Goal: Information Seeking & Learning: Learn about a topic

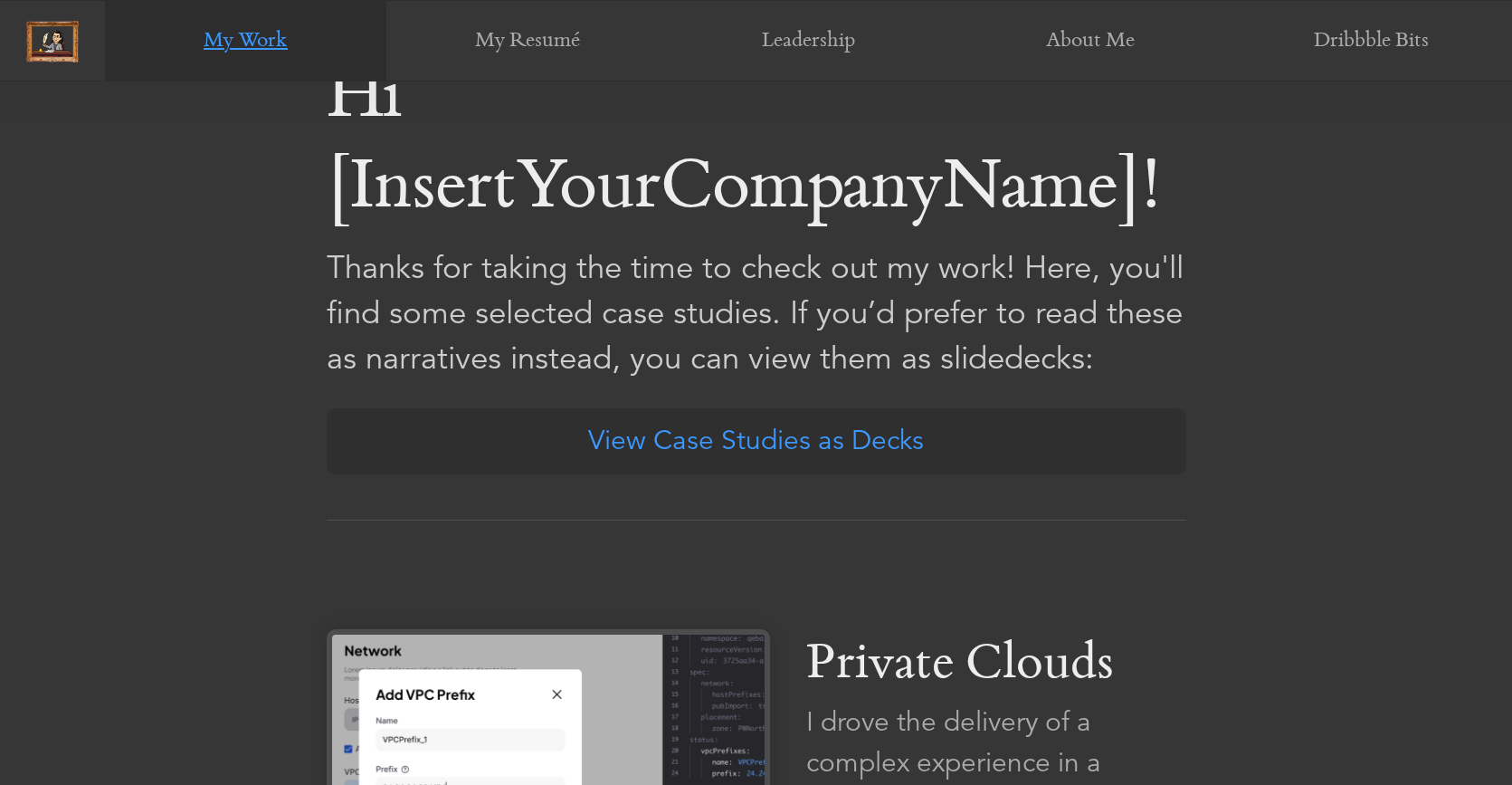
scroll to position [1039, 0]
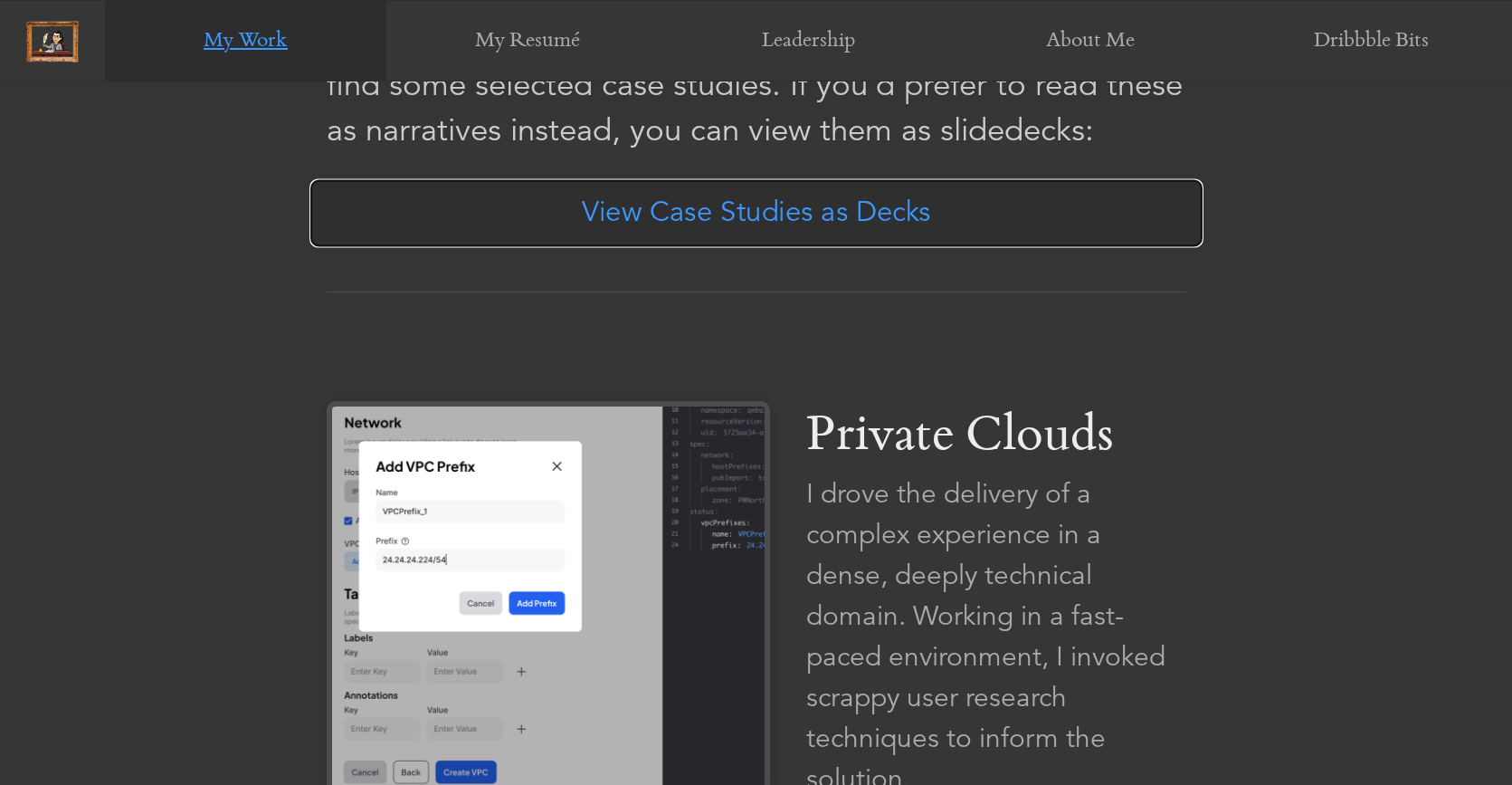
click at [782, 216] on link "View Case Studies as Decks" at bounding box center [756, 213] width 894 height 69
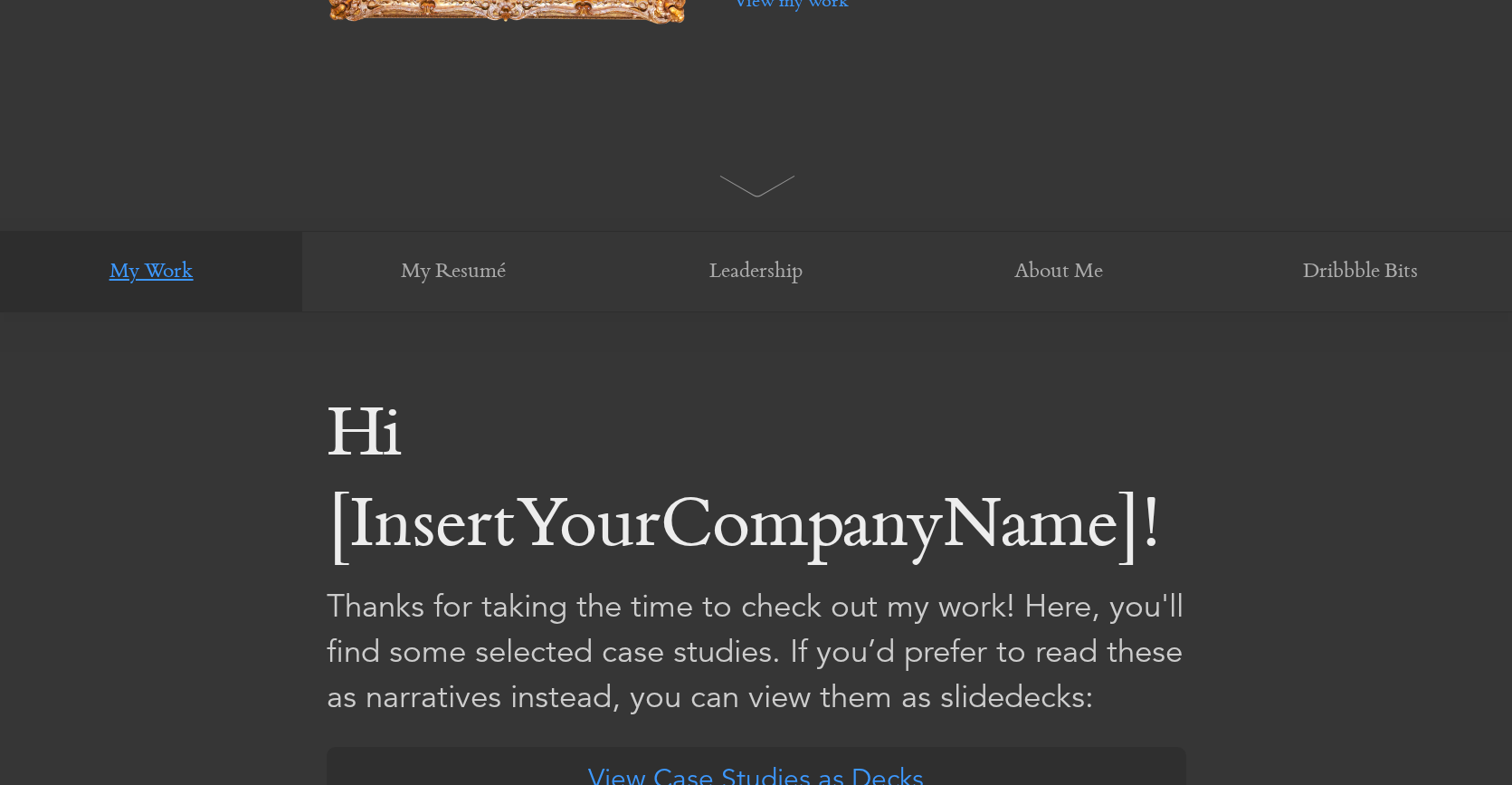
scroll to position [0, 0]
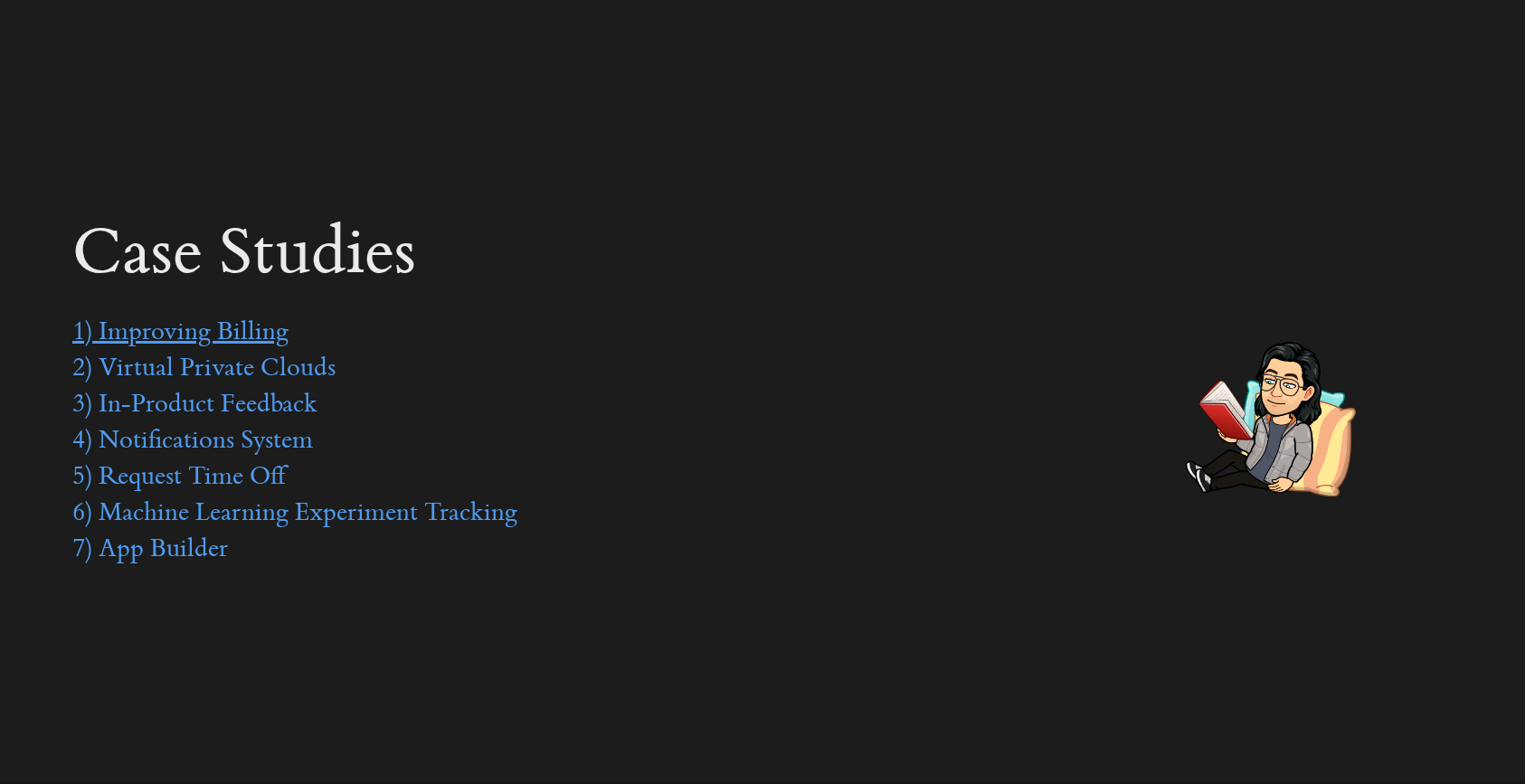
drag, startPoint x: 212, startPoint y: 324, endPoint x: 234, endPoint y: 335, distance: 24.6
click at [212, 324] on link "1) Improving Billing" at bounding box center [180, 334] width 216 height 27
click at [224, 372] on link "2) Virtual Private Clouds" at bounding box center [204, 369] width 263 height 27
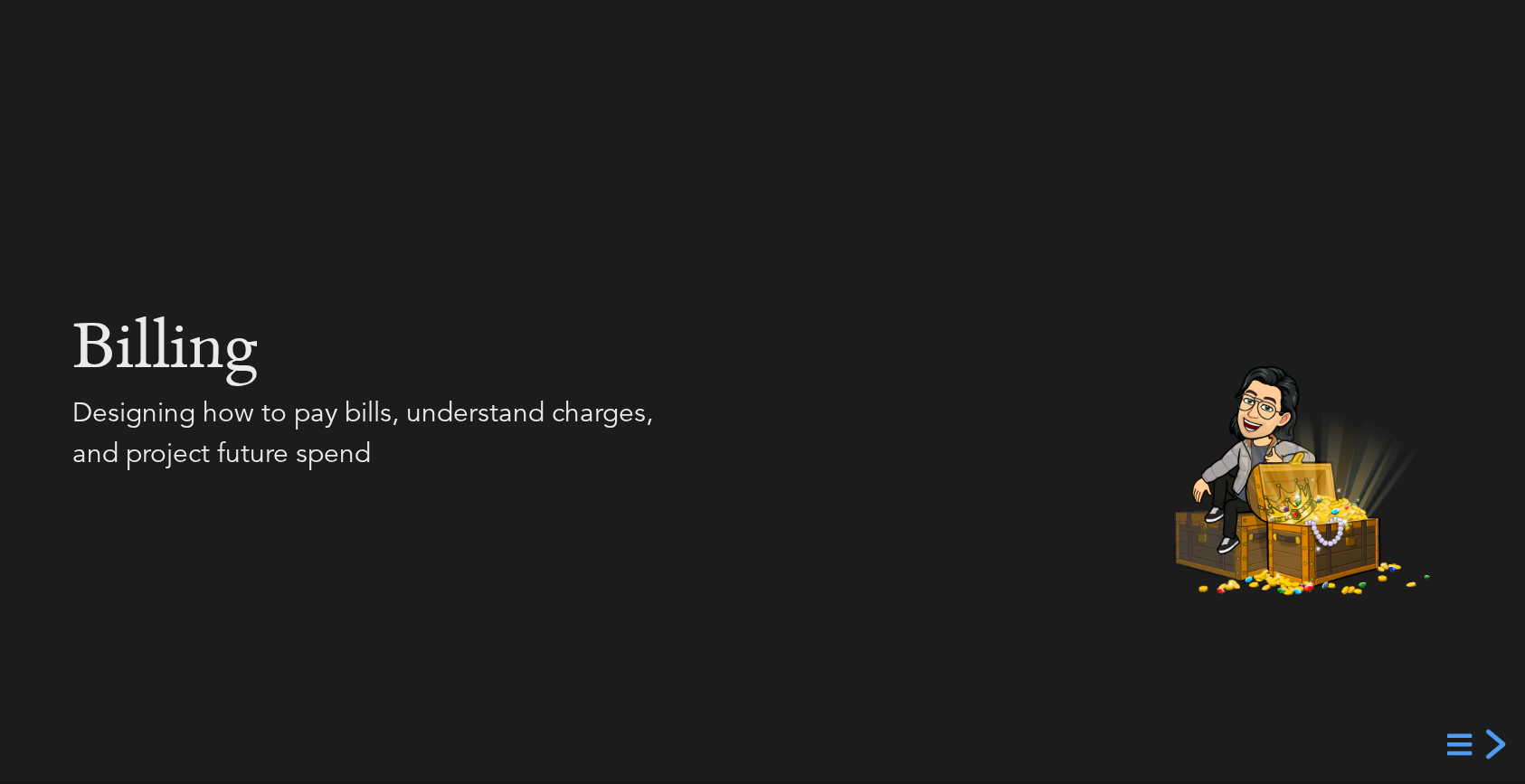
click at [1495, 747] on div "next slide" at bounding box center [1493, 743] width 33 height 33
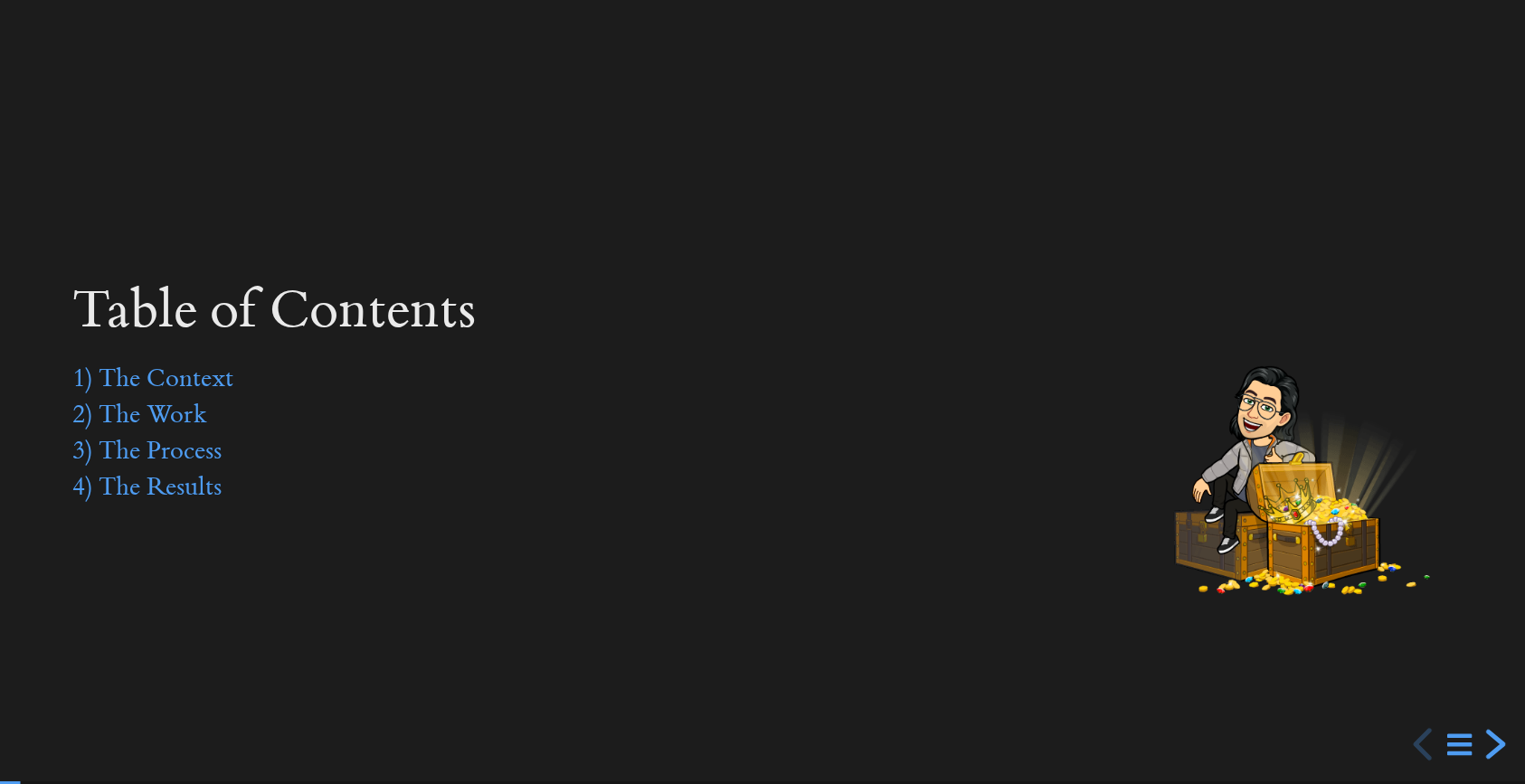
click at [1496, 747] on div "next slide" at bounding box center [1493, 743] width 33 height 33
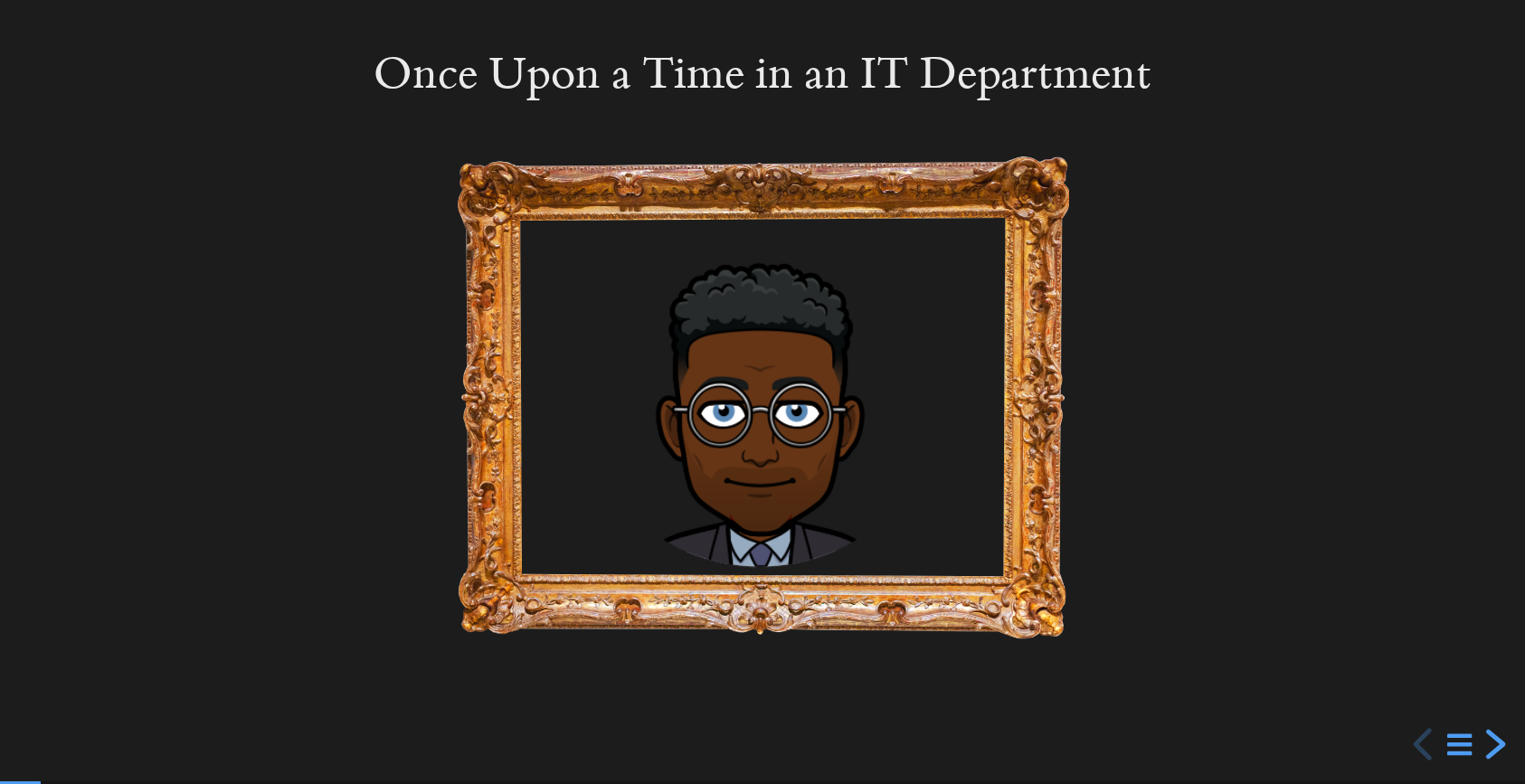
click at [1496, 747] on div "next slide" at bounding box center [1493, 743] width 33 height 33
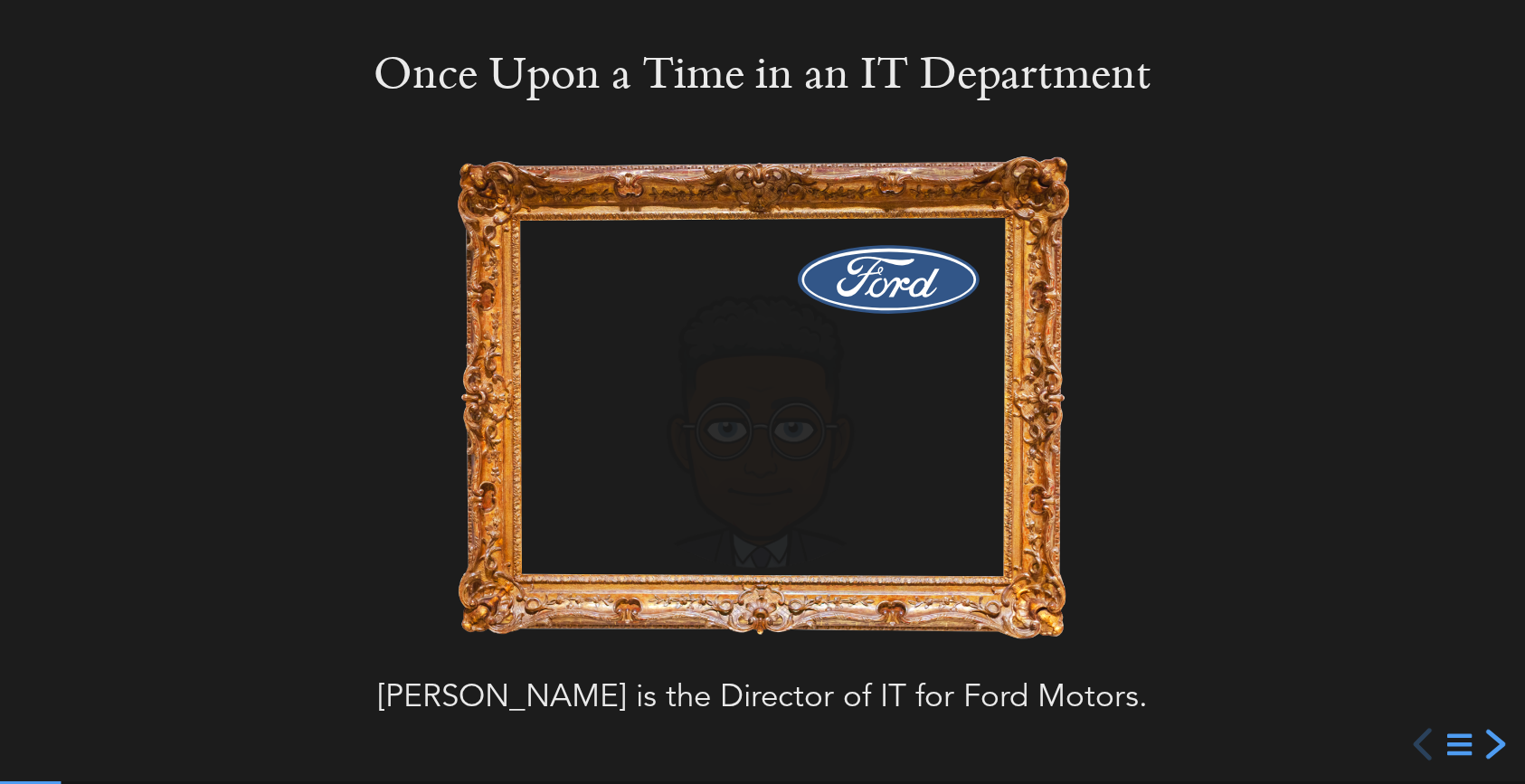
click at [1496, 747] on div "next slide" at bounding box center [1493, 743] width 33 height 33
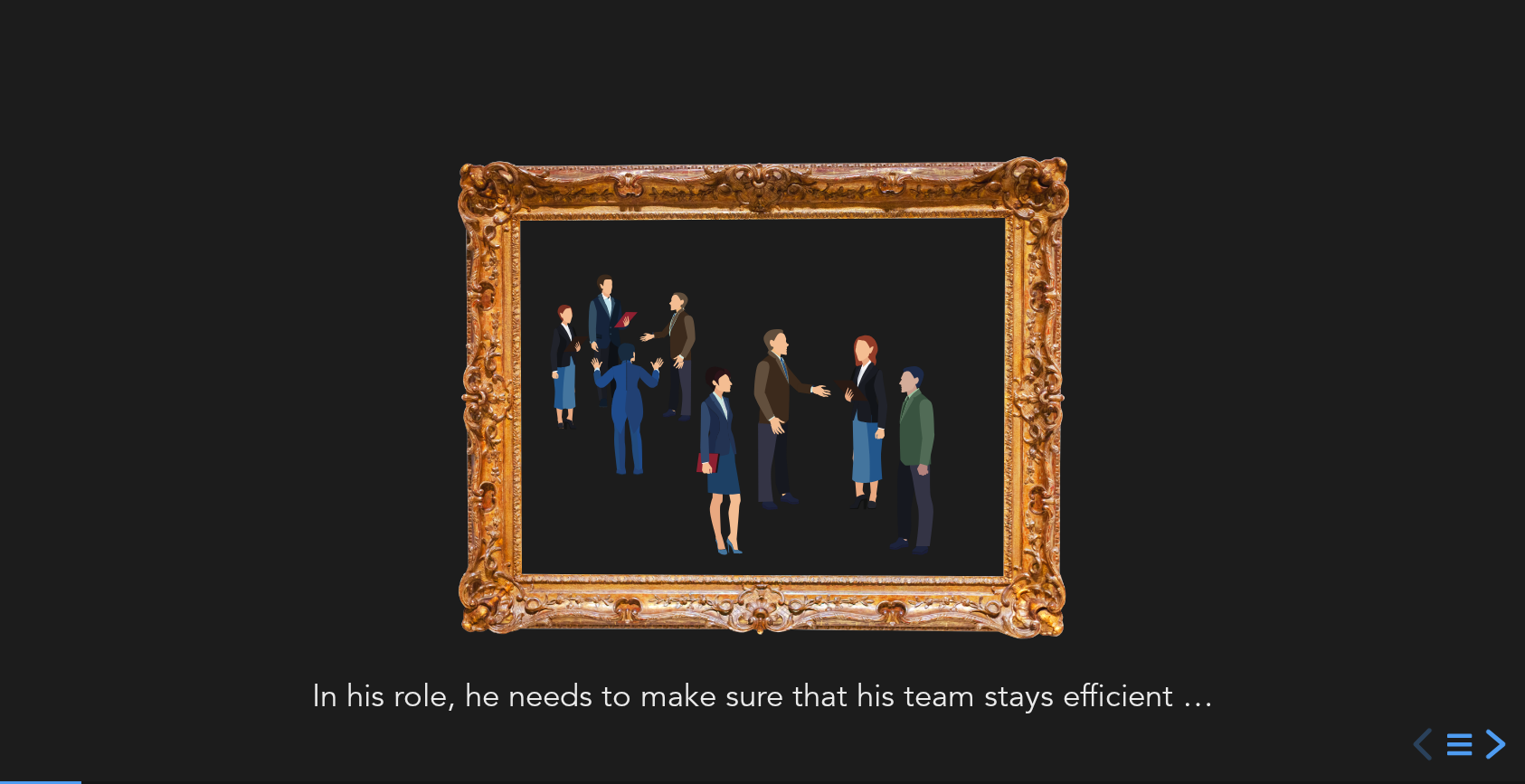
click at [1496, 747] on div "next slide" at bounding box center [1493, 743] width 33 height 33
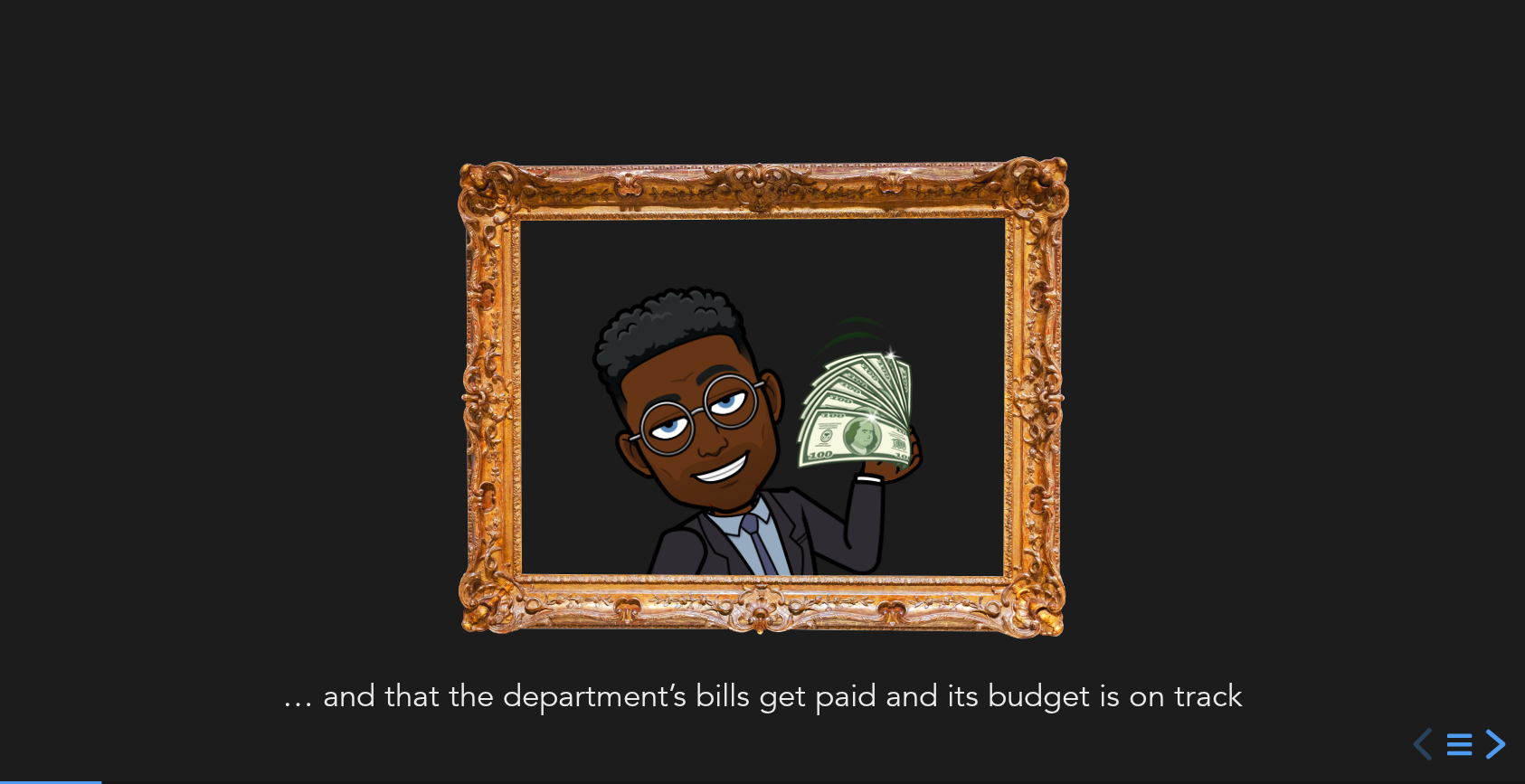
click at [1496, 747] on div "next slide" at bounding box center [1493, 743] width 33 height 33
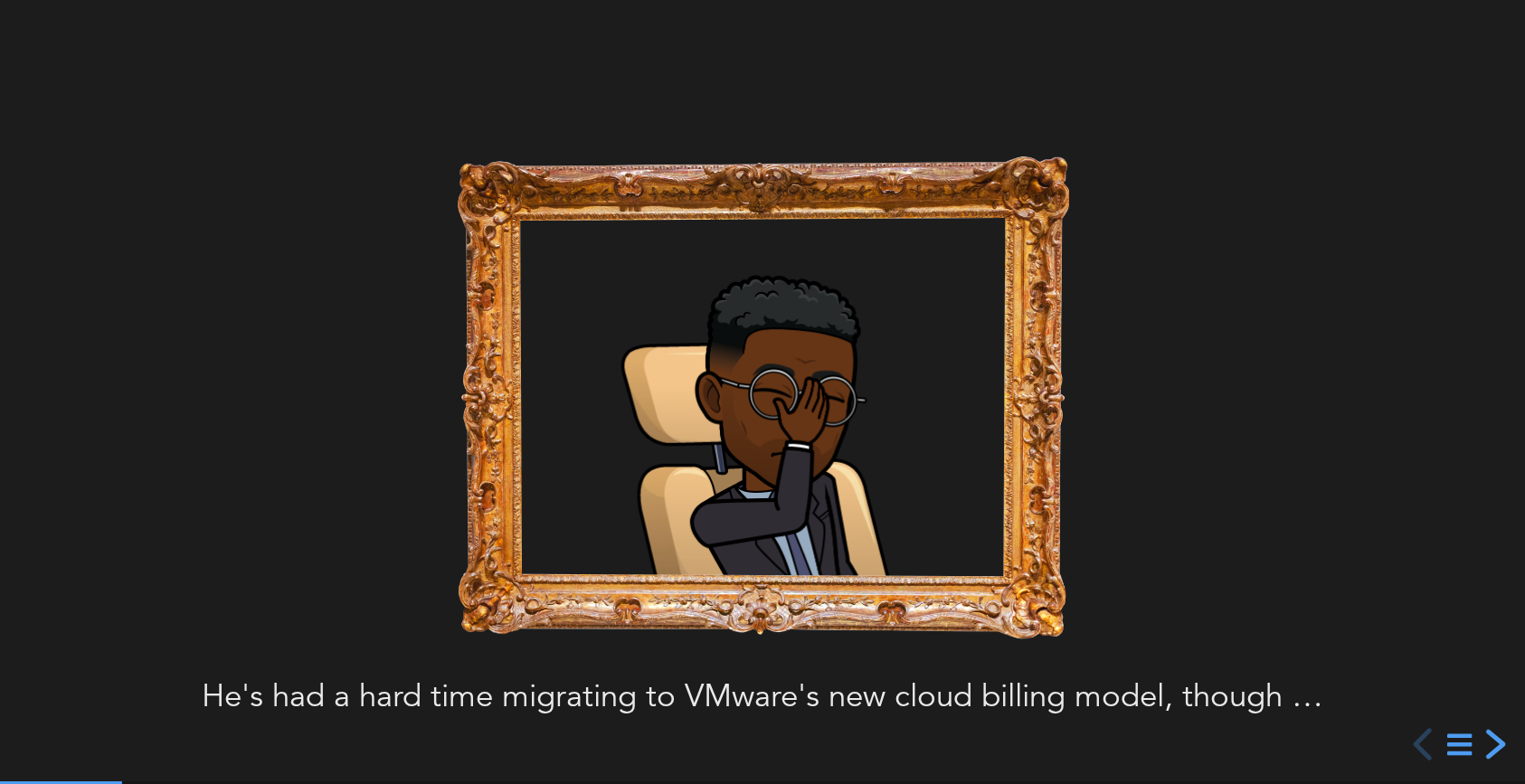
click at [1496, 747] on div "next slide" at bounding box center [1493, 743] width 33 height 33
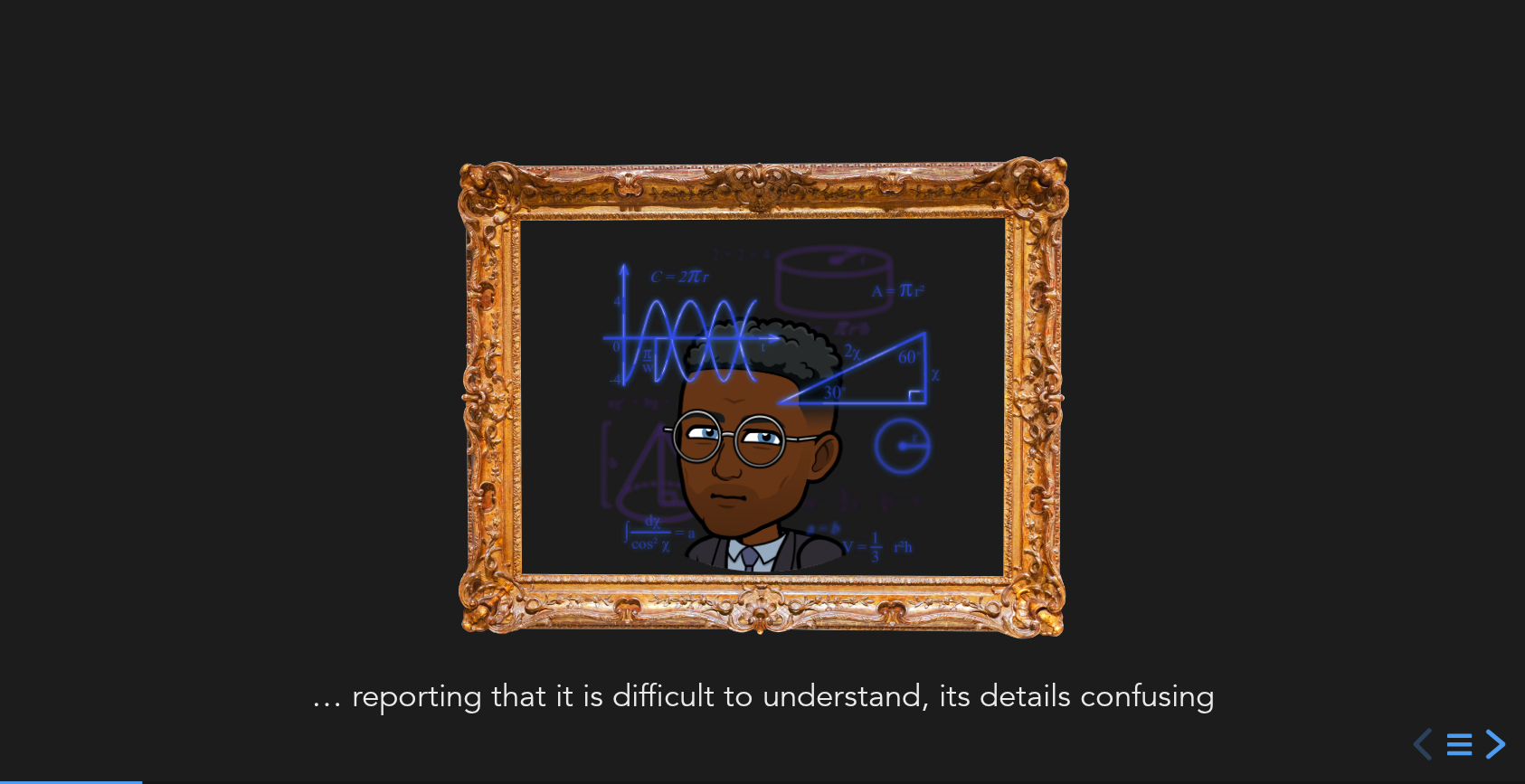
click at [1496, 747] on div "next slide" at bounding box center [1493, 743] width 33 height 33
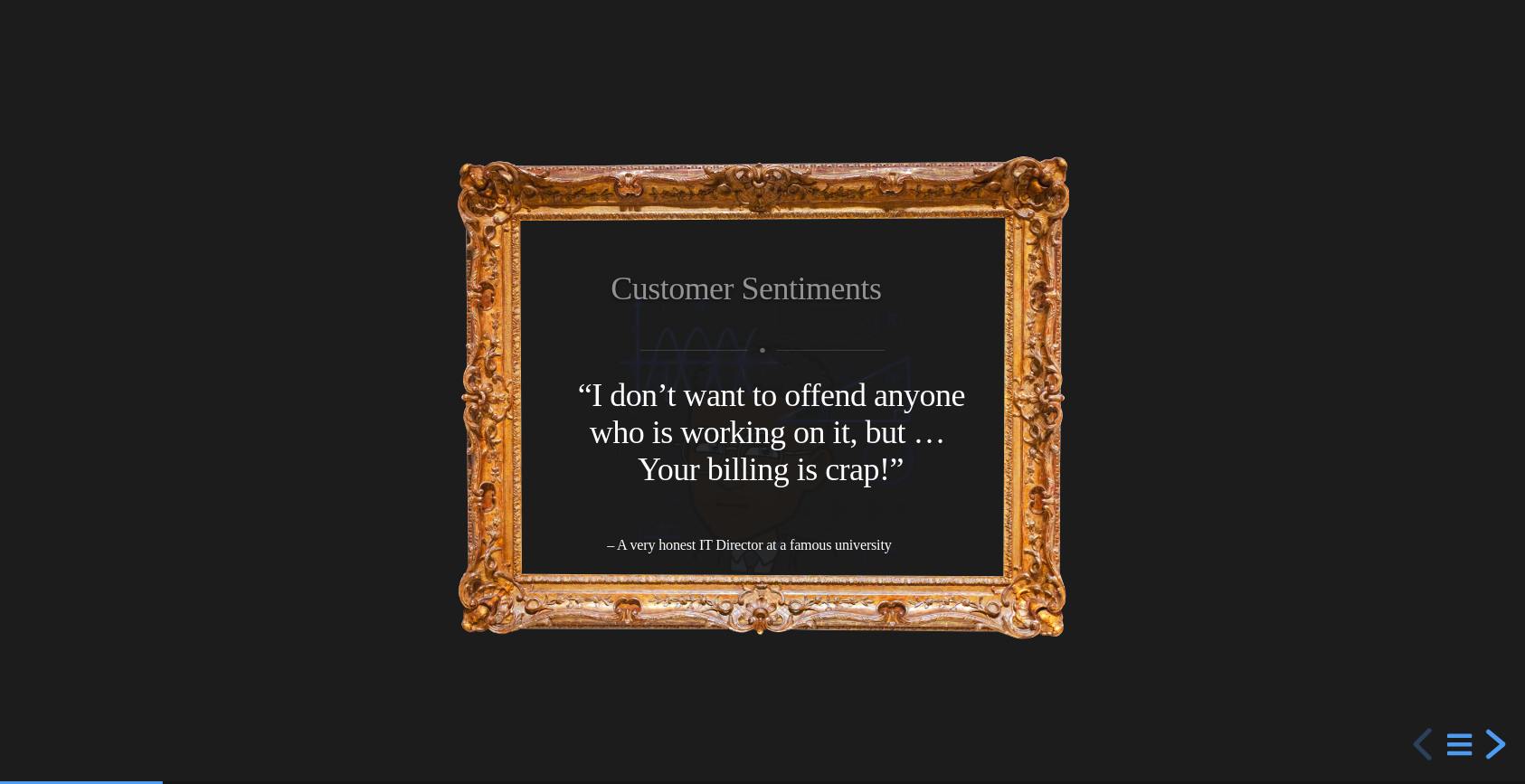
click at [1496, 747] on div "next slide" at bounding box center [1493, 743] width 33 height 33
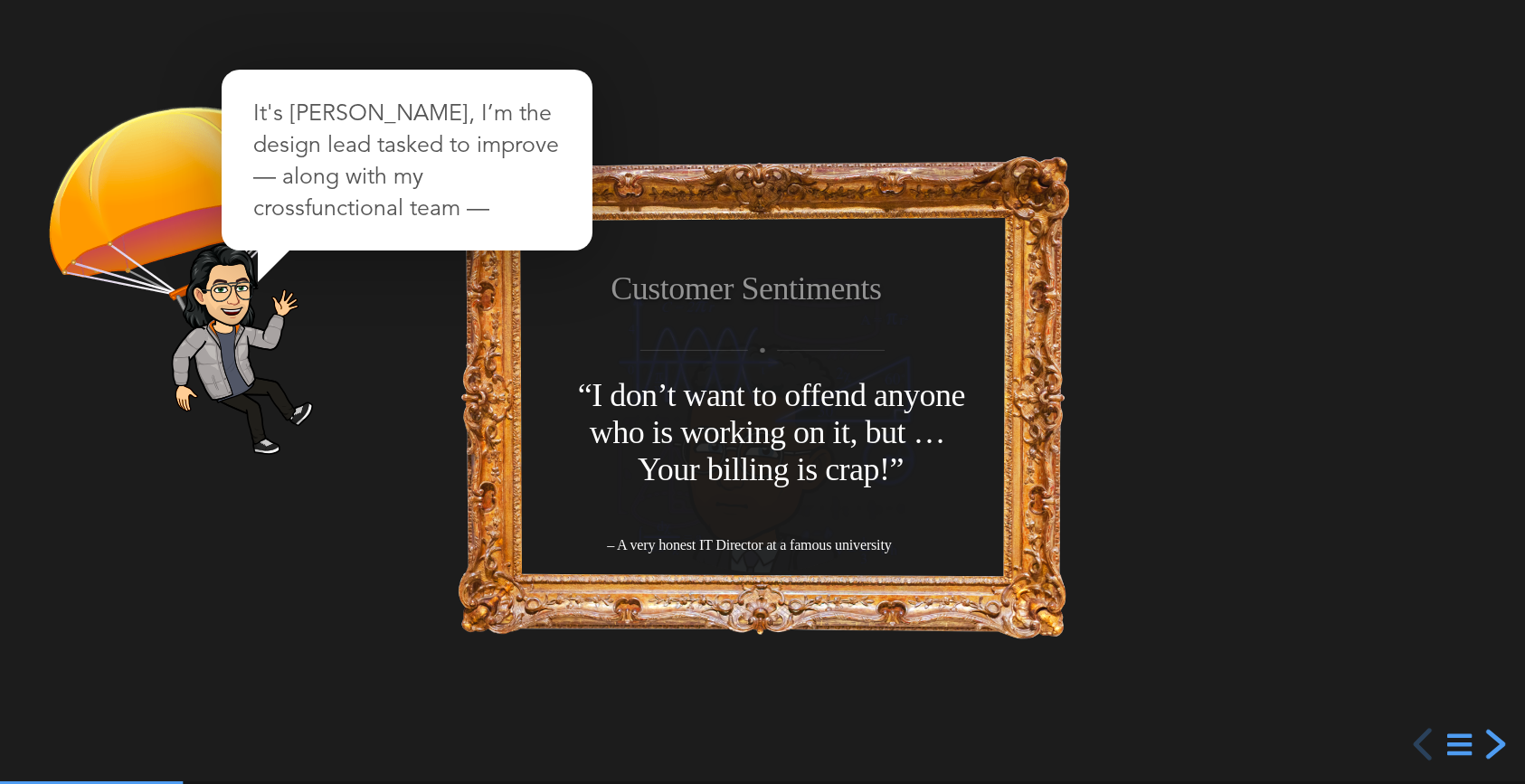
click at [1496, 747] on div "next slide" at bounding box center [1493, 743] width 33 height 33
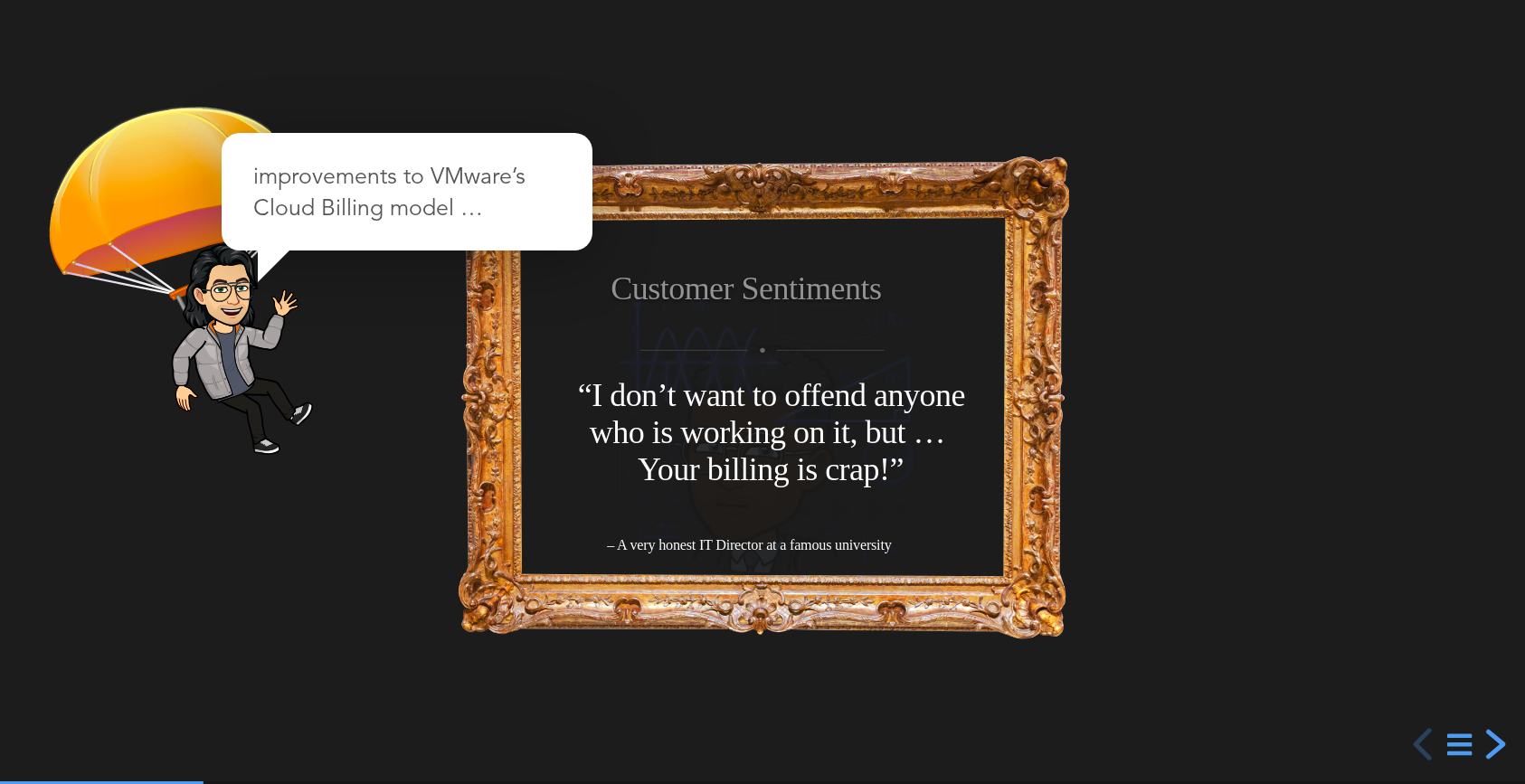
click at [1496, 747] on div "next slide" at bounding box center [1493, 743] width 33 height 33
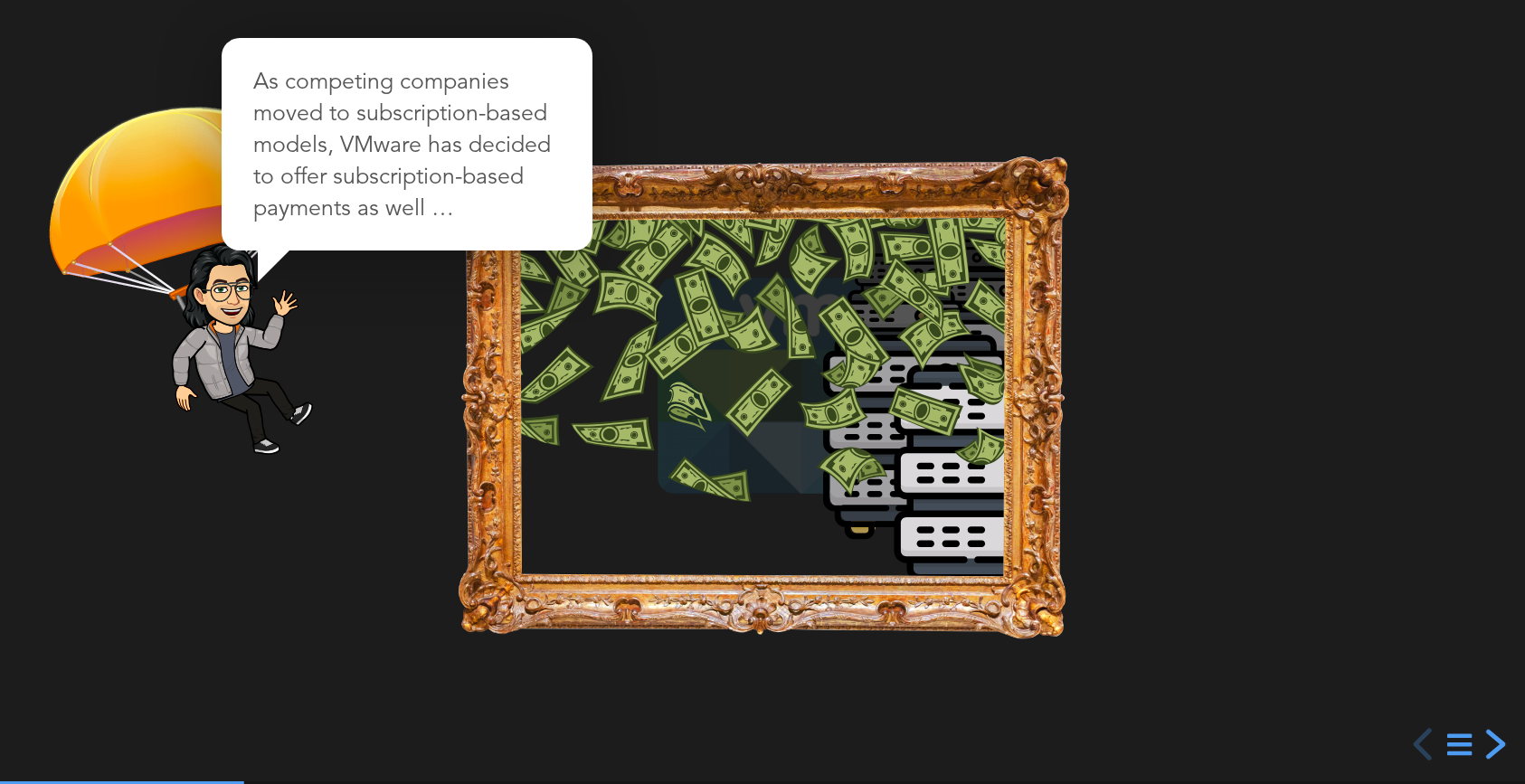
click at [1496, 747] on div "next slide" at bounding box center [1493, 743] width 33 height 33
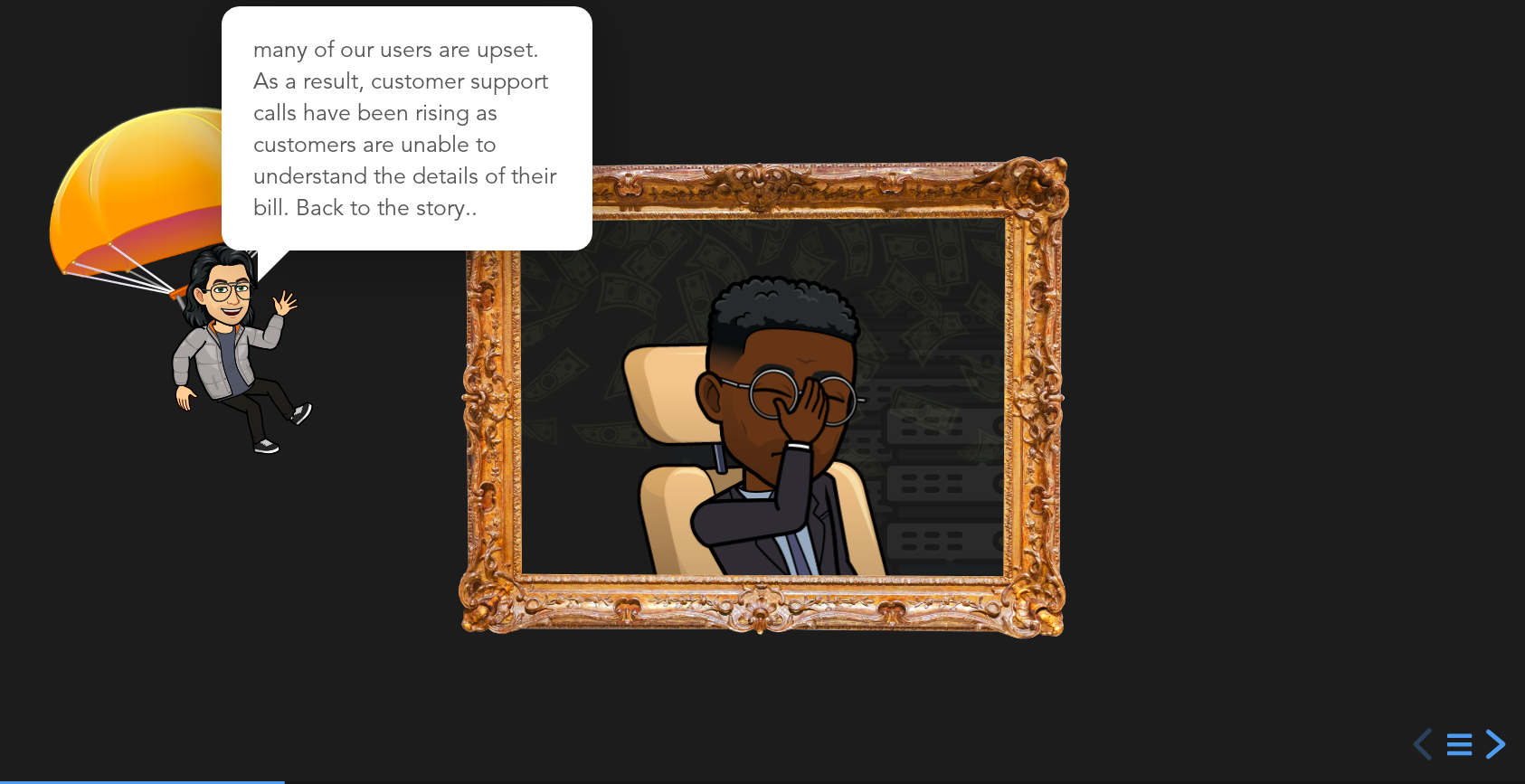
click at [1496, 747] on div "next slide" at bounding box center [1493, 743] width 33 height 33
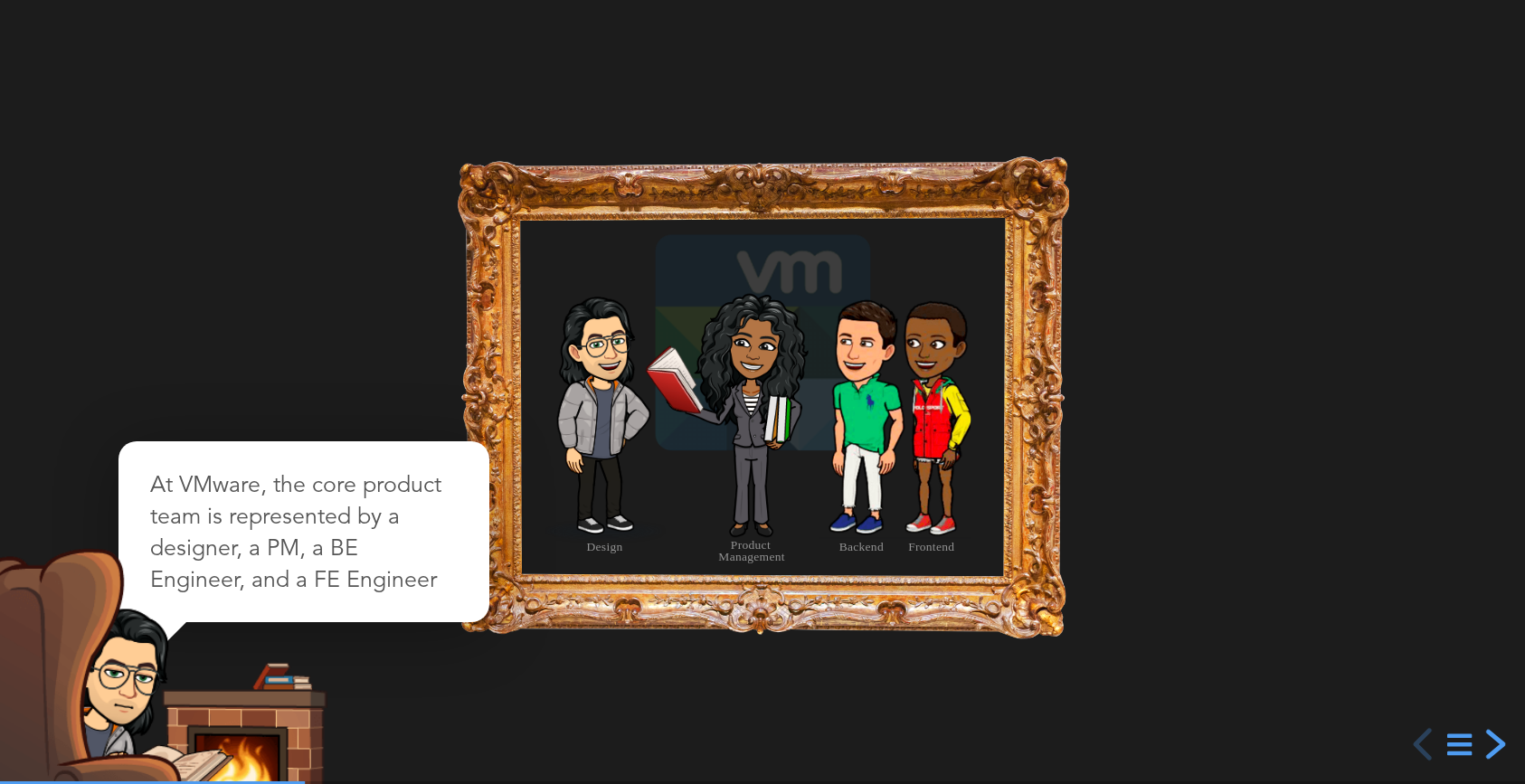
click at [1496, 747] on div "next slide" at bounding box center [1493, 743] width 33 height 33
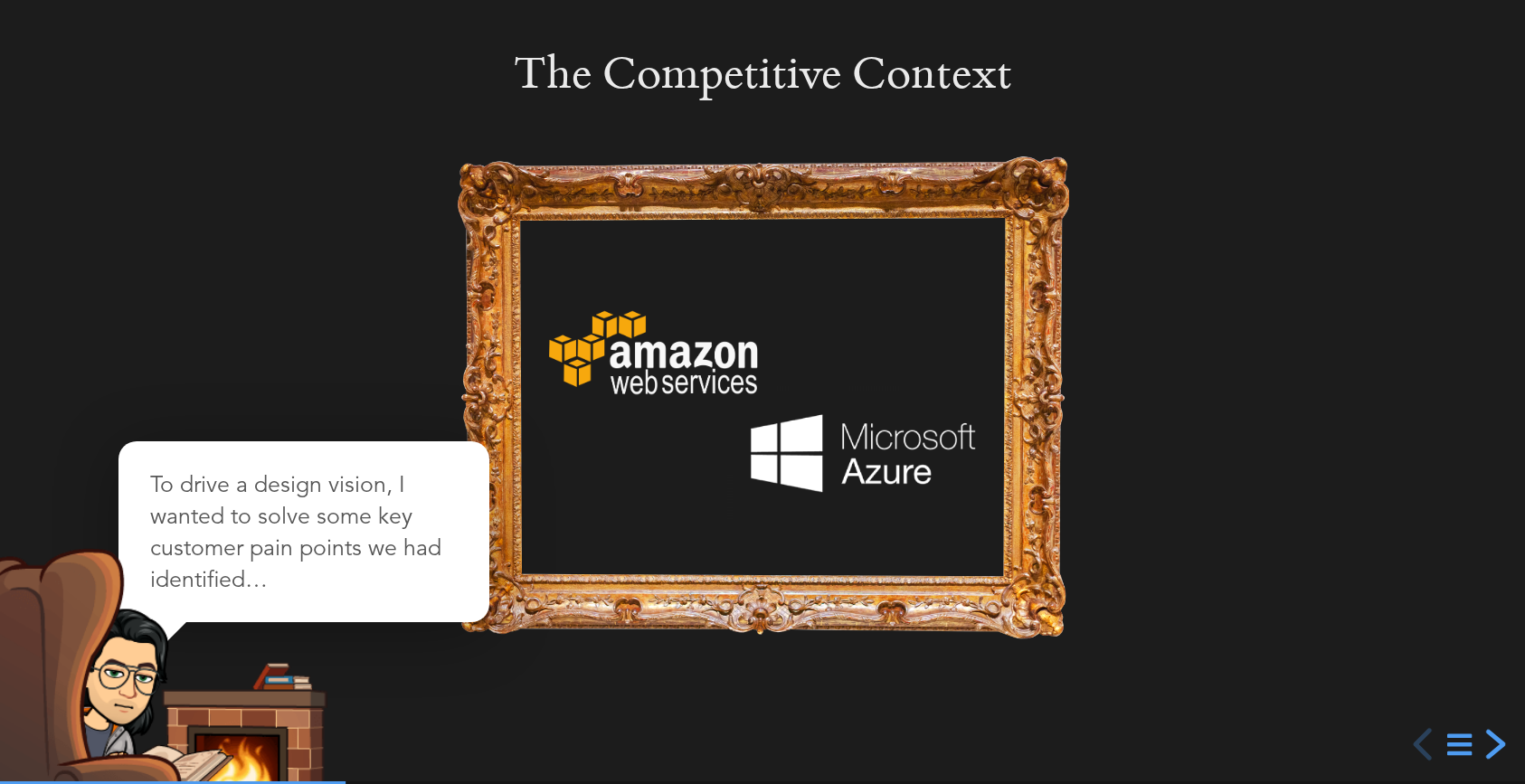
click at [1496, 747] on div "next slide" at bounding box center [1493, 743] width 33 height 33
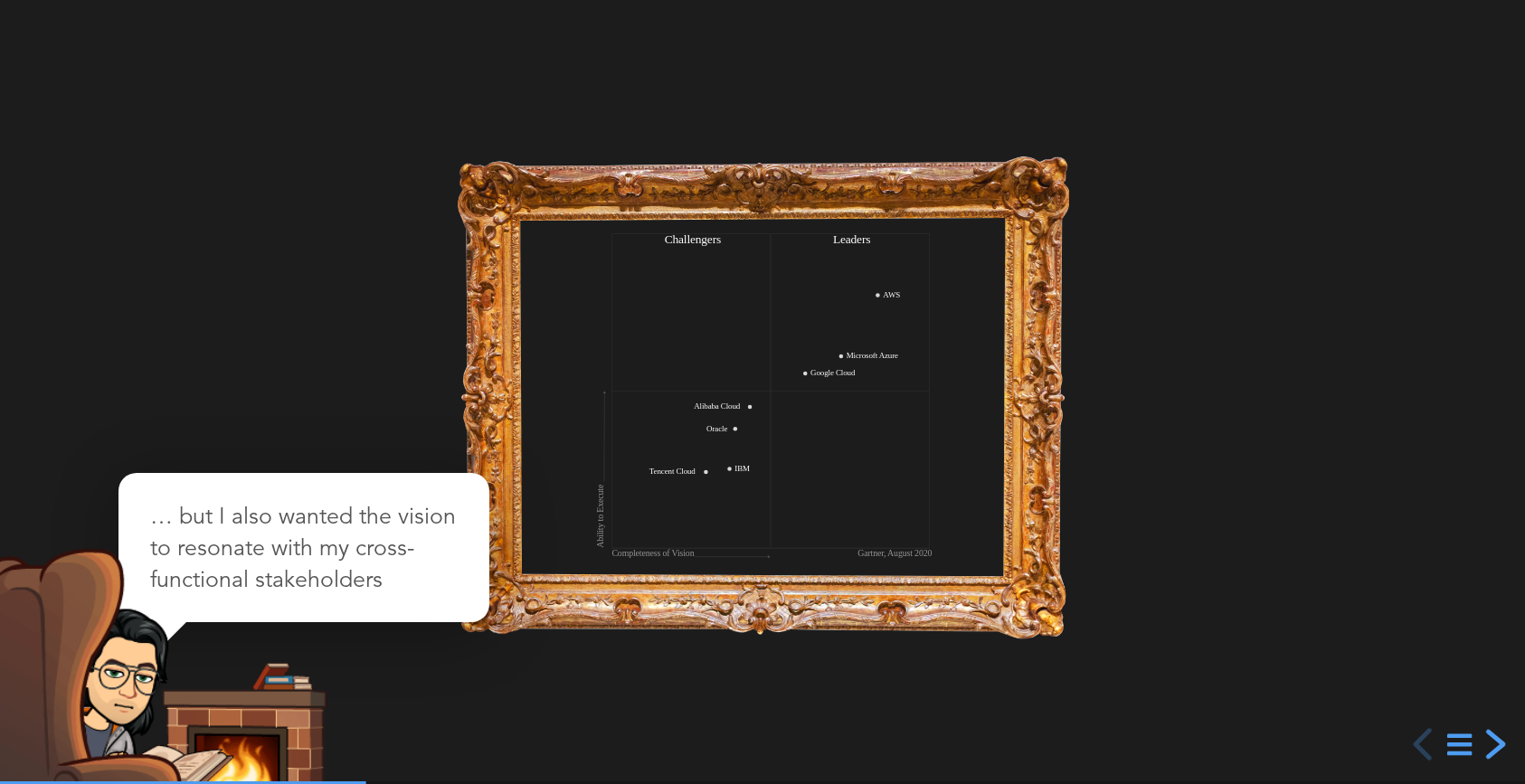
click at [1496, 747] on div "next slide" at bounding box center [1493, 743] width 33 height 33
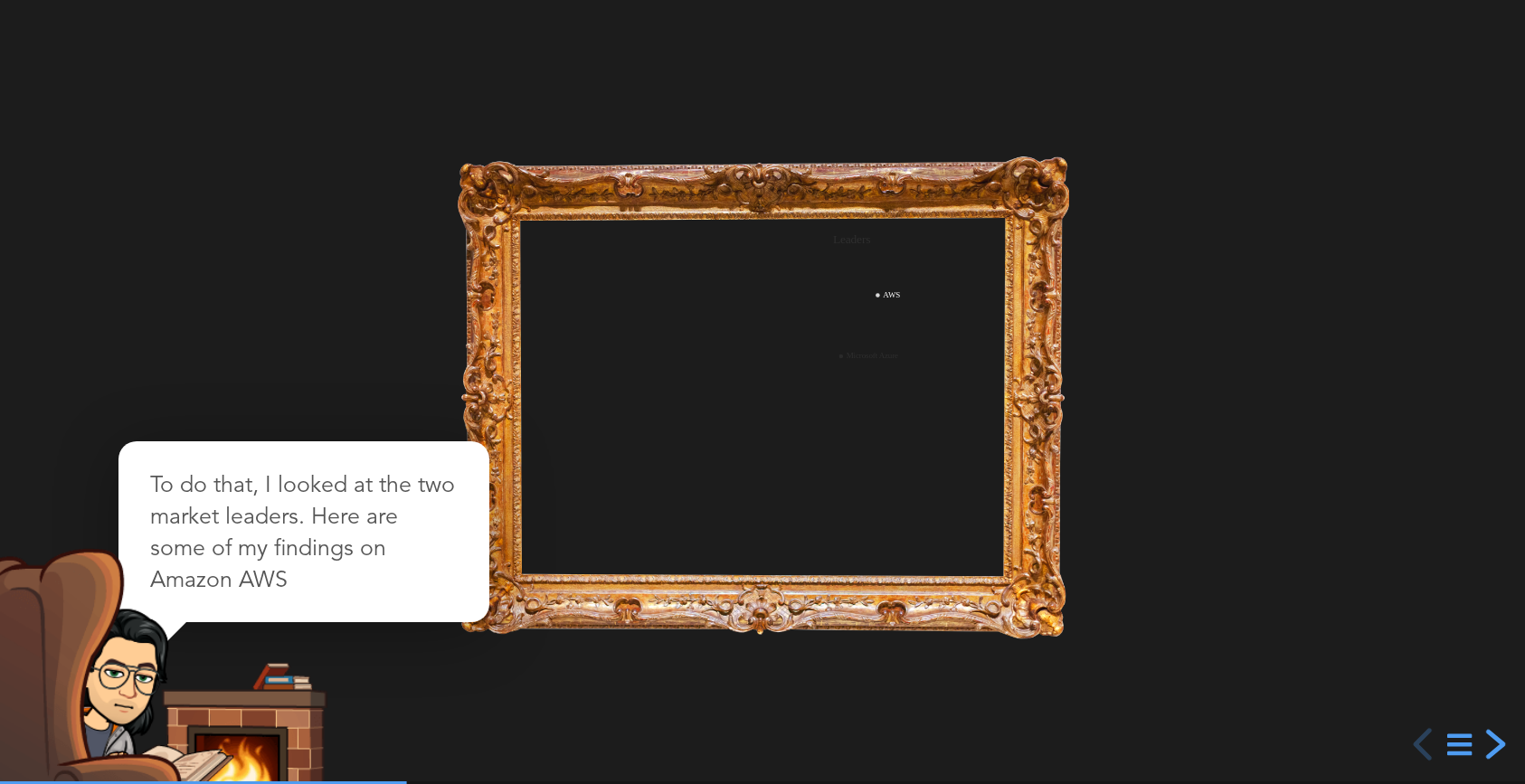
click at [1496, 747] on div "next slide" at bounding box center [1493, 743] width 33 height 33
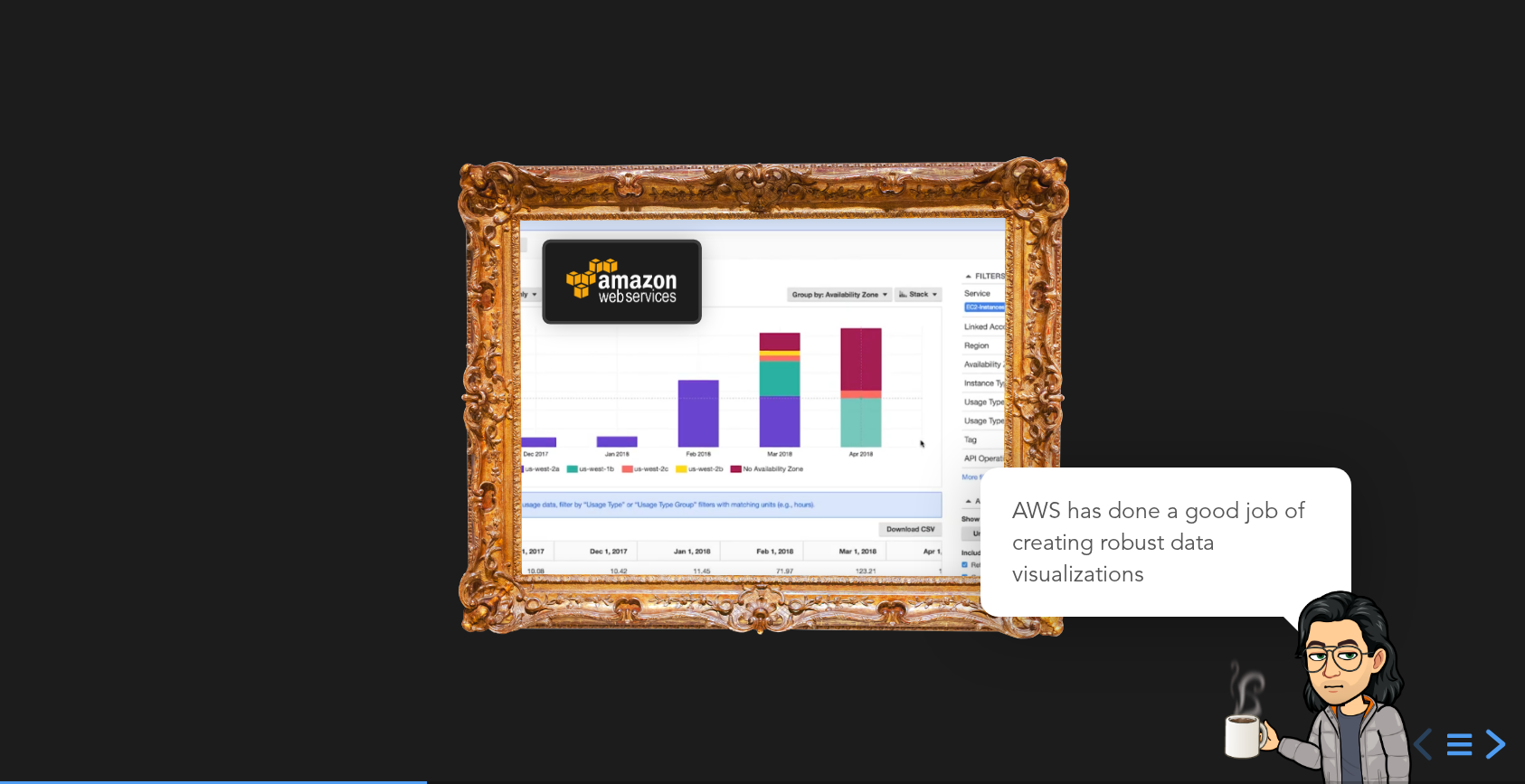
click at [1496, 747] on div "next slide" at bounding box center [1493, 743] width 33 height 33
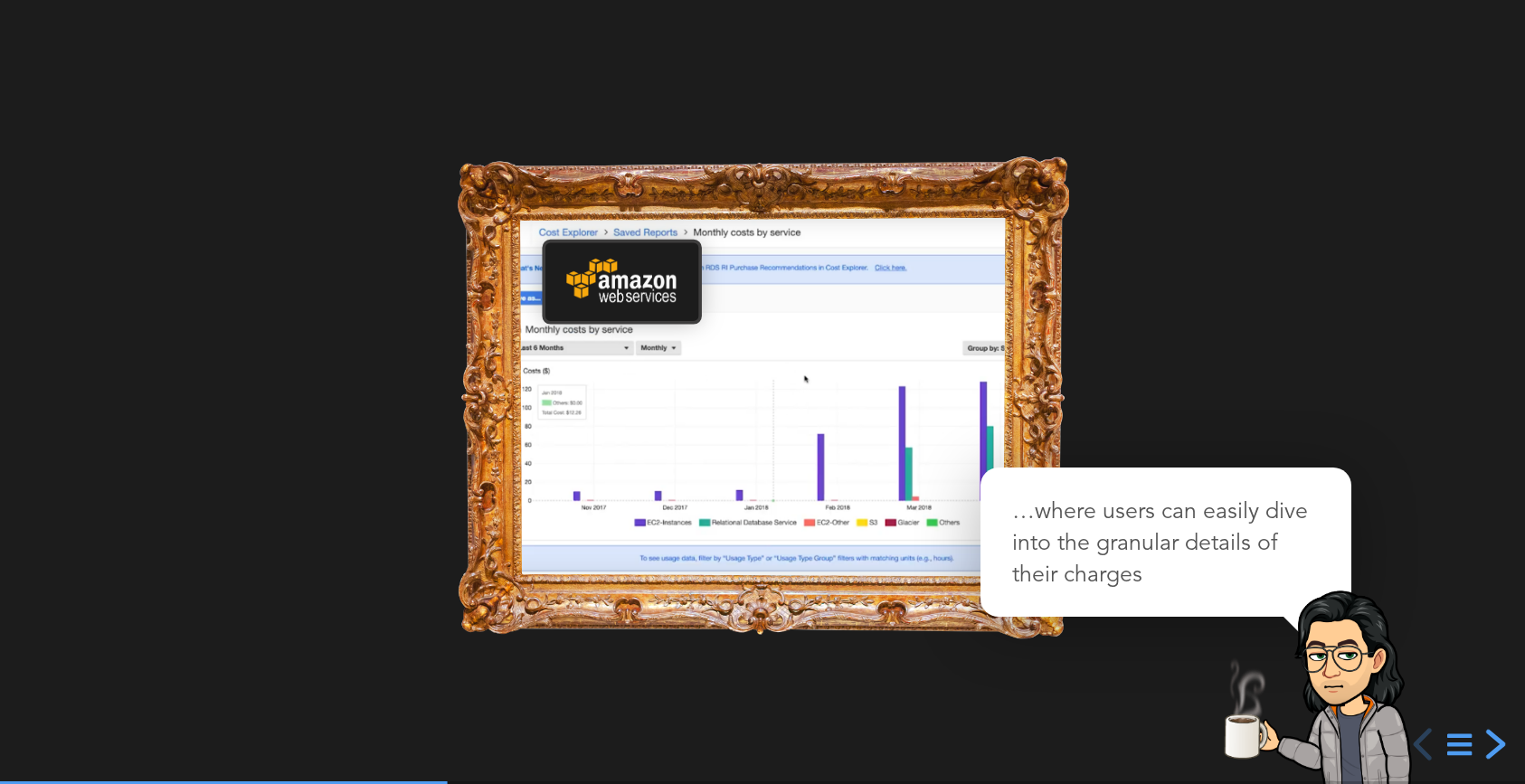
click at [1496, 747] on div "next slide" at bounding box center [1493, 743] width 33 height 33
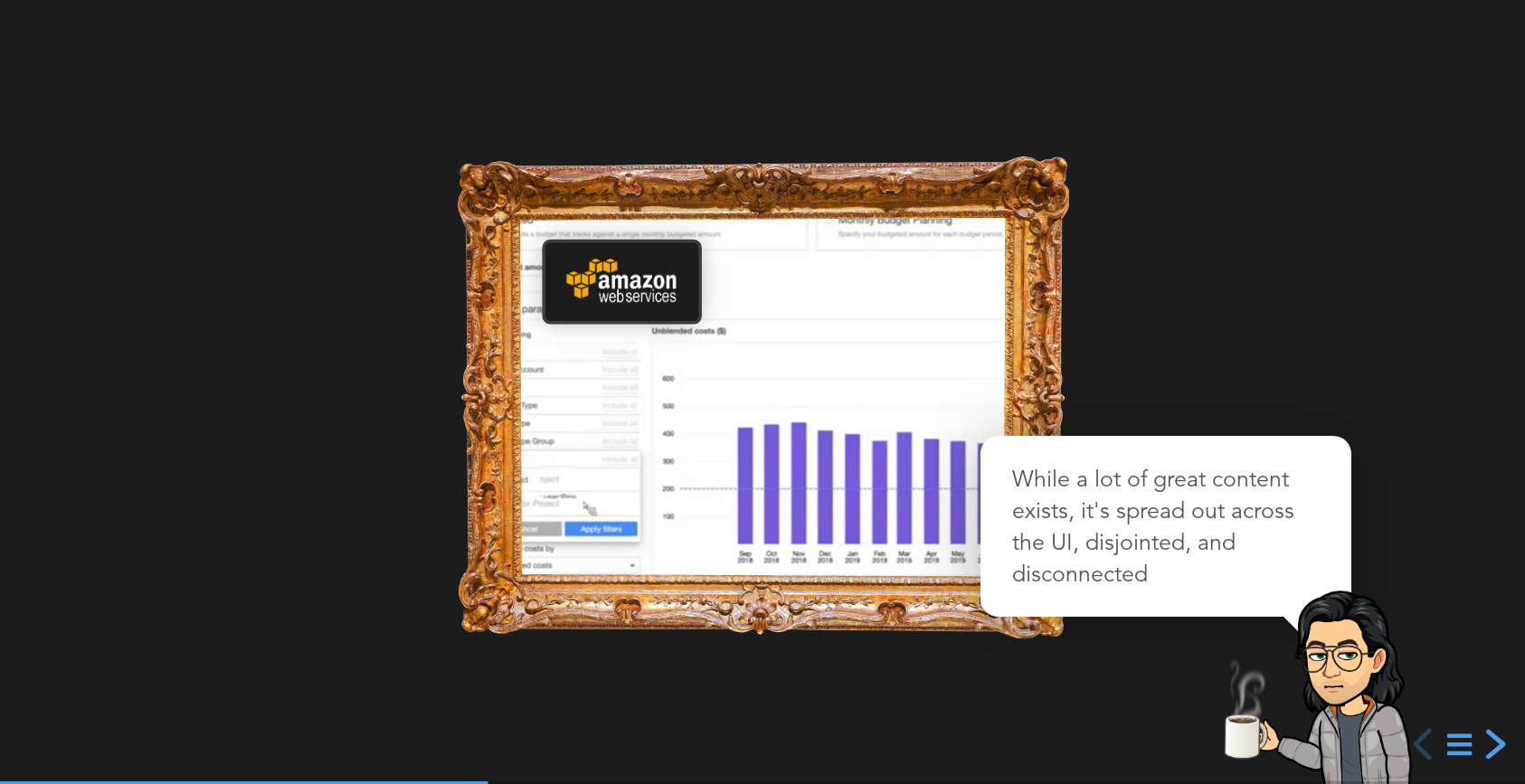
click at [1496, 747] on div "next slide" at bounding box center [1493, 743] width 33 height 33
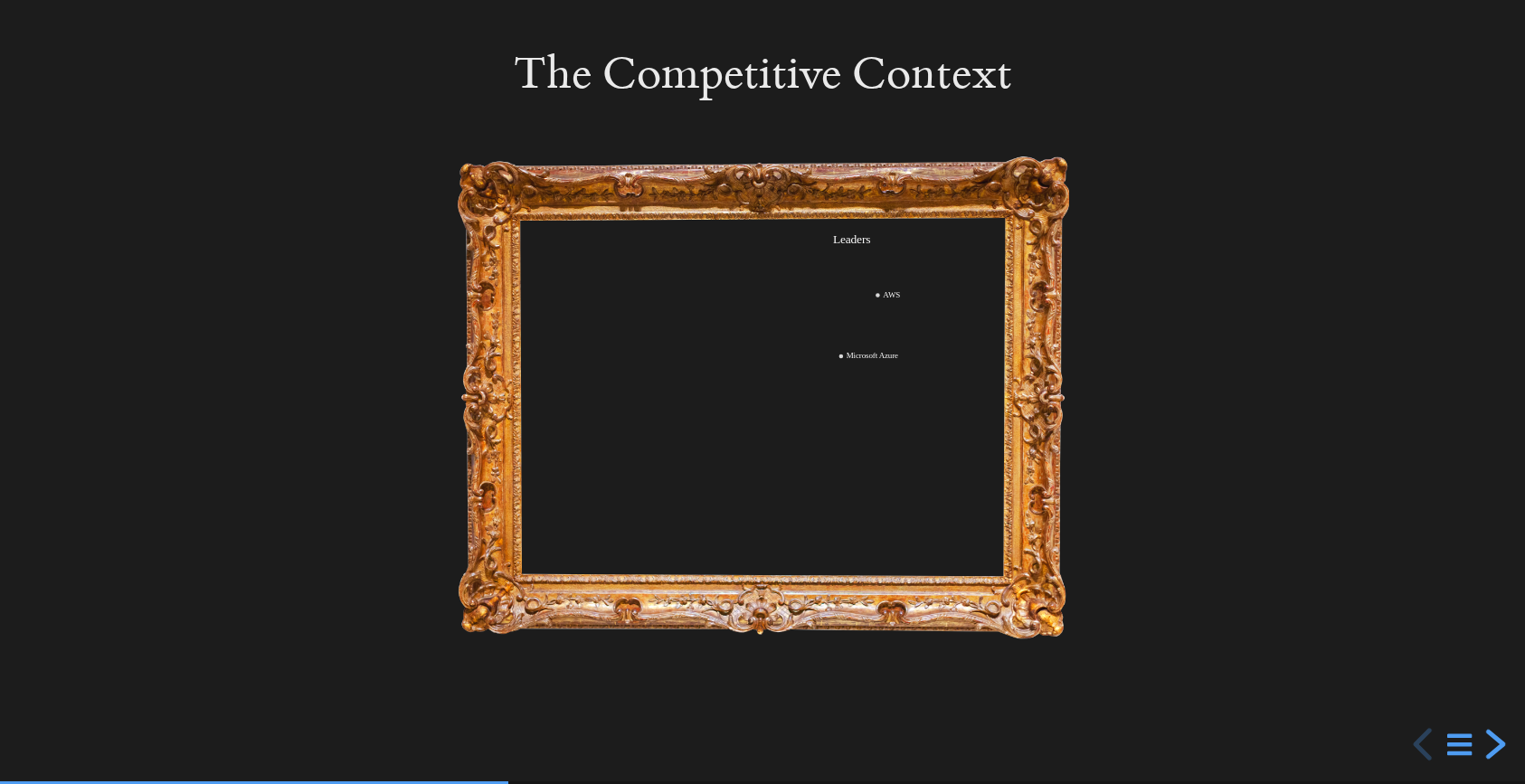
click at [1496, 747] on div "next slide" at bounding box center [1493, 743] width 33 height 33
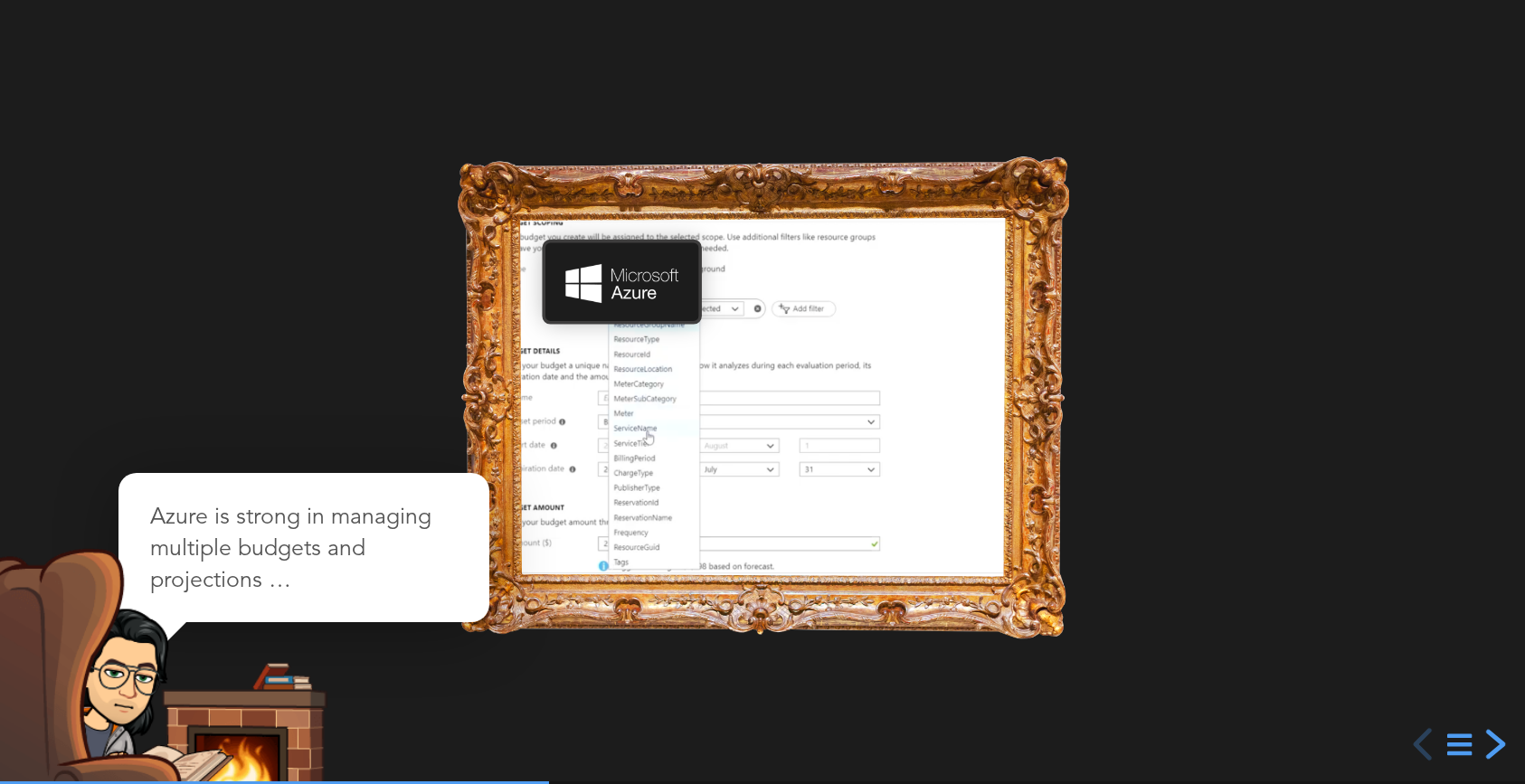
click at [1496, 747] on div "next slide" at bounding box center [1493, 743] width 33 height 33
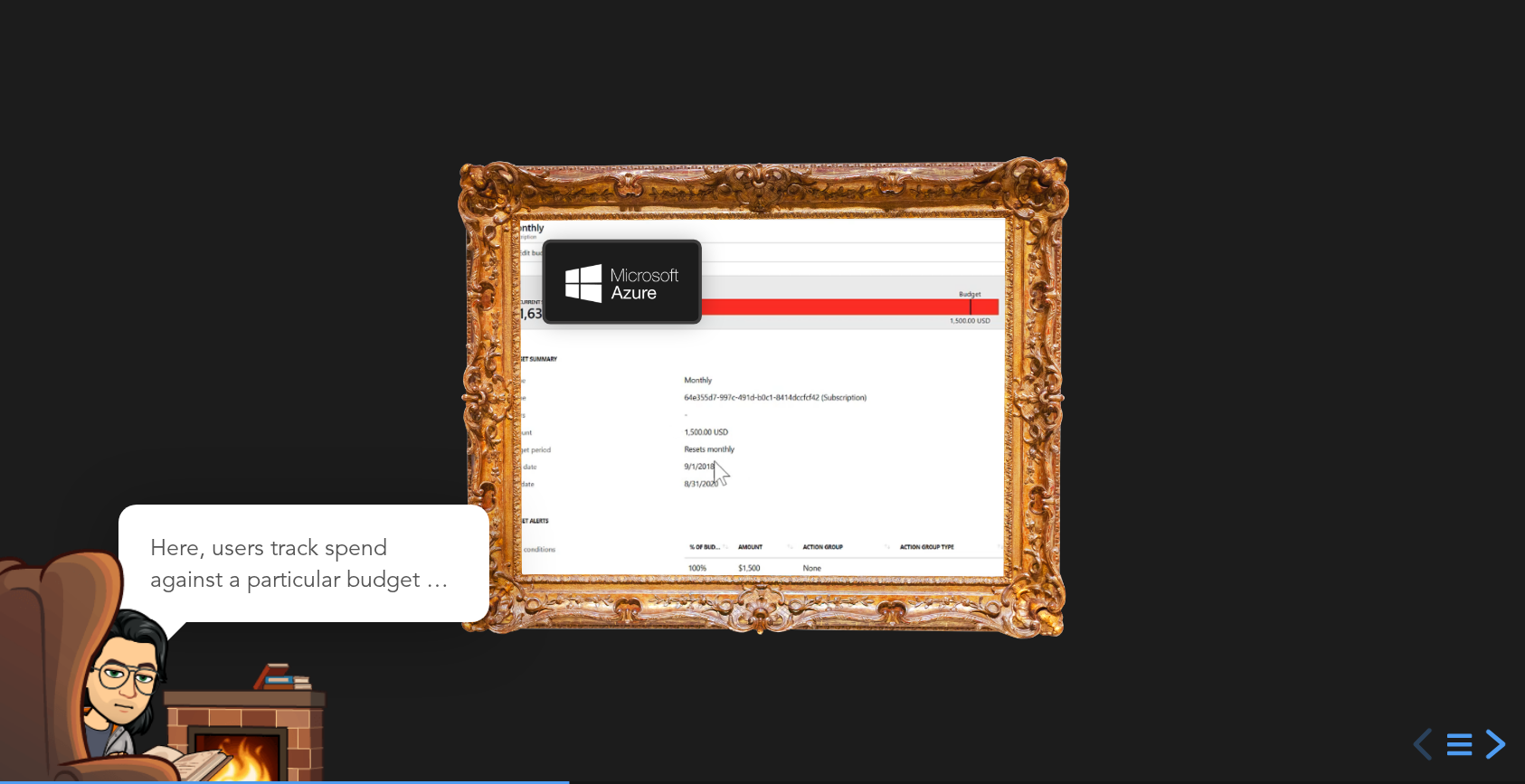
click at [1496, 747] on div "next slide" at bounding box center [1493, 743] width 33 height 33
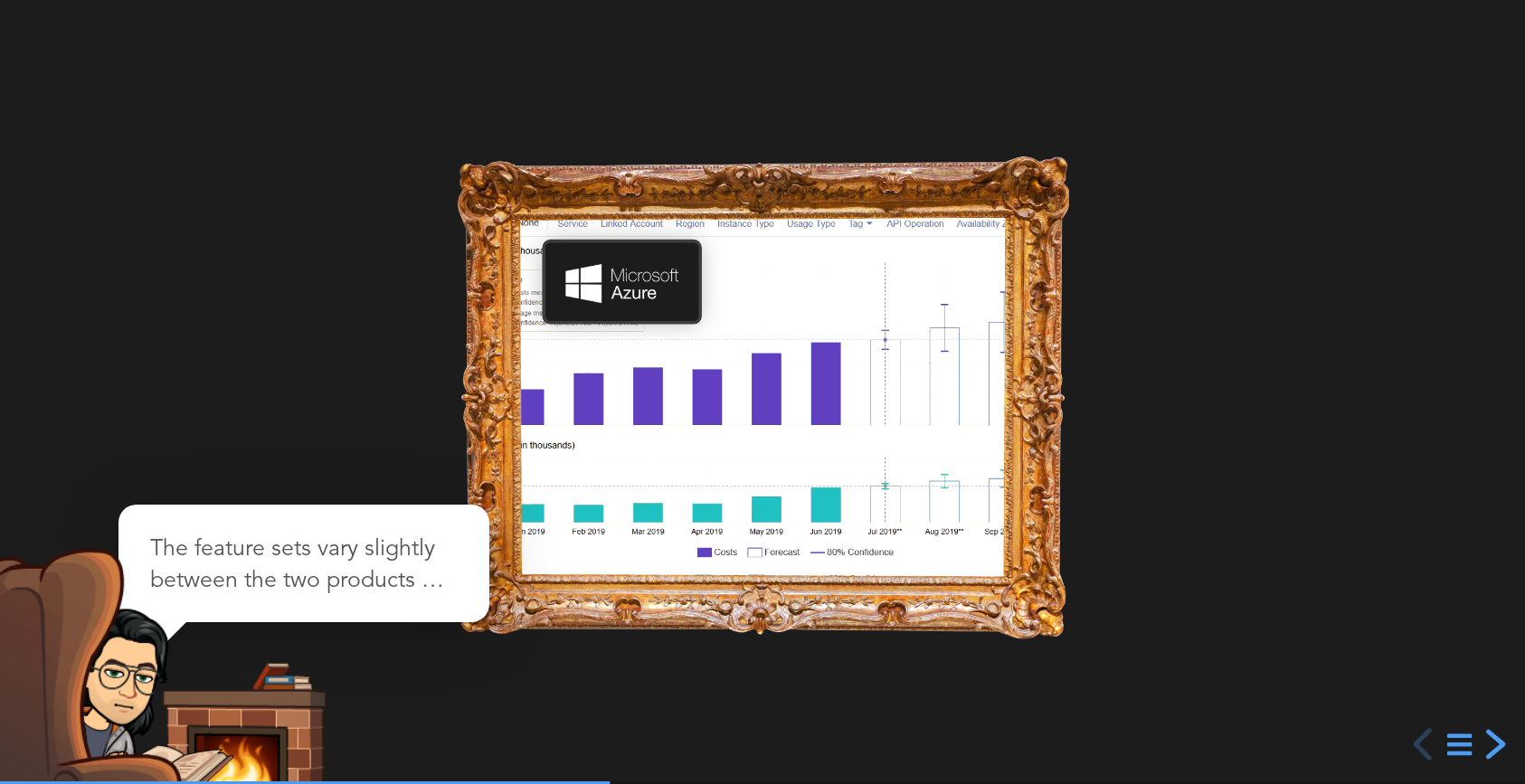
click at [1496, 747] on div "next slide" at bounding box center [1493, 743] width 33 height 33
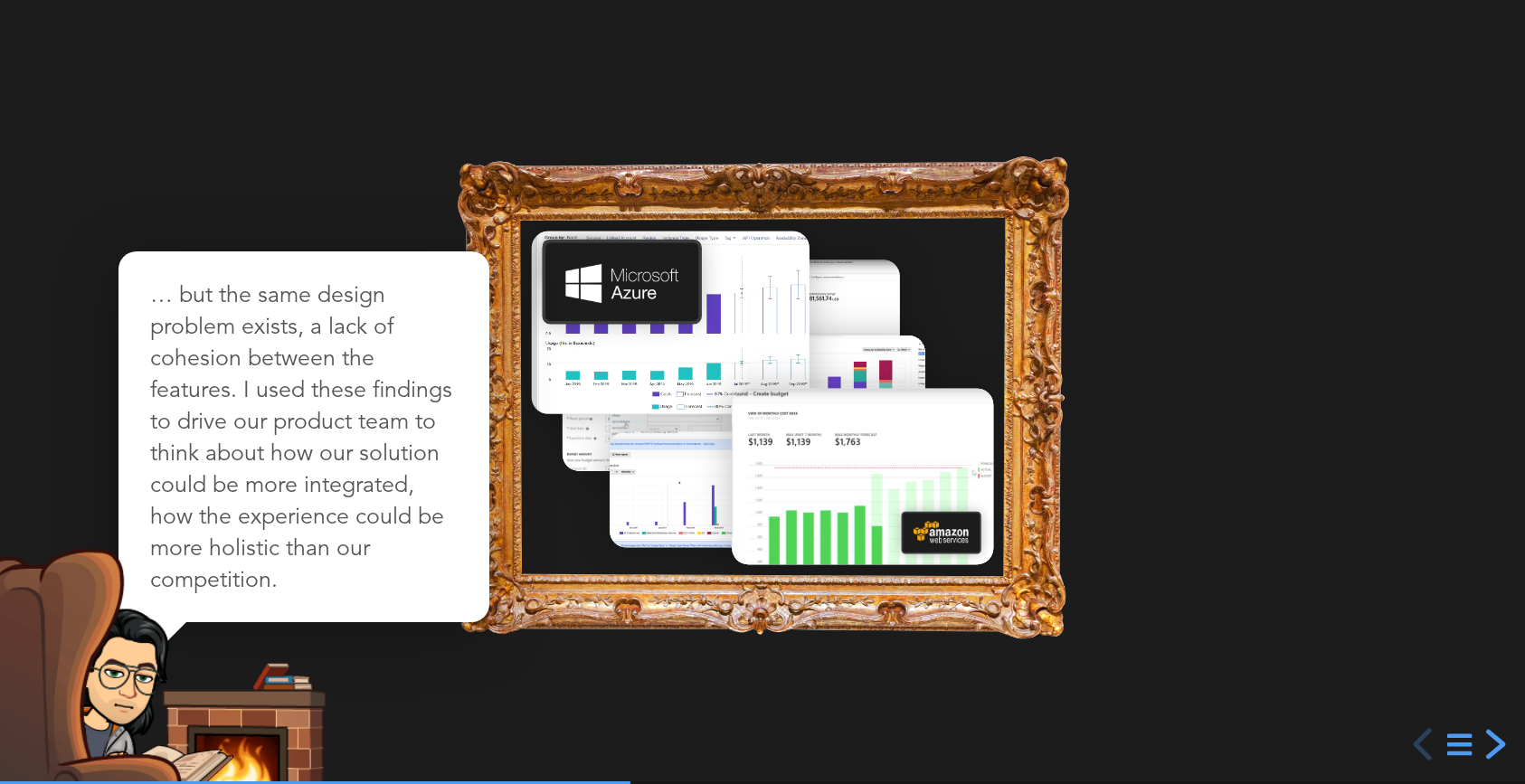
click at [1496, 747] on div "next slide" at bounding box center [1493, 743] width 33 height 33
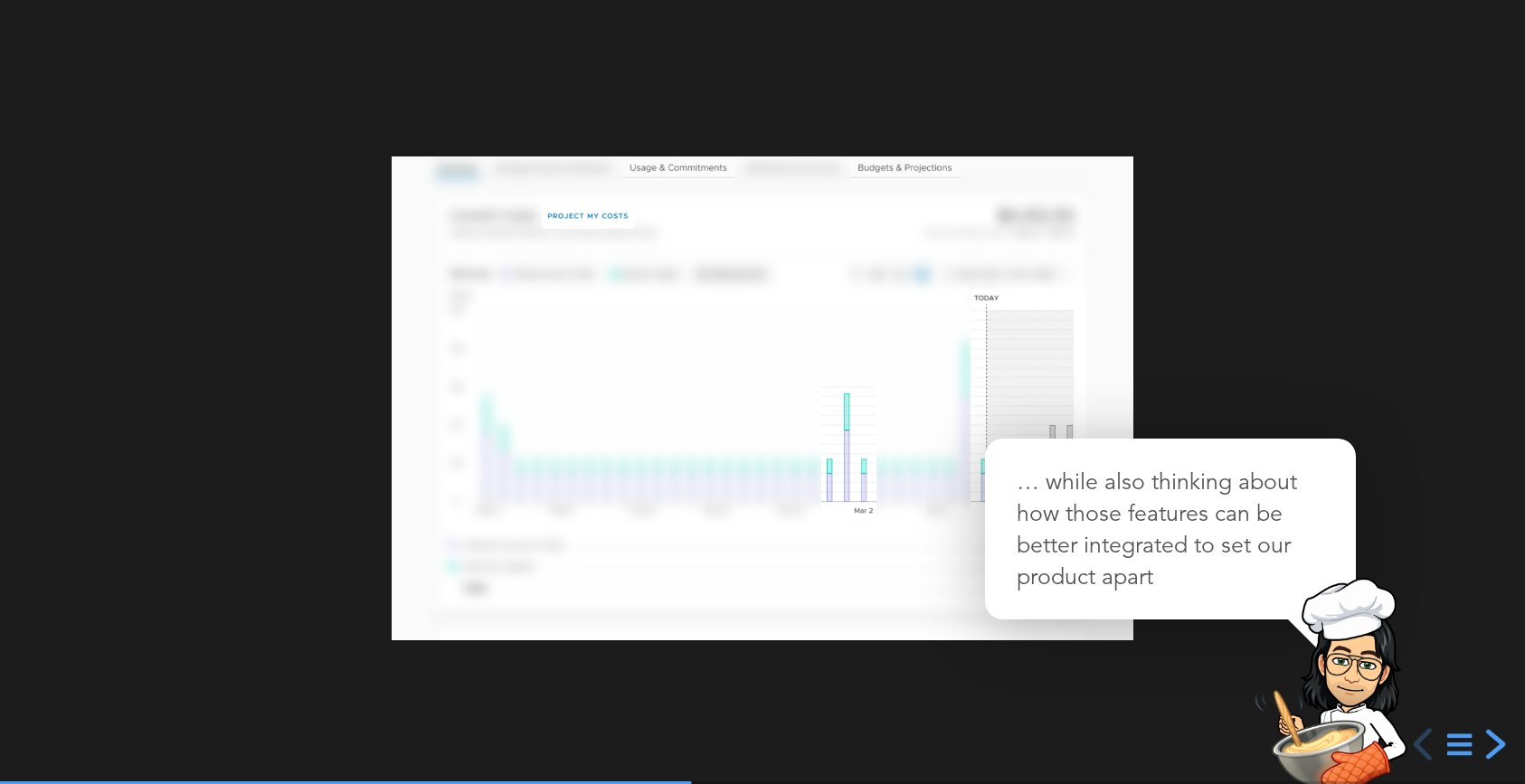
click at [1496, 747] on div "next slide" at bounding box center [1493, 743] width 33 height 33
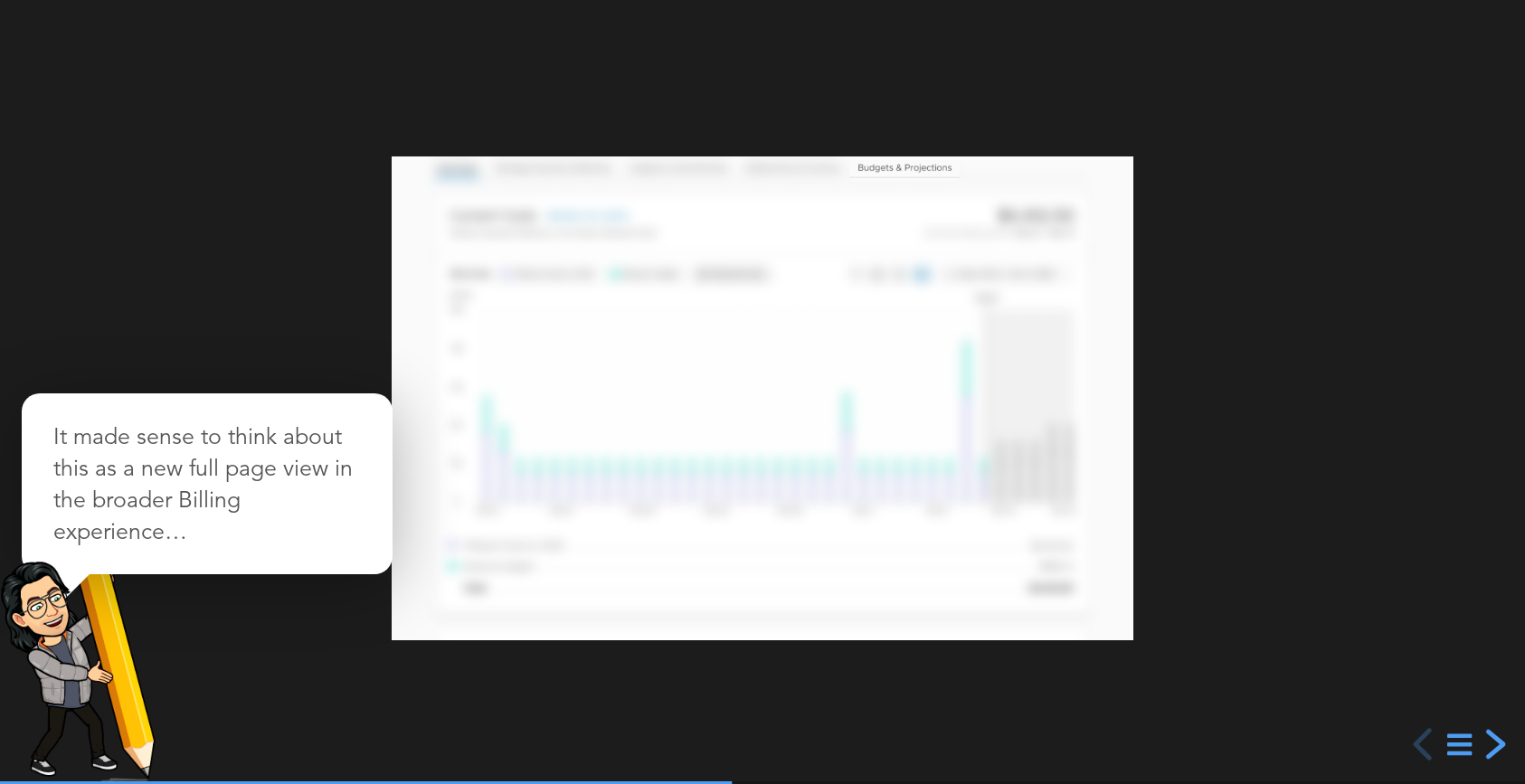
click at [1496, 747] on div "next slide" at bounding box center [1493, 743] width 33 height 33
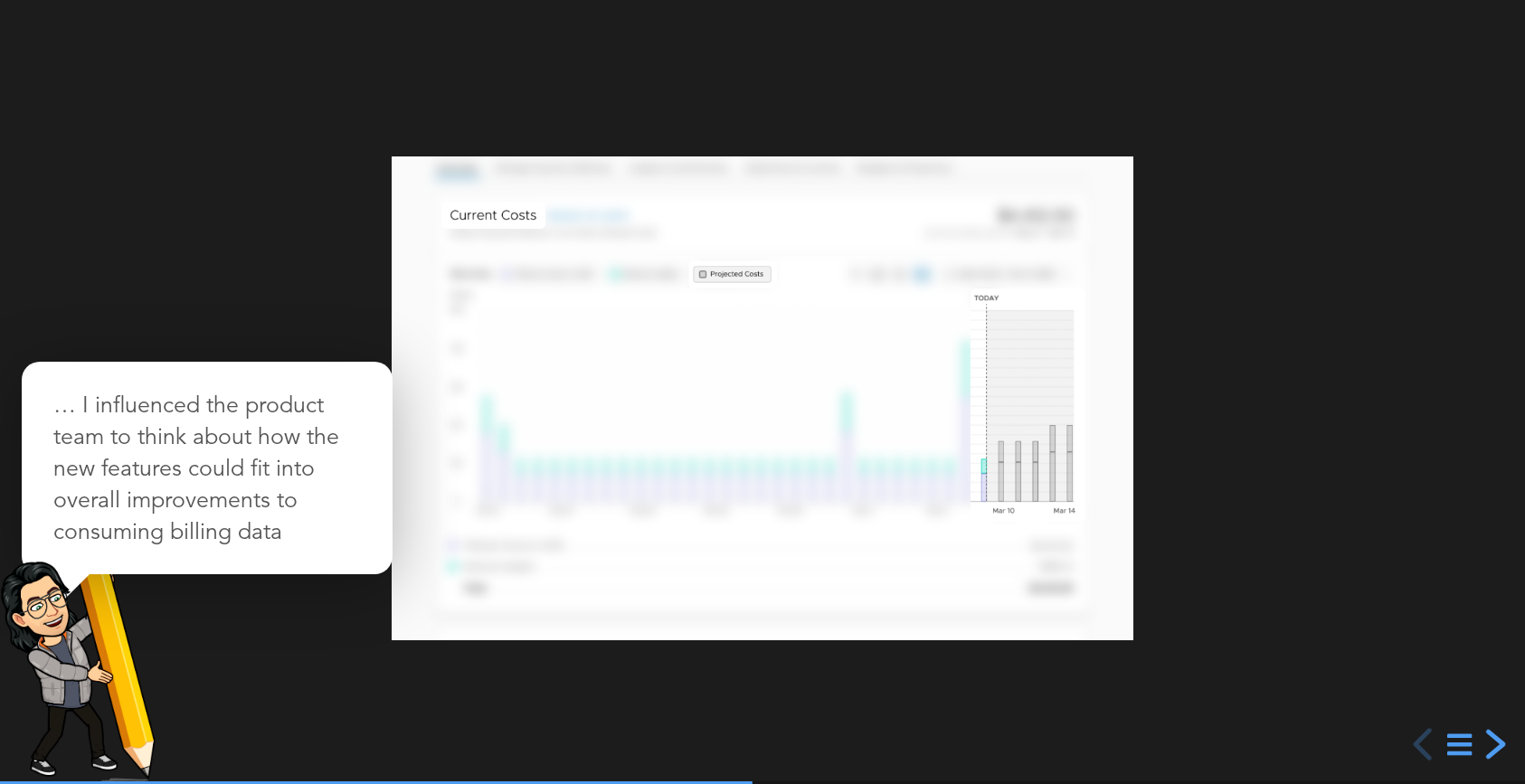
click at [1496, 747] on div "next slide" at bounding box center [1493, 743] width 33 height 33
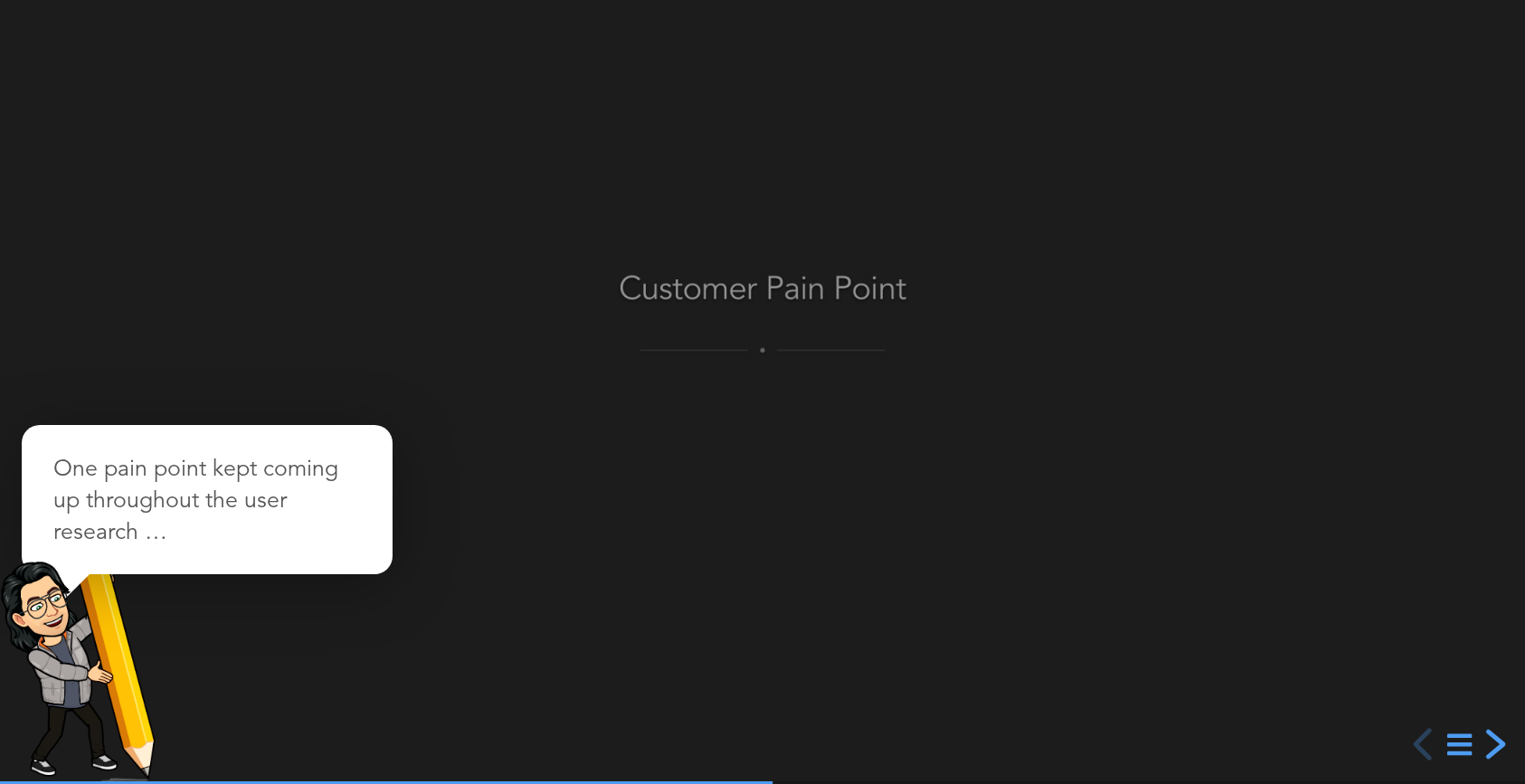
click at [1496, 747] on div "next slide" at bounding box center [1493, 743] width 33 height 33
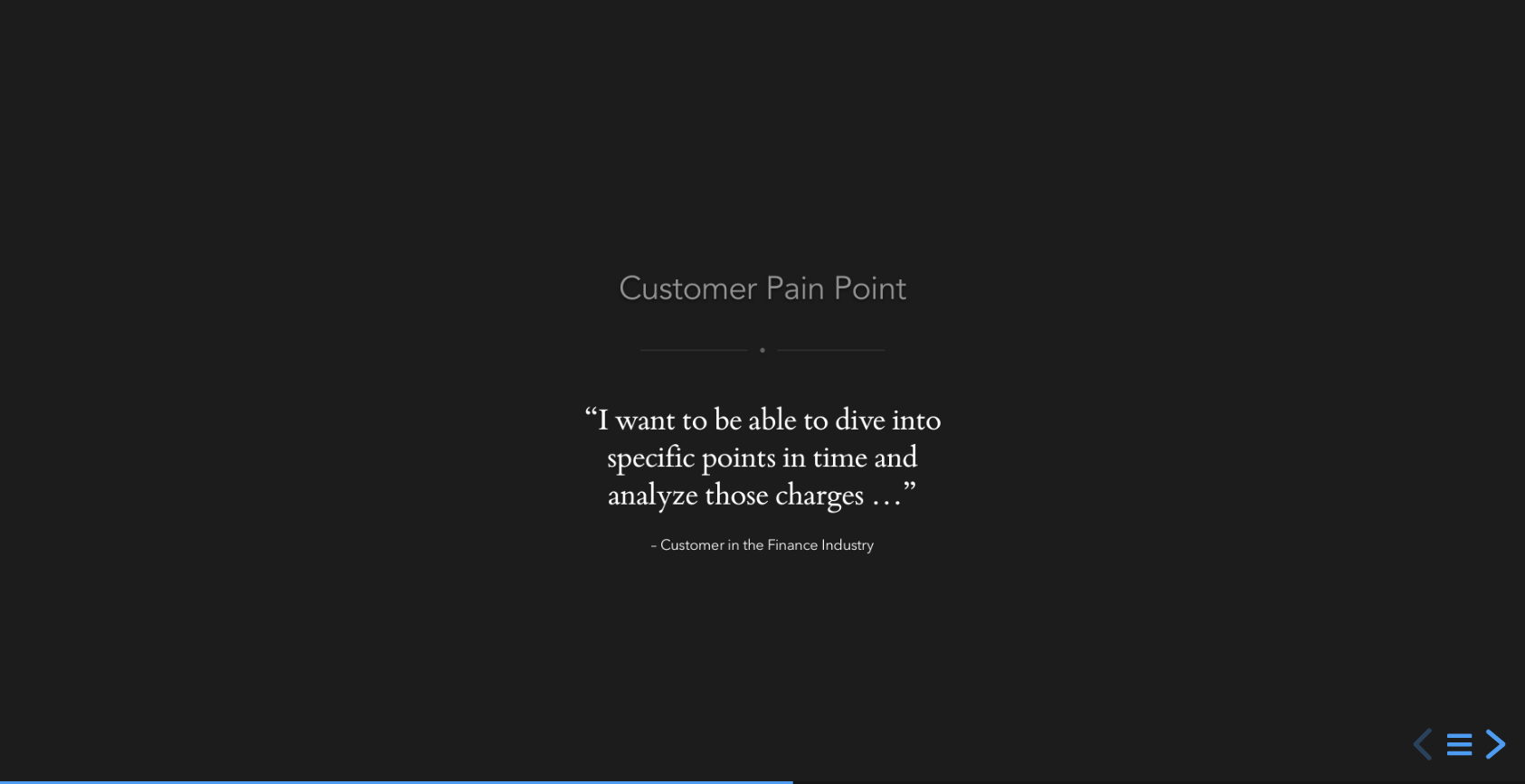
click at [1496, 747] on div "next slide" at bounding box center [1493, 743] width 33 height 33
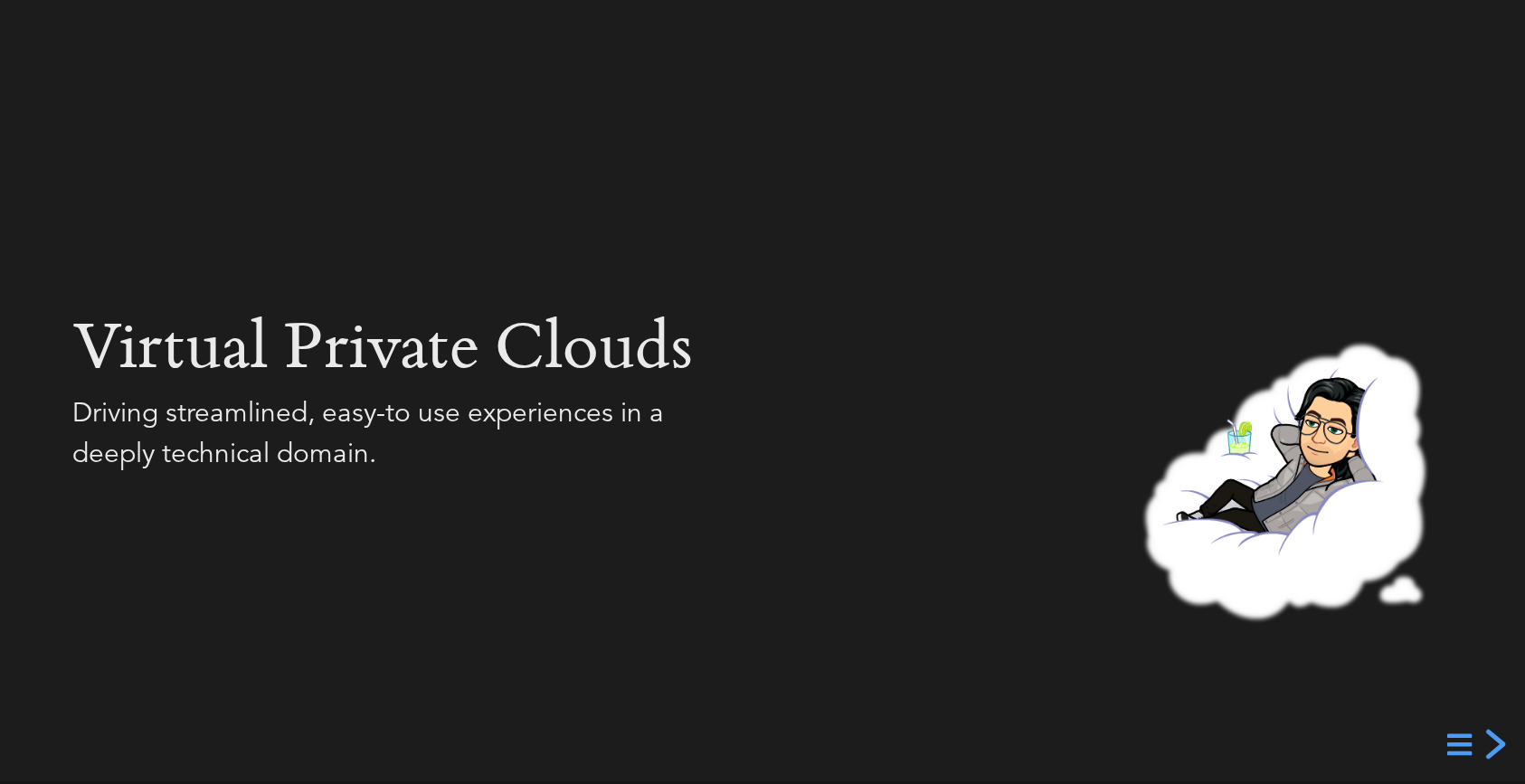
click at [1497, 754] on div "next slide" at bounding box center [1493, 743] width 33 height 33
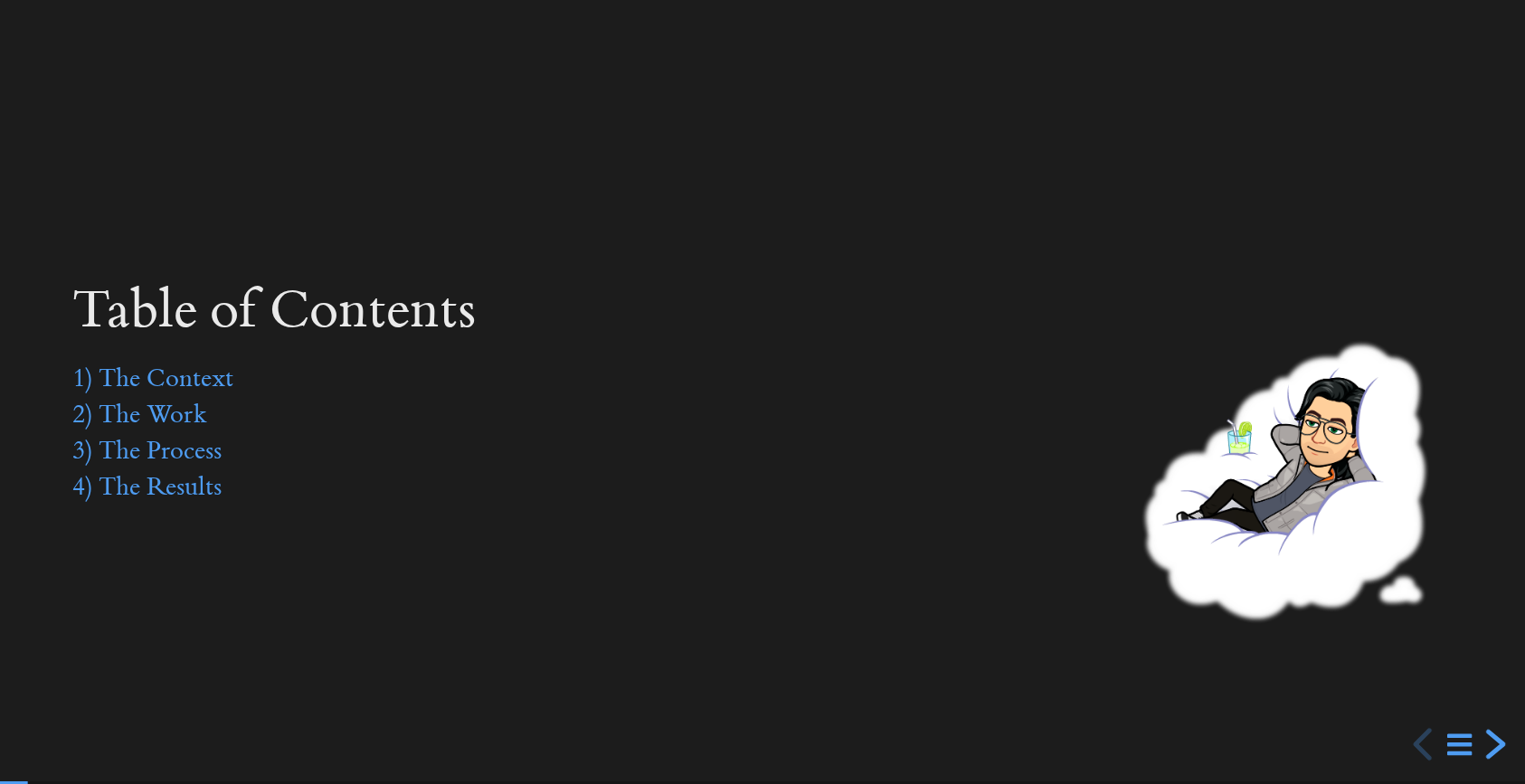
click at [1497, 754] on div "next slide" at bounding box center [1493, 743] width 33 height 33
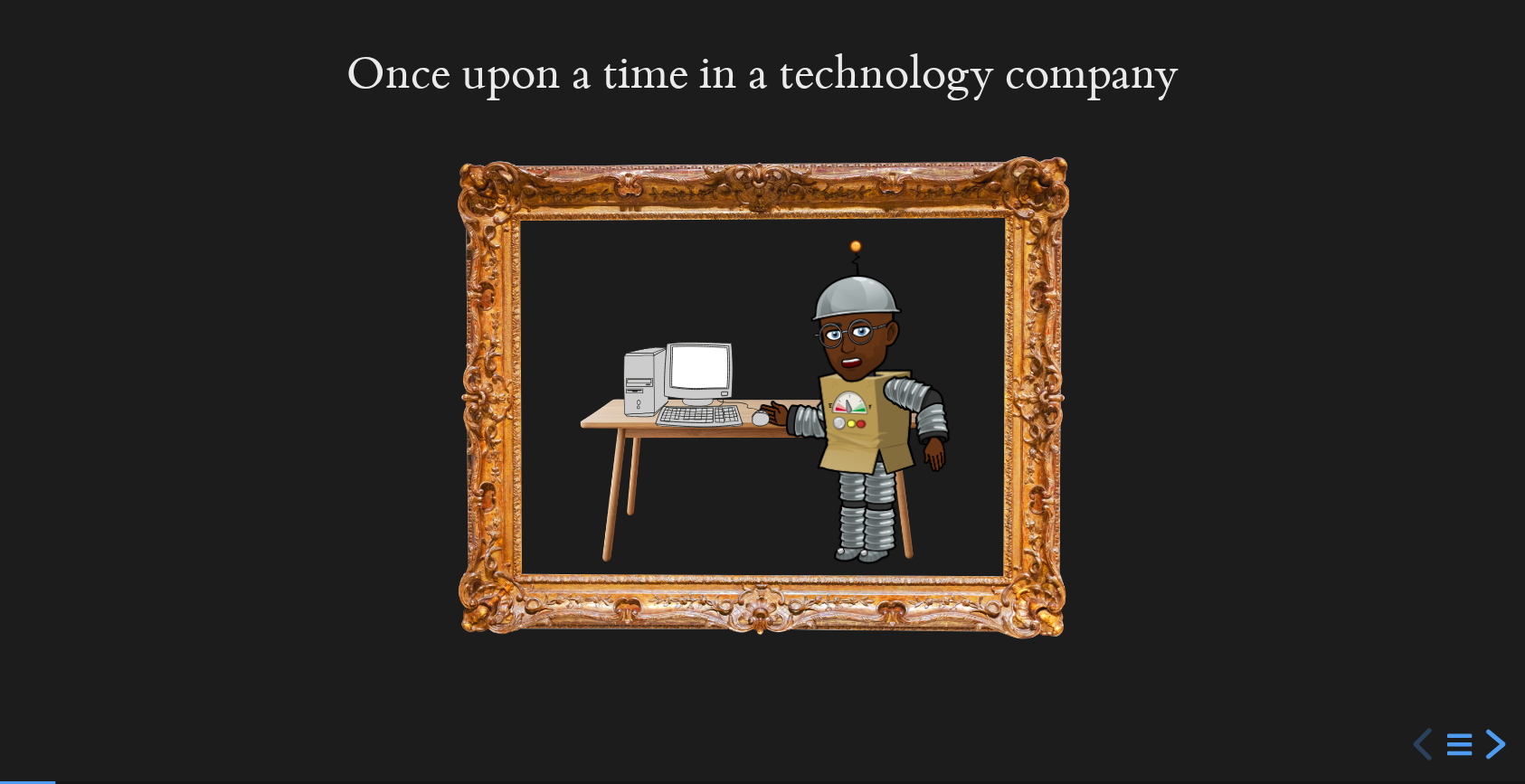
click at [1497, 754] on div "next slide" at bounding box center [1493, 743] width 33 height 33
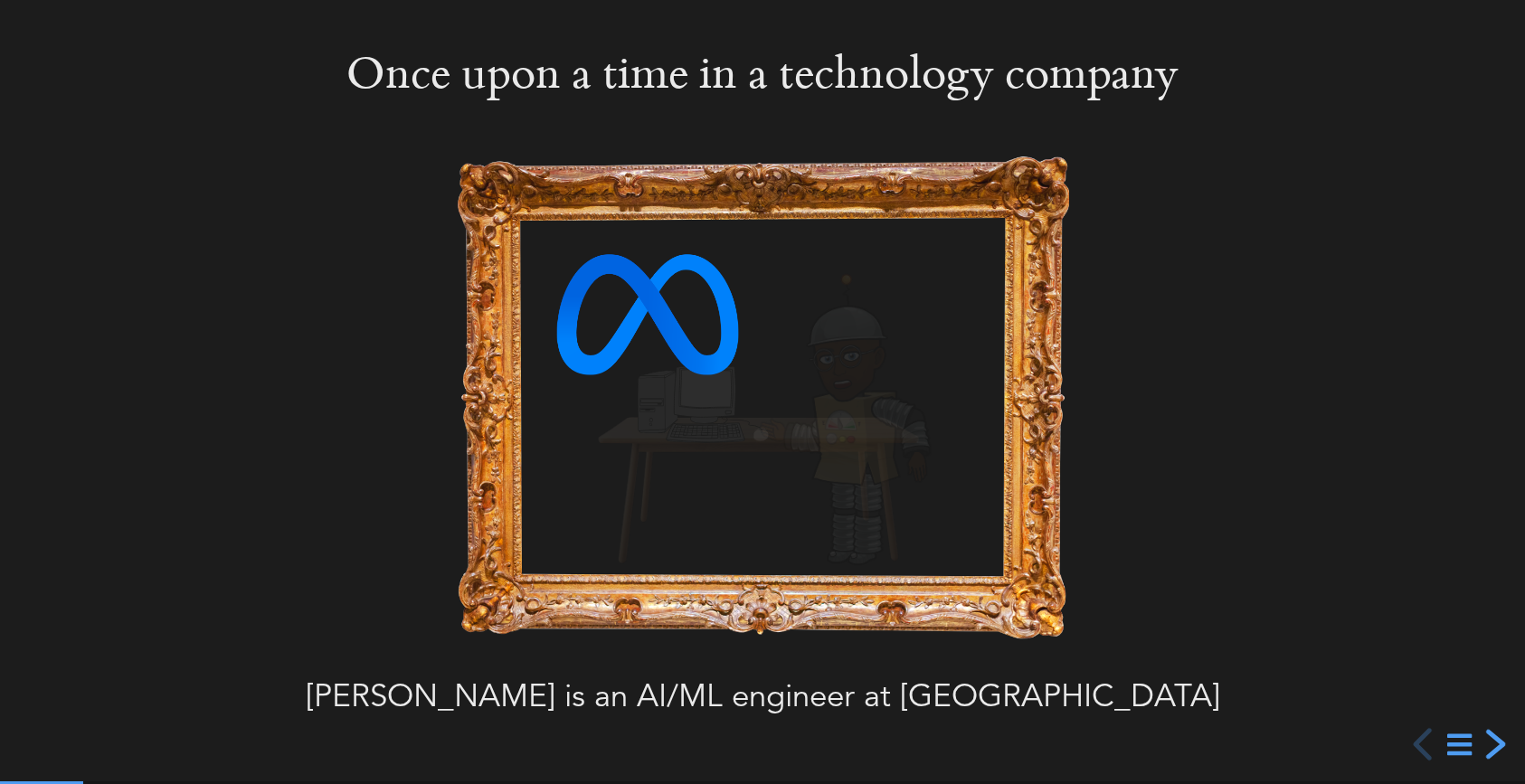
click at [1497, 754] on div "next slide" at bounding box center [1493, 743] width 33 height 33
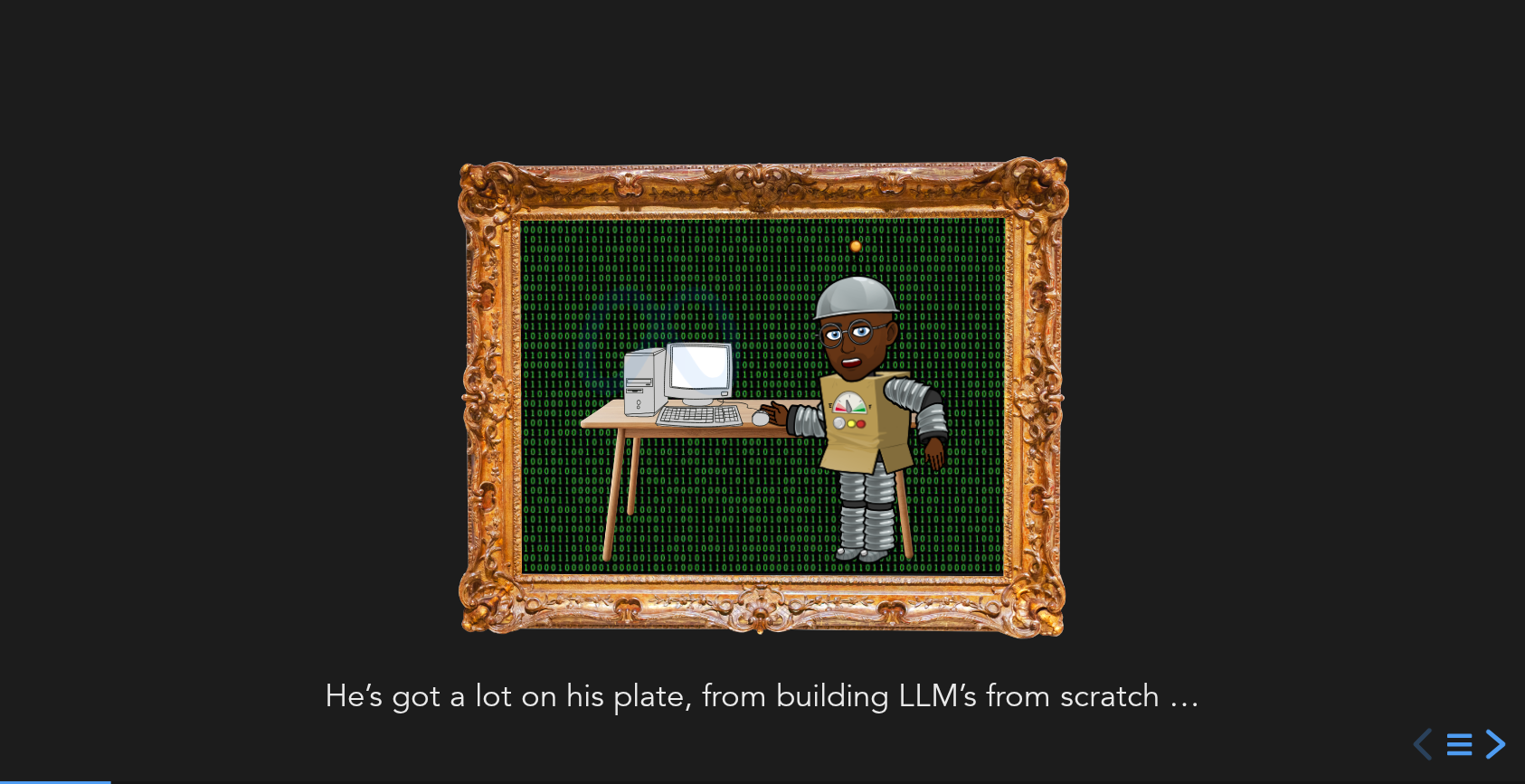
click at [1497, 754] on div "next slide" at bounding box center [1493, 743] width 33 height 33
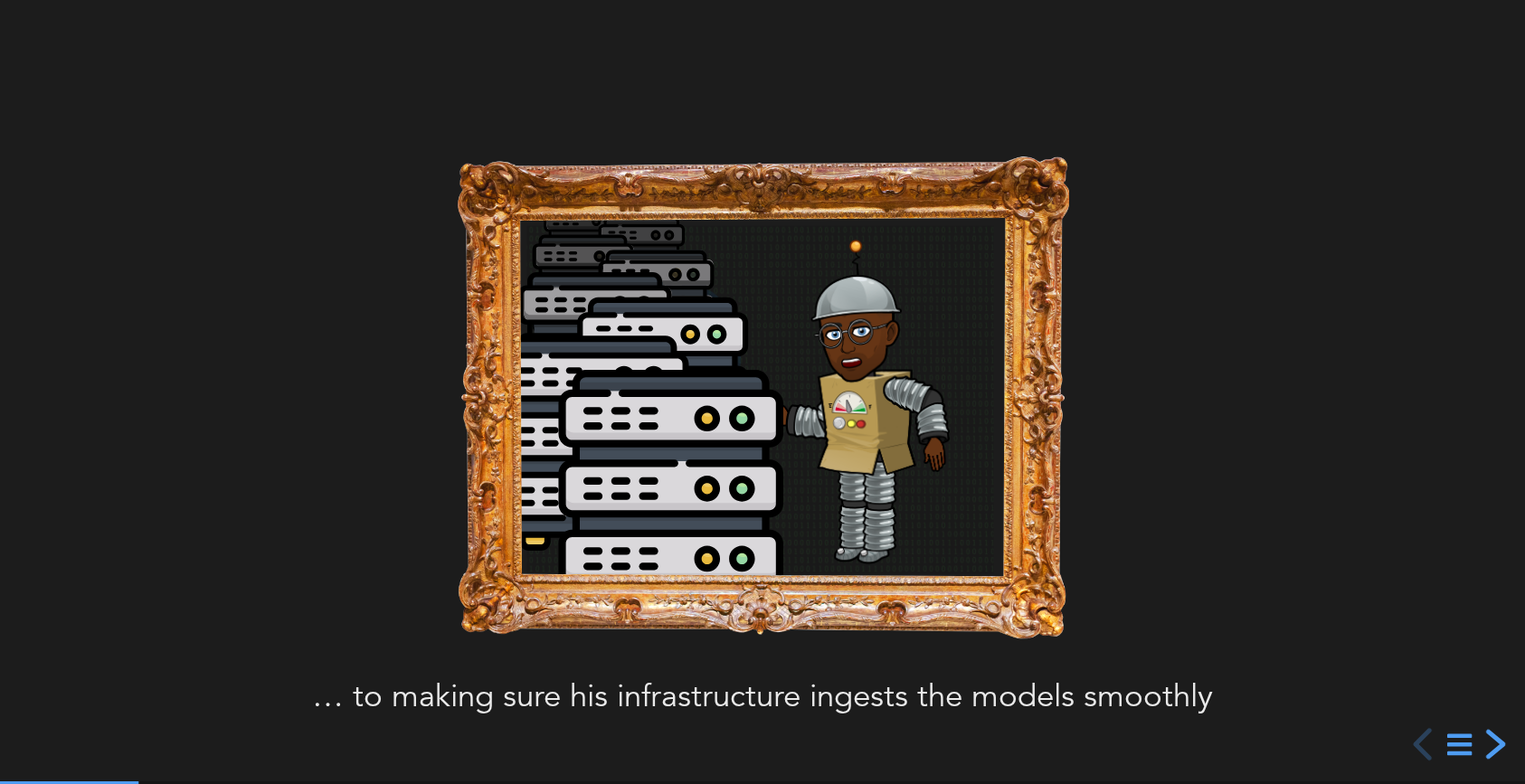
click at [1497, 754] on div "next slide" at bounding box center [1493, 743] width 33 height 33
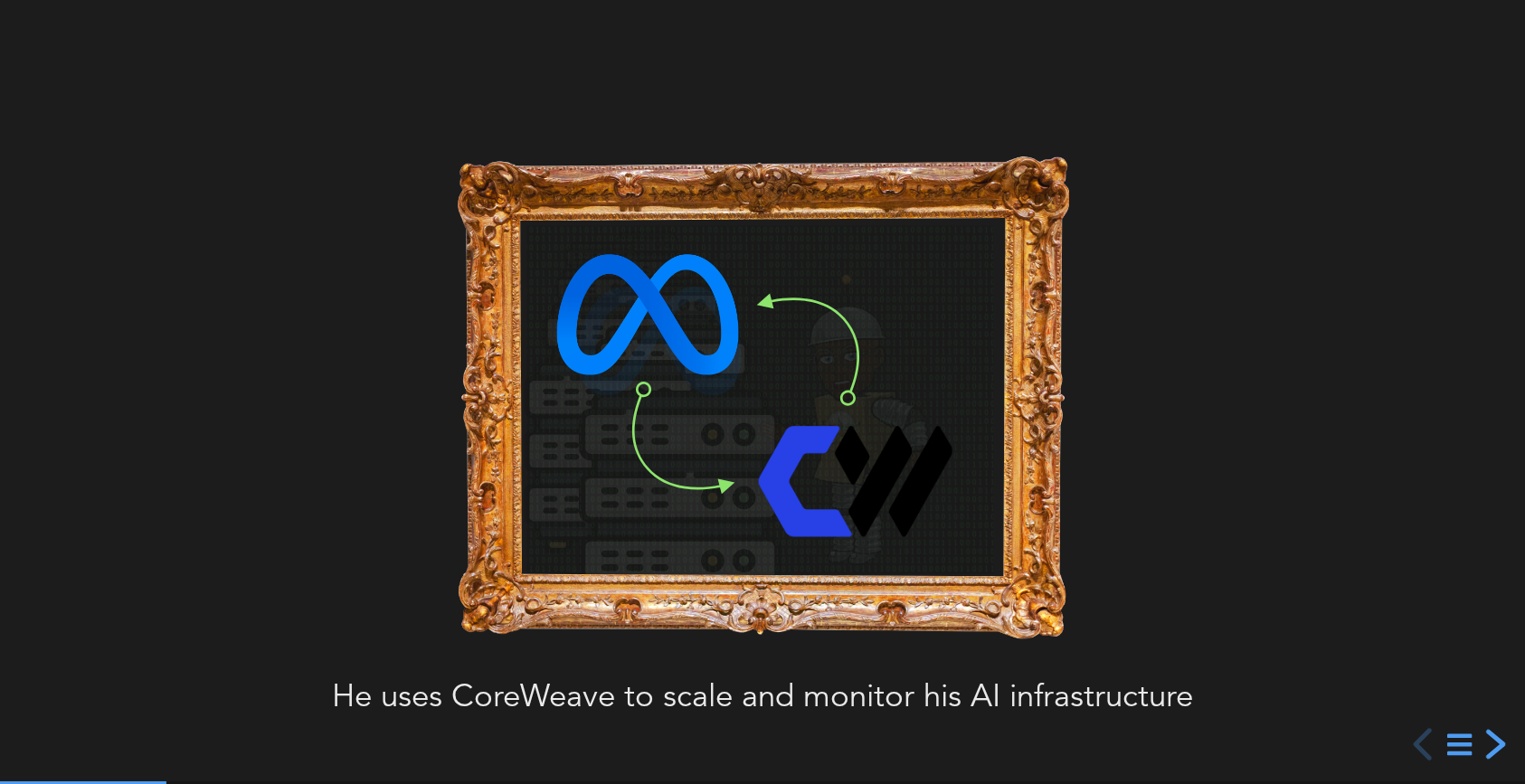
click at [1497, 754] on div "next slide" at bounding box center [1493, 743] width 33 height 33
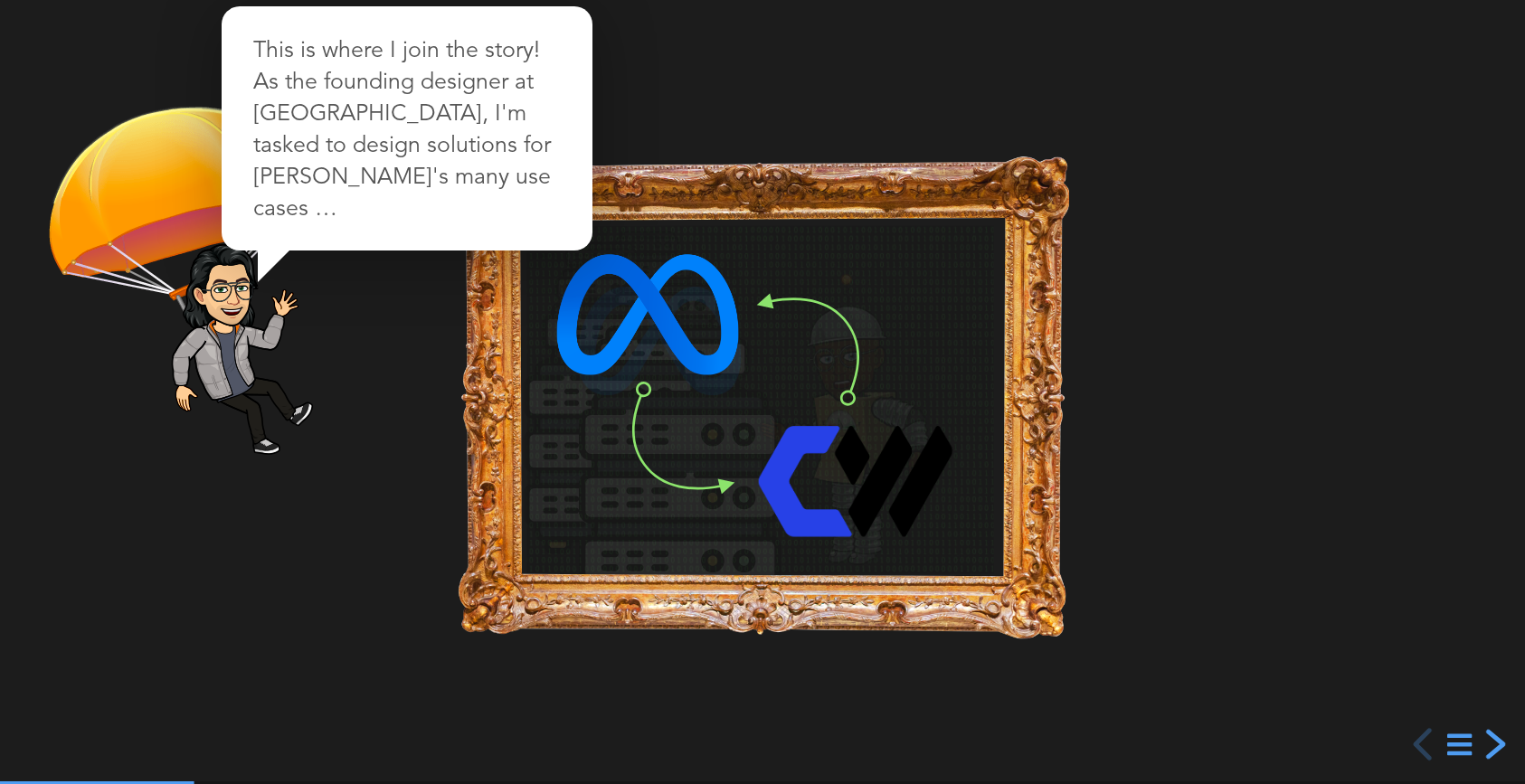
click at [1497, 754] on div "next slide" at bounding box center [1493, 743] width 33 height 33
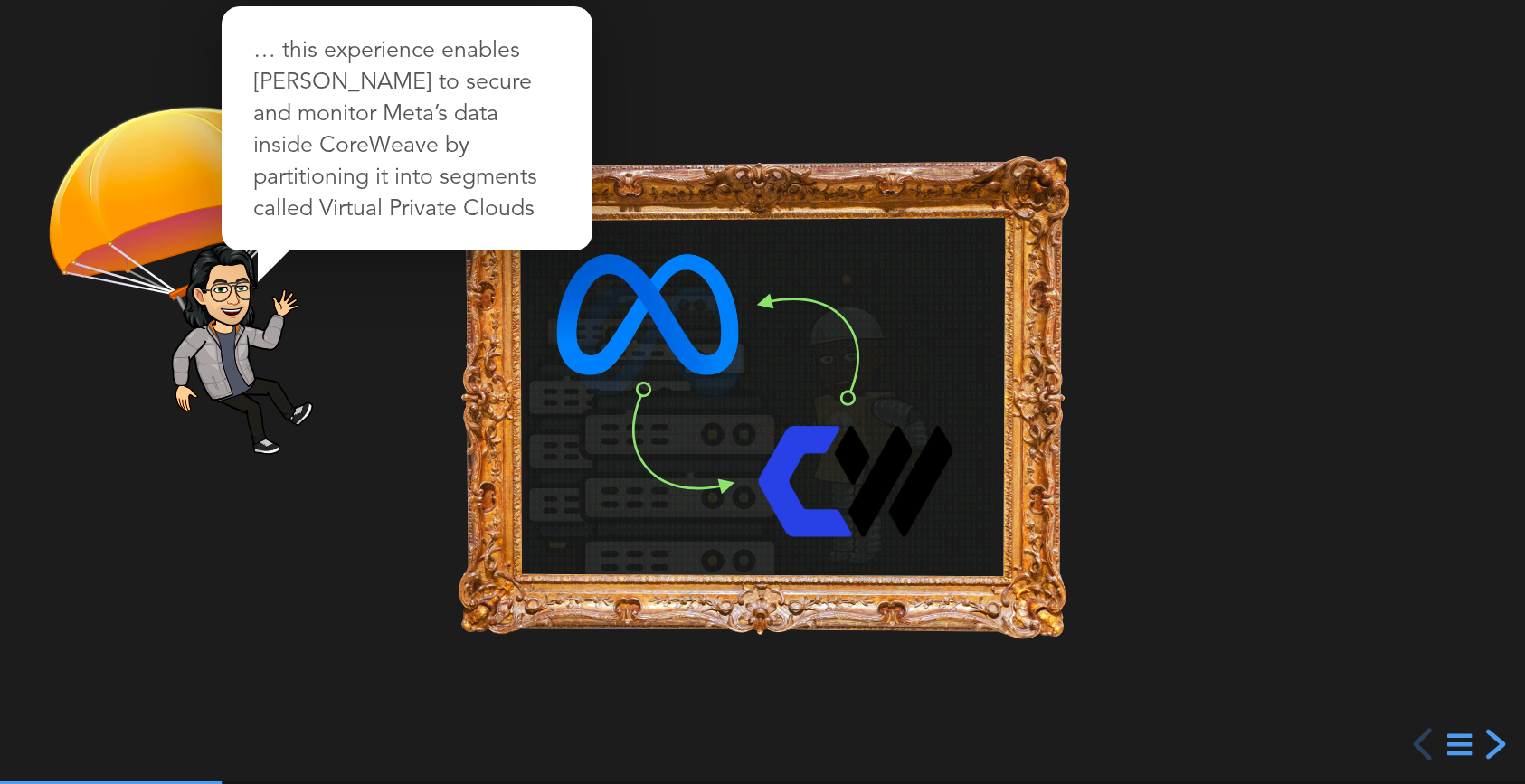
click at [1497, 754] on div "next slide" at bounding box center [1493, 743] width 33 height 33
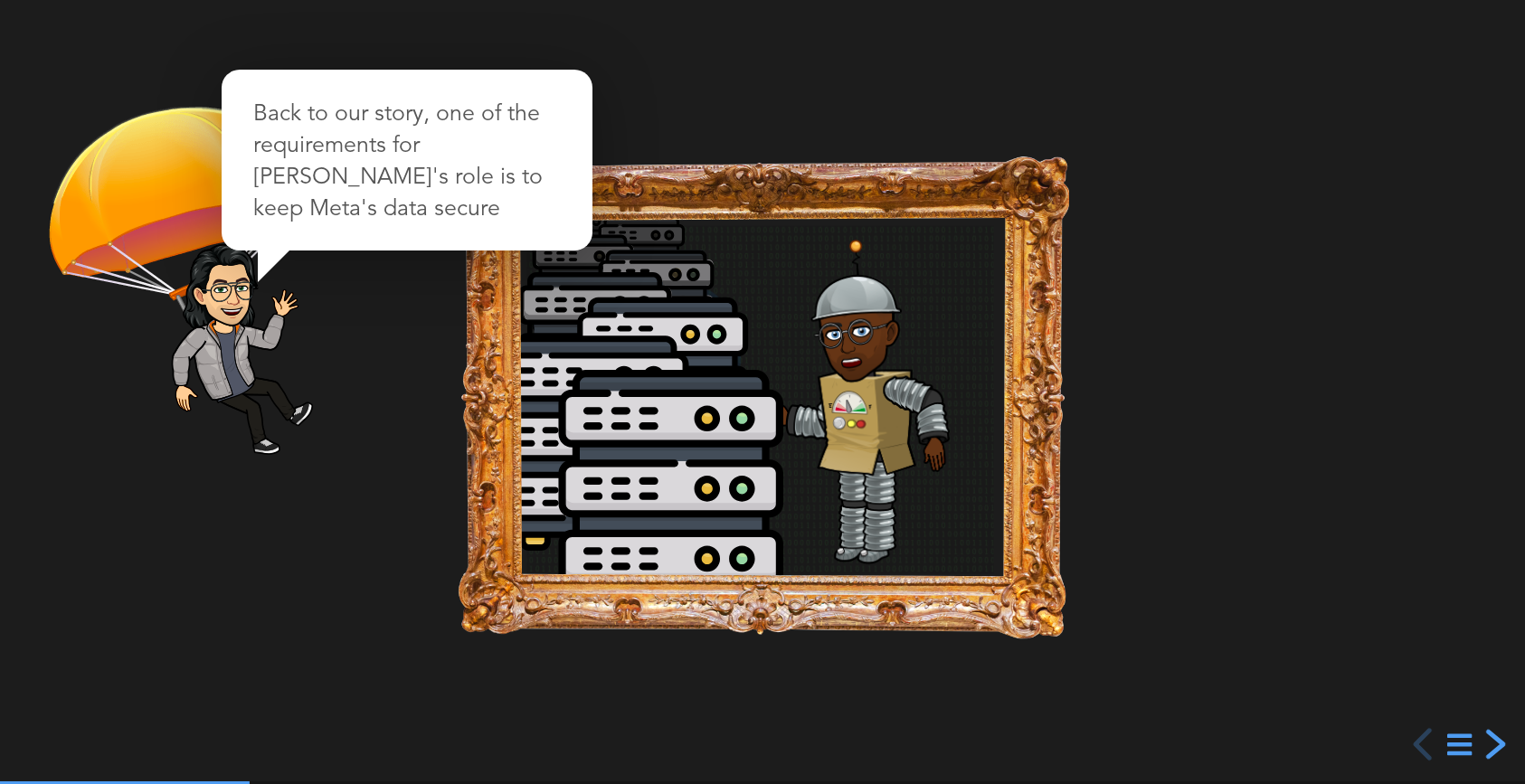
click at [1492, 747] on div "next slide" at bounding box center [1493, 743] width 33 height 33
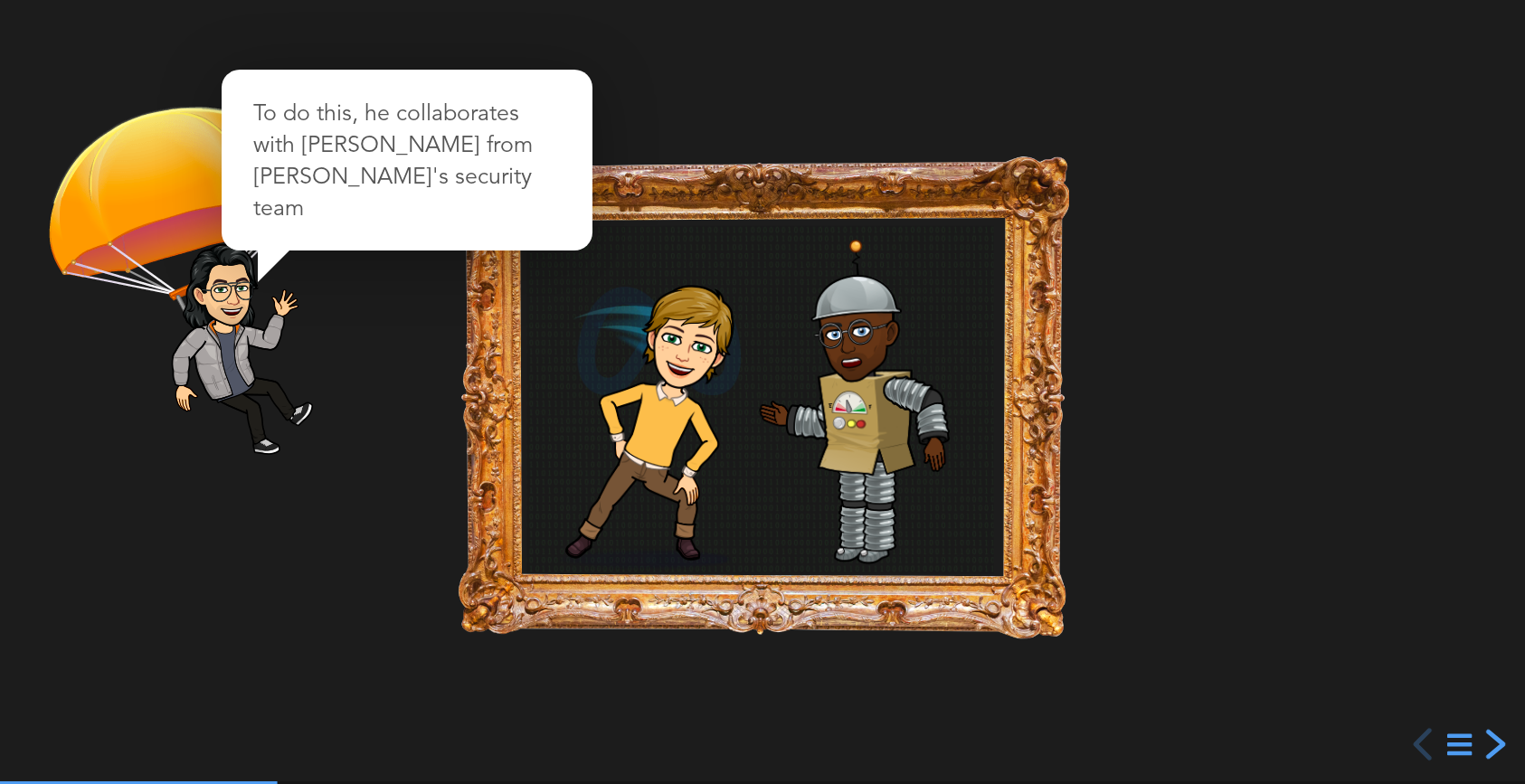
click at [1492, 747] on div "next slide" at bounding box center [1493, 743] width 33 height 33
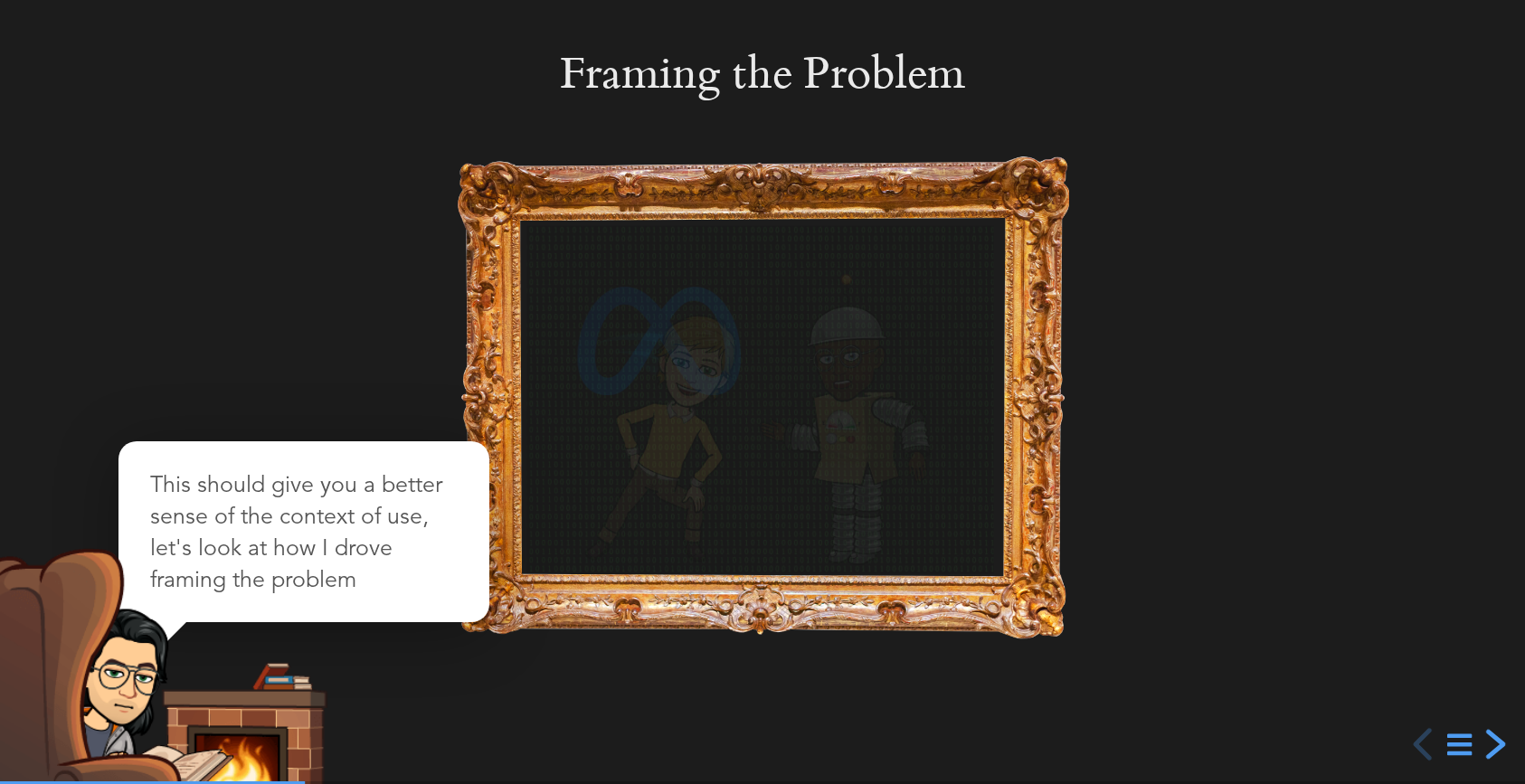
click at [1492, 747] on div "next slide" at bounding box center [1493, 743] width 33 height 33
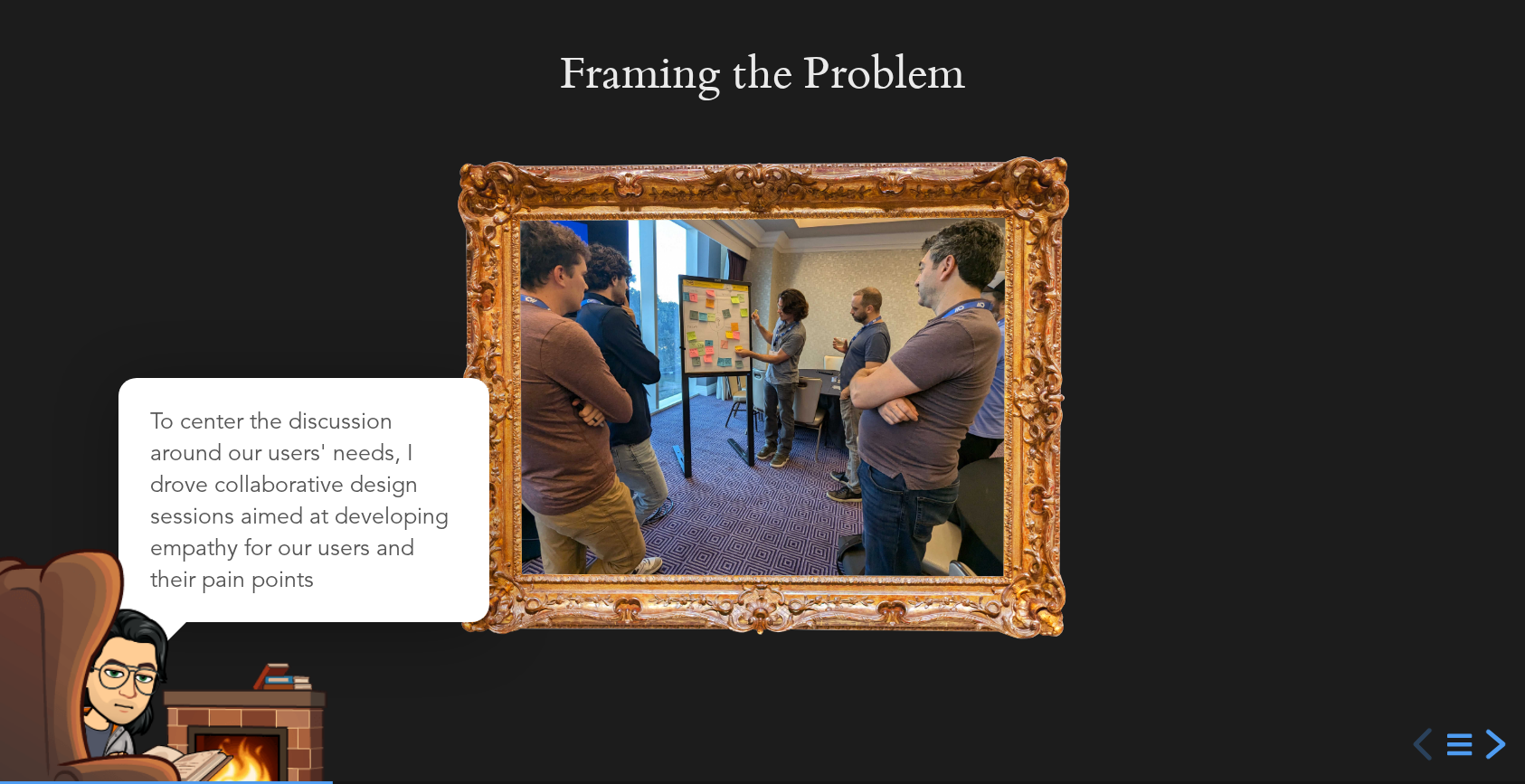
click at [1492, 747] on div "next slide" at bounding box center [1493, 743] width 33 height 33
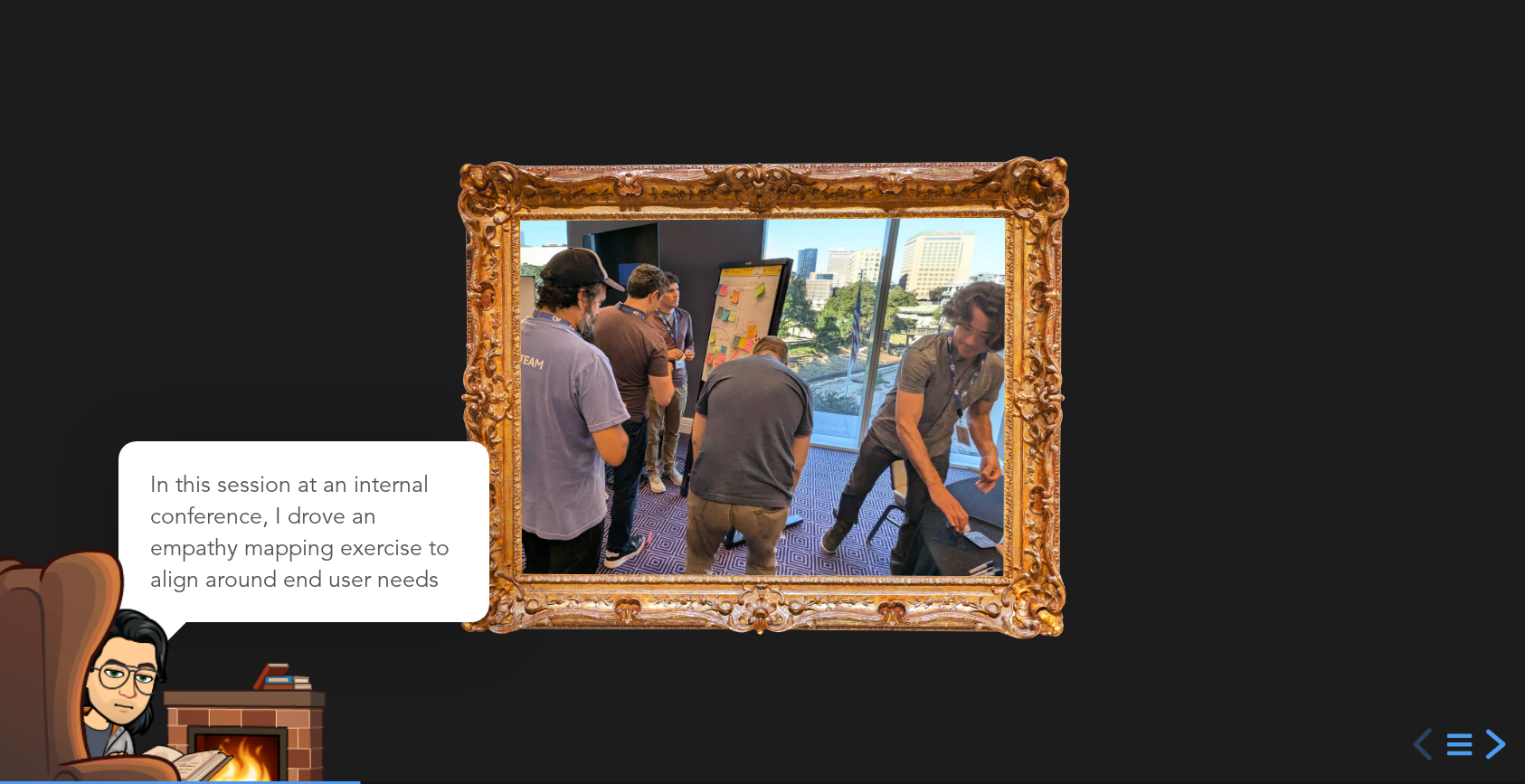
click at [1492, 747] on div "next slide" at bounding box center [1493, 743] width 33 height 33
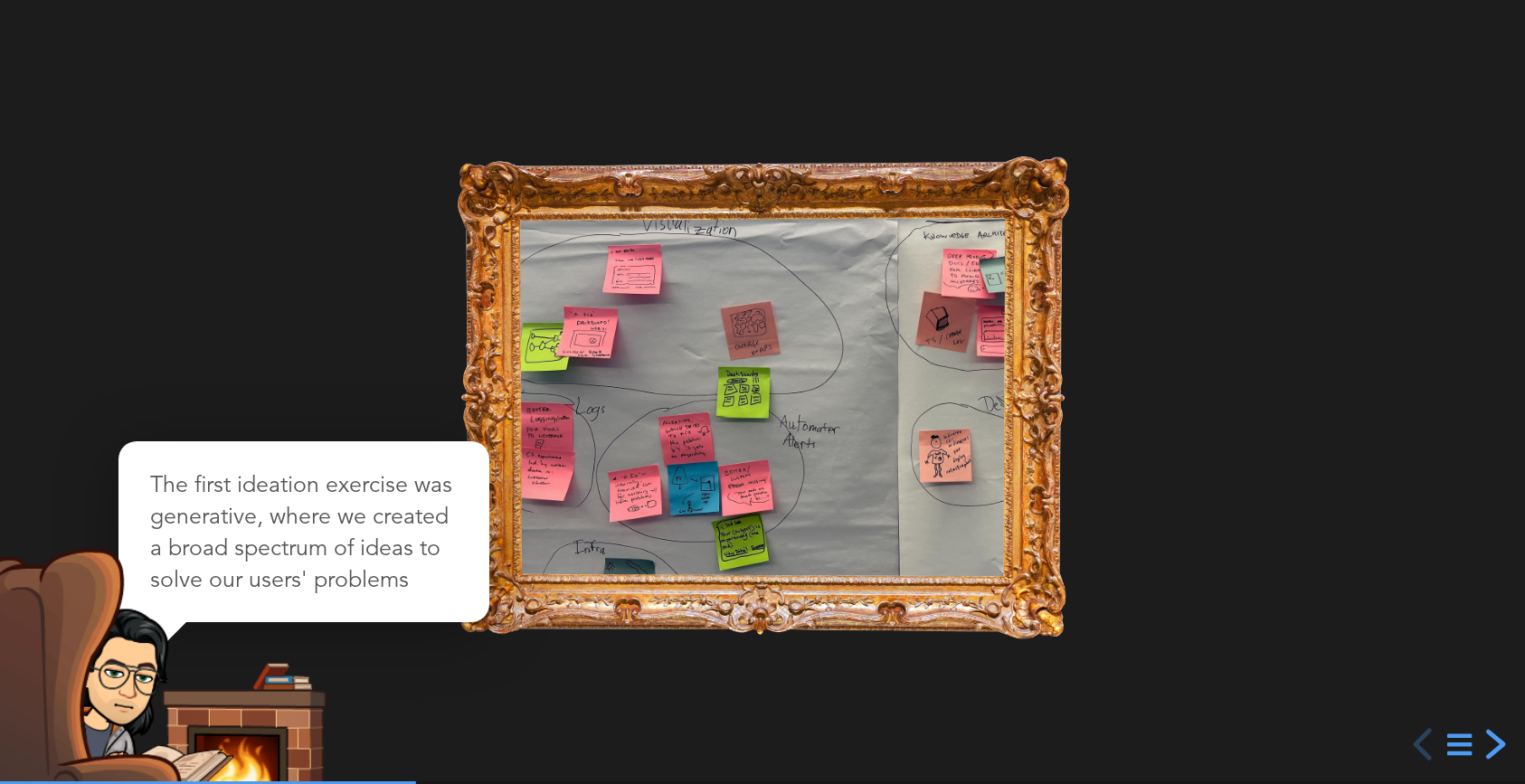
click at [1492, 747] on div "next slide" at bounding box center [1493, 743] width 33 height 33
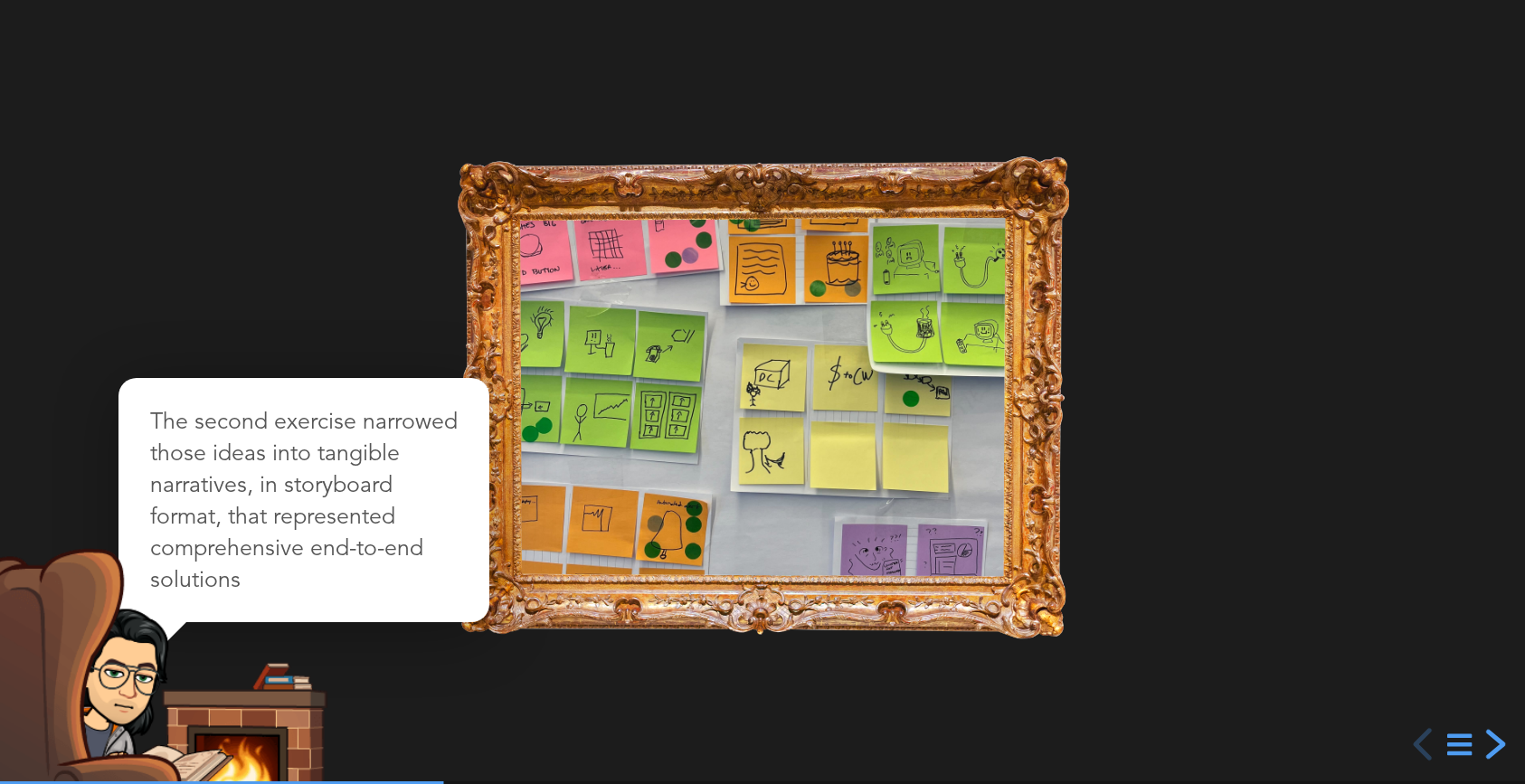
click at [1492, 747] on div "next slide" at bounding box center [1493, 743] width 33 height 33
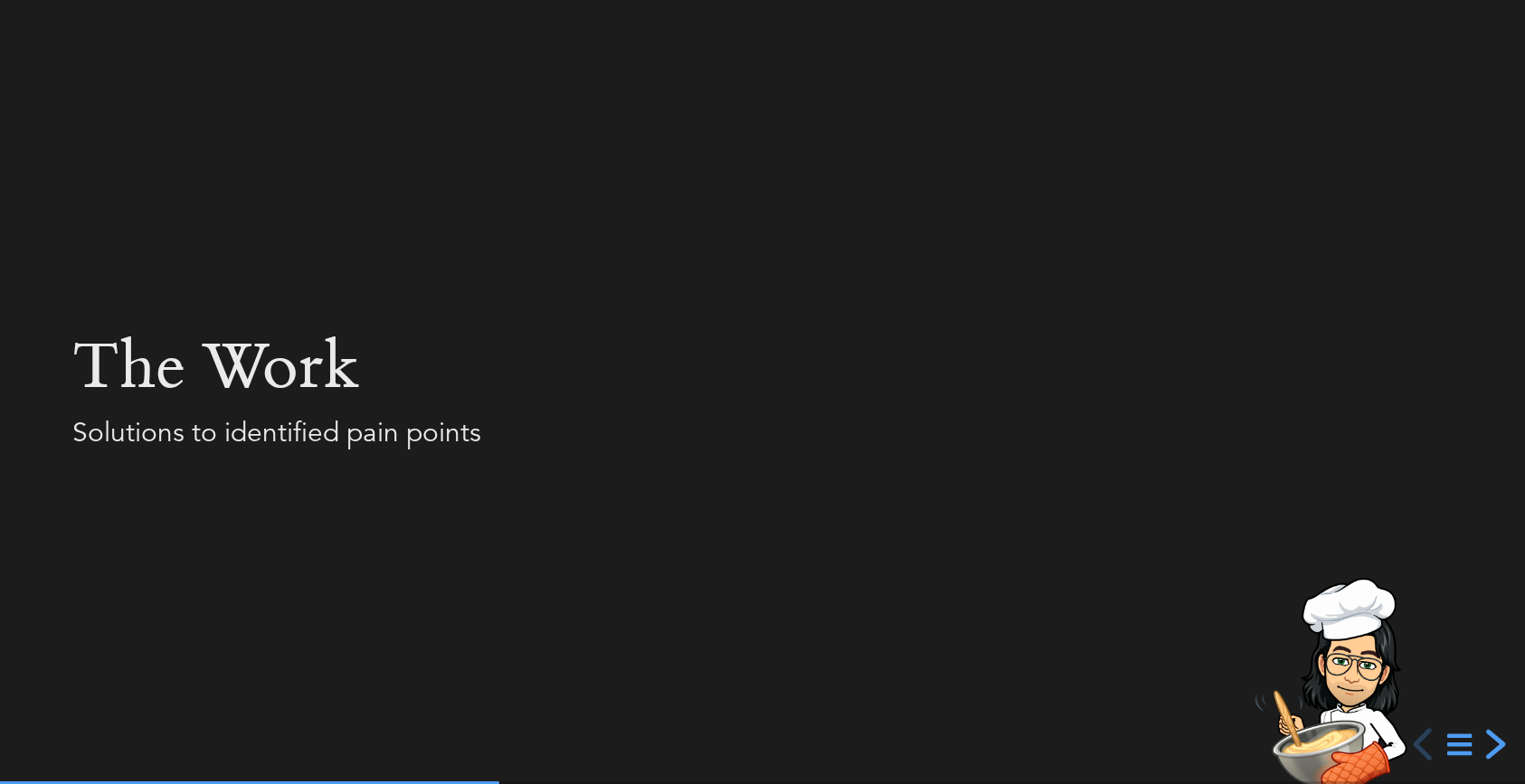
click at [1492, 747] on div "next slide" at bounding box center [1493, 743] width 33 height 33
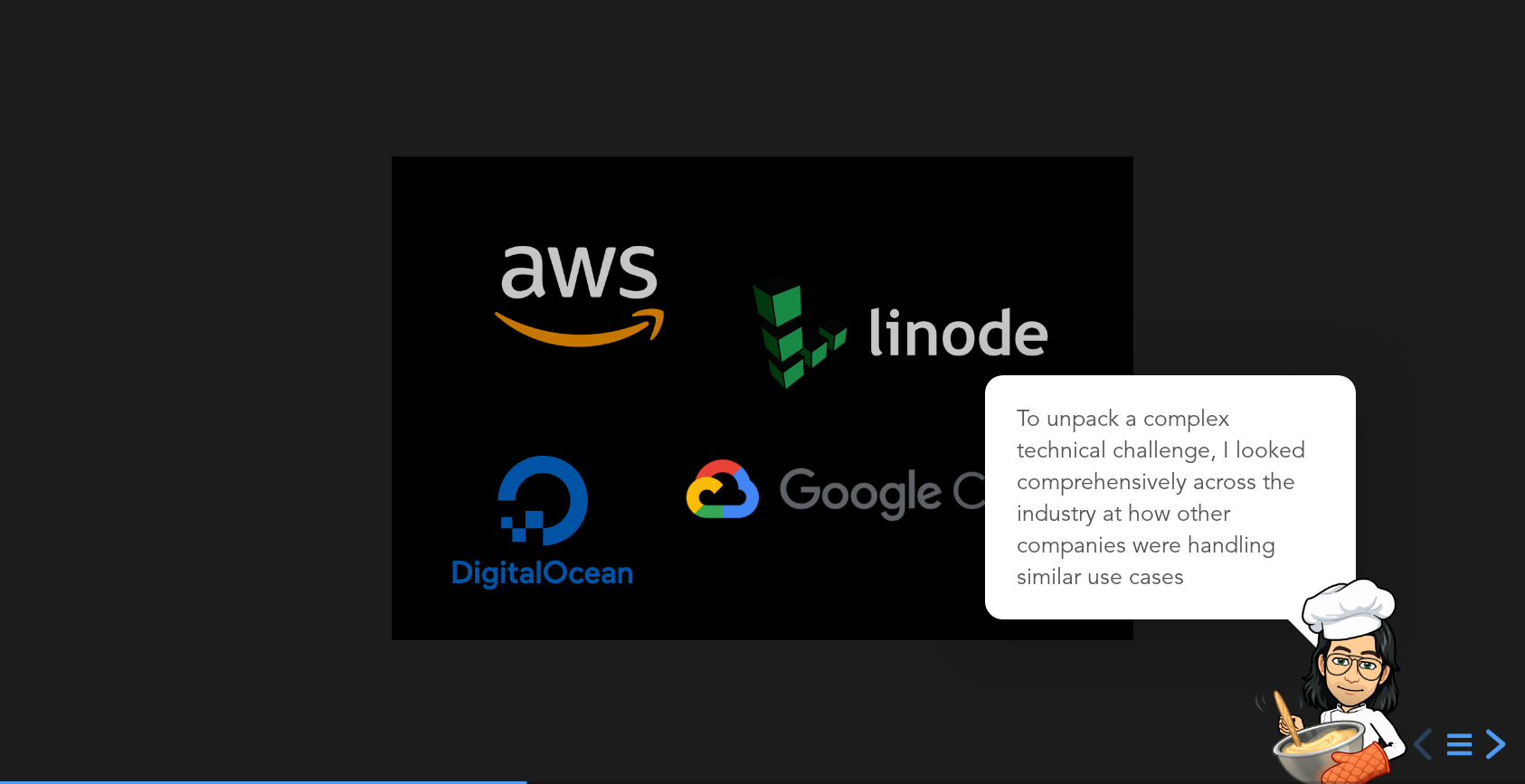
click at [1492, 747] on div "next slide" at bounding box center [1493, 743] width 33 height 33
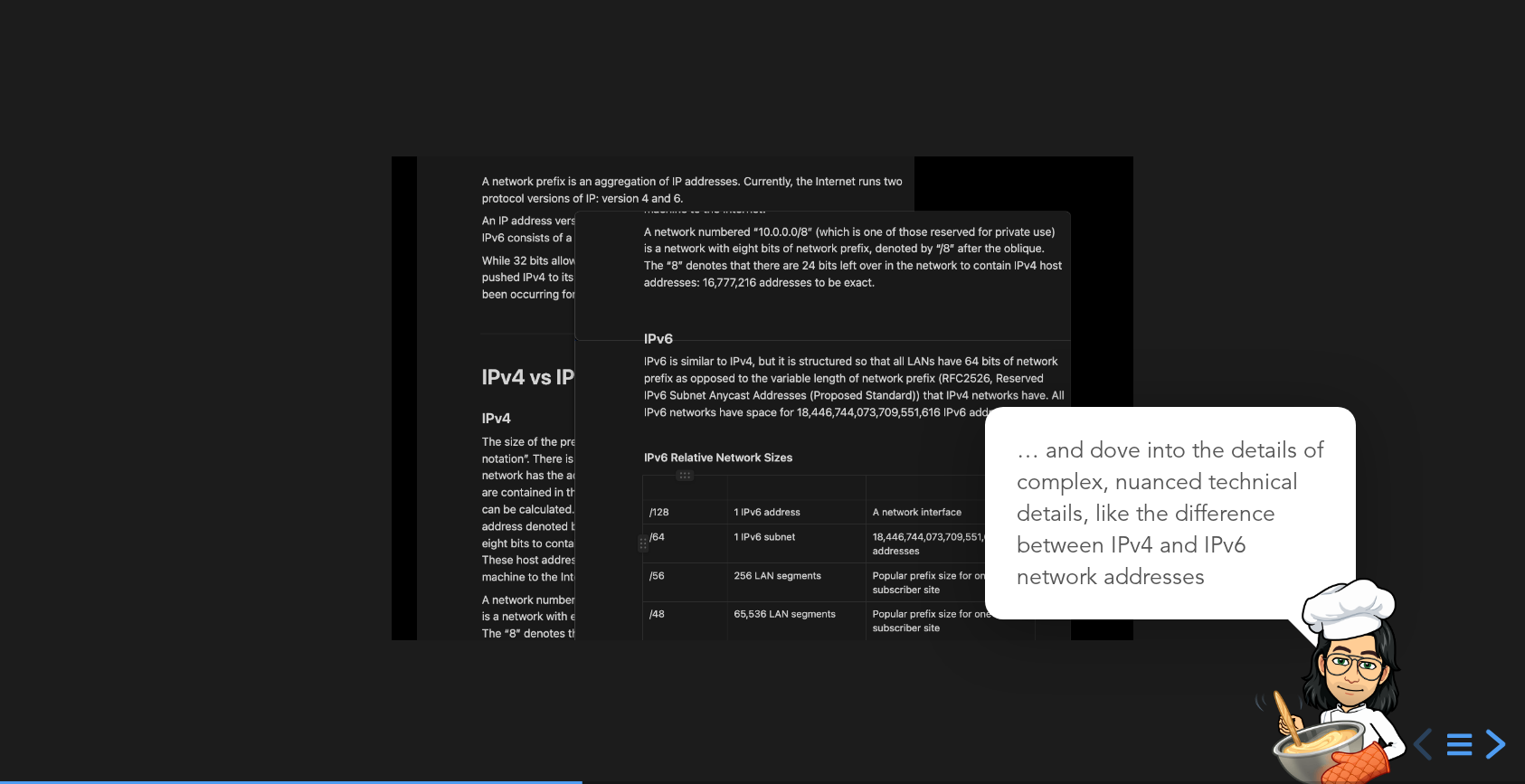
click at [1492, 747] on div "next slide" at bounding box center [1493, 743] width 33 height 33
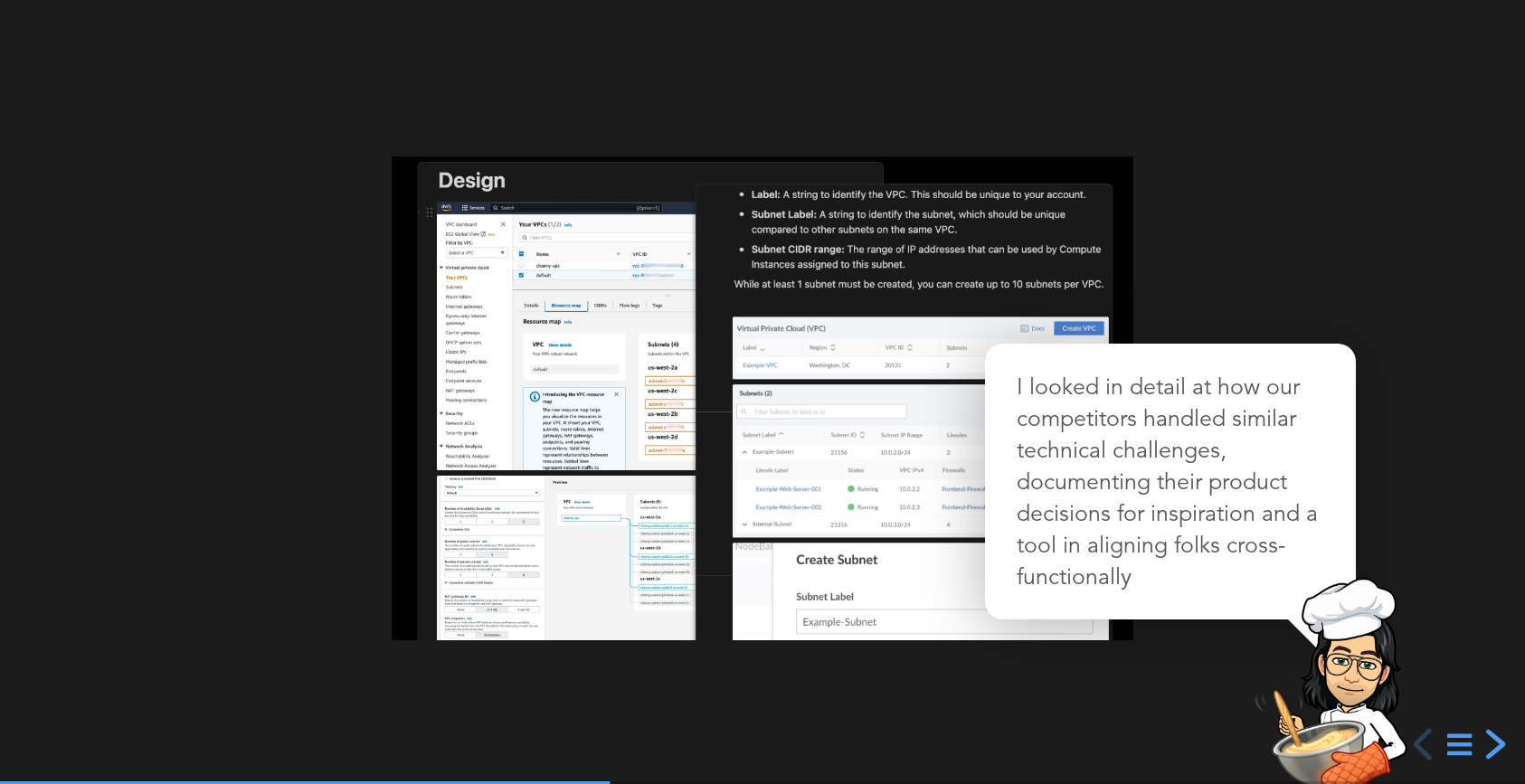
click at [1492, 747] on div "next slide" at bounding box center [1493, 743] width 33 height 33
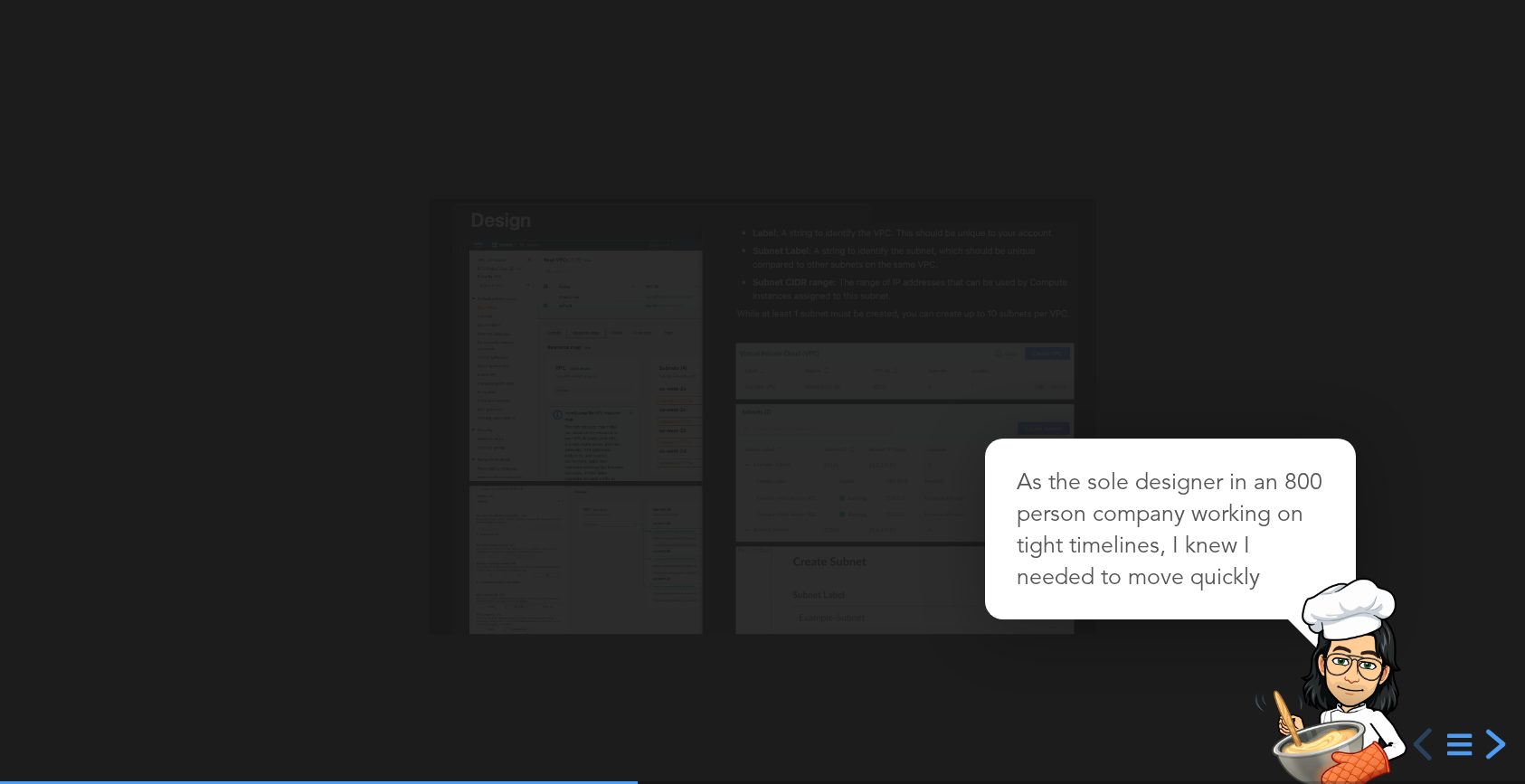
click at [1492, 747] on div "next slide" at bounding box center [1493, 743] width 33 height 33
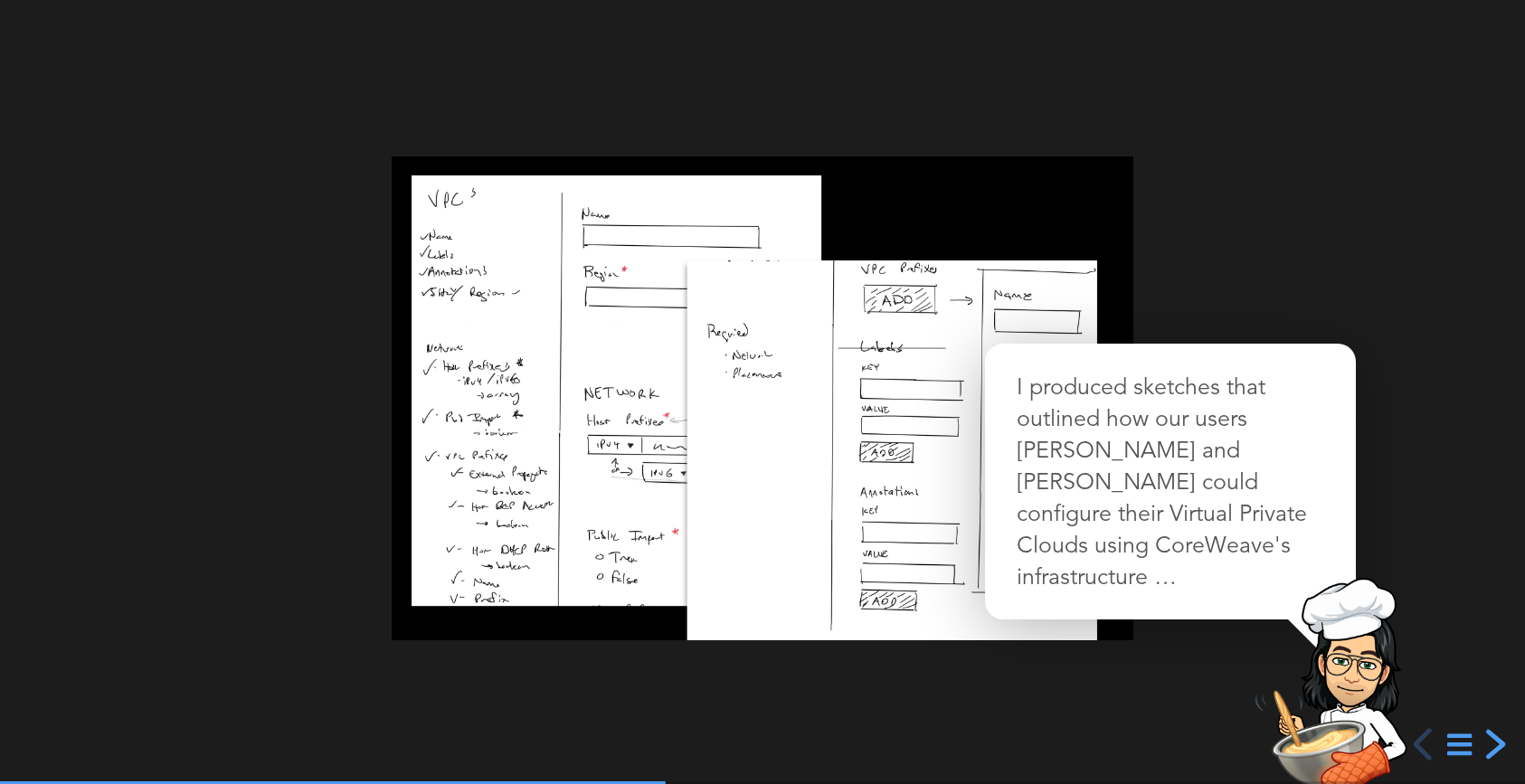
click at [1492, 747] on div "next slide" at bounding box center [1493, 743] width 33 height 33
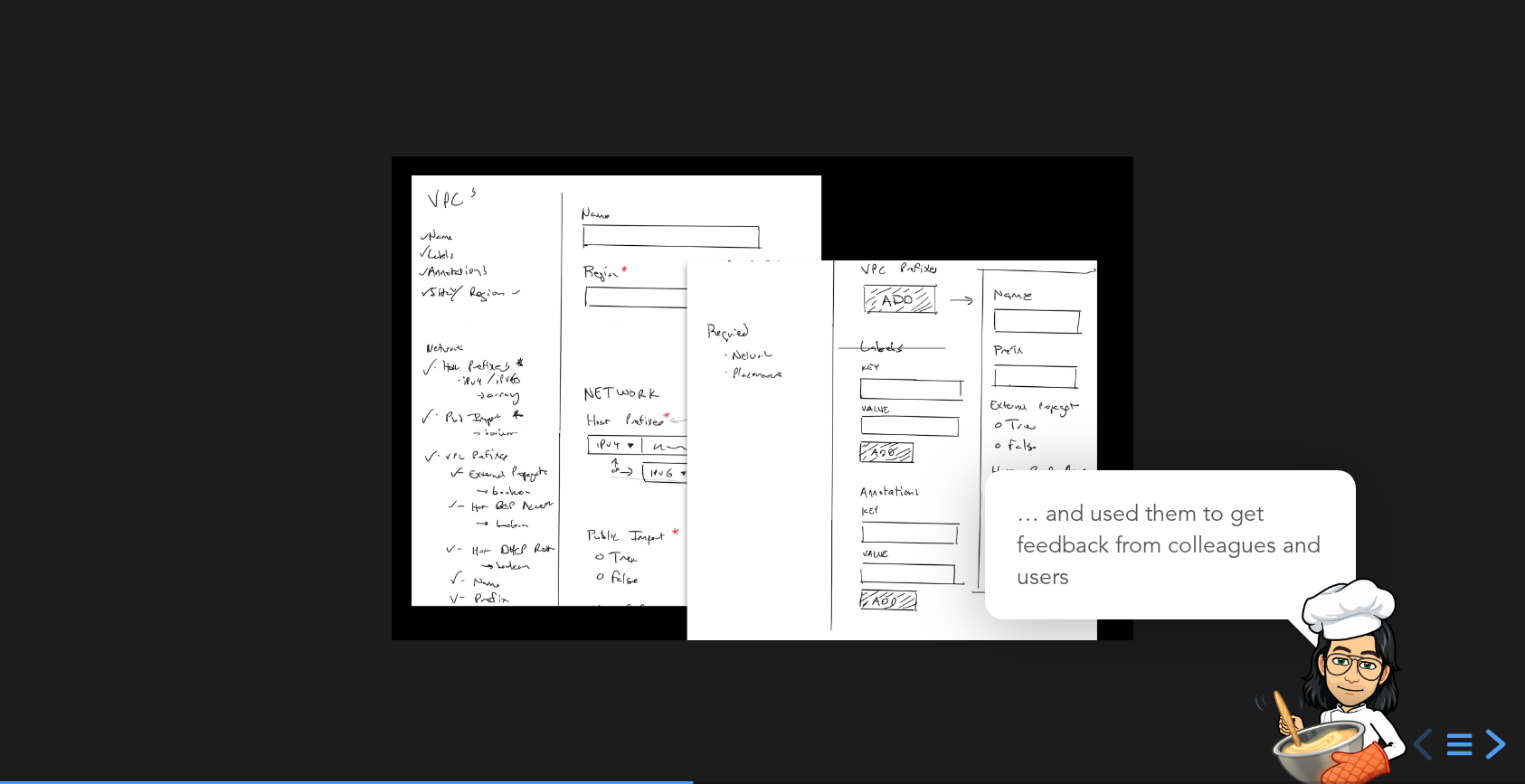
click at [1492, 747] on div "next slide" at bounding box center [1493, 743] width 33 height 33
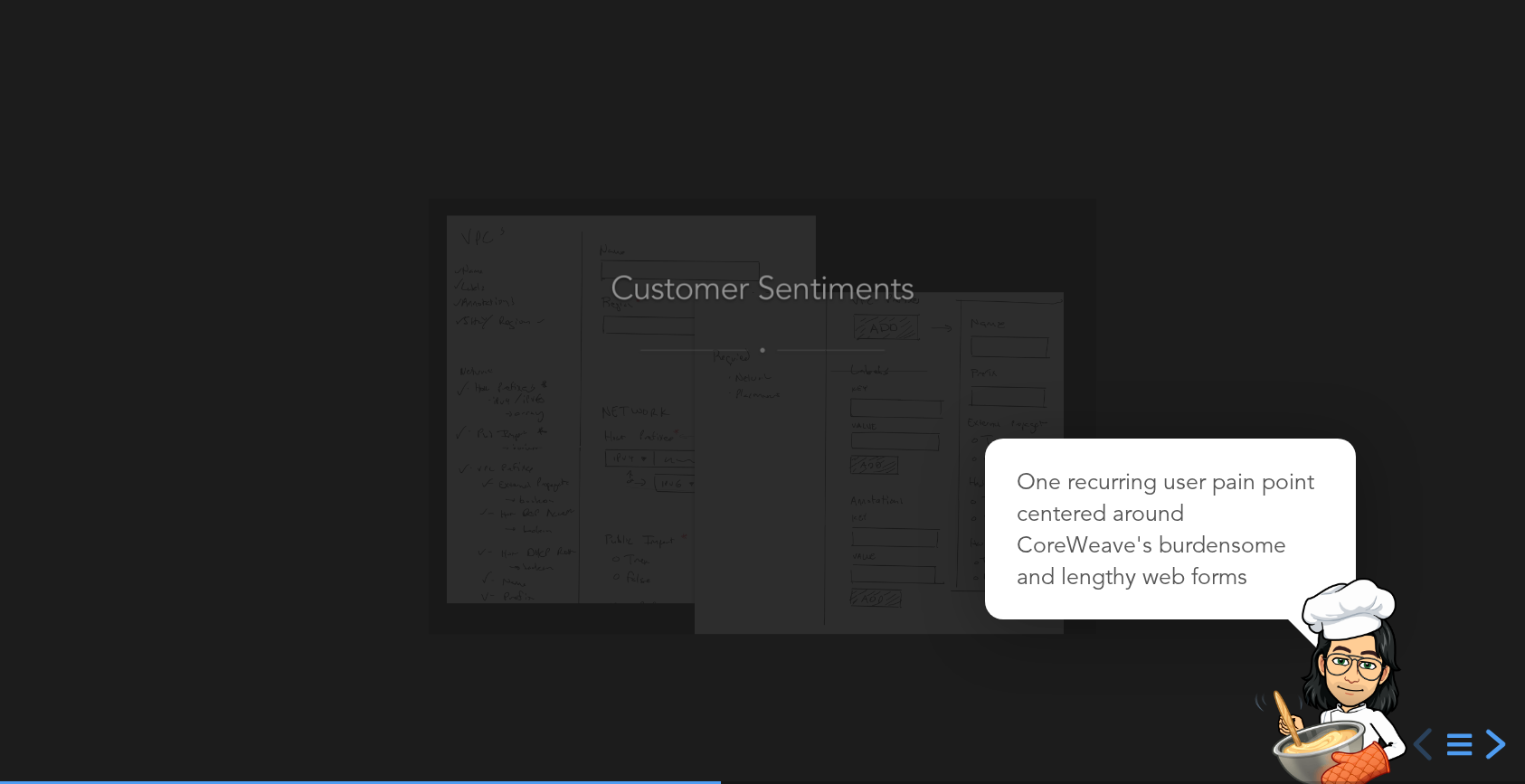
click at [1492, 747] on div "next slide" at bounding box center [1493, 743] width 33 height 33
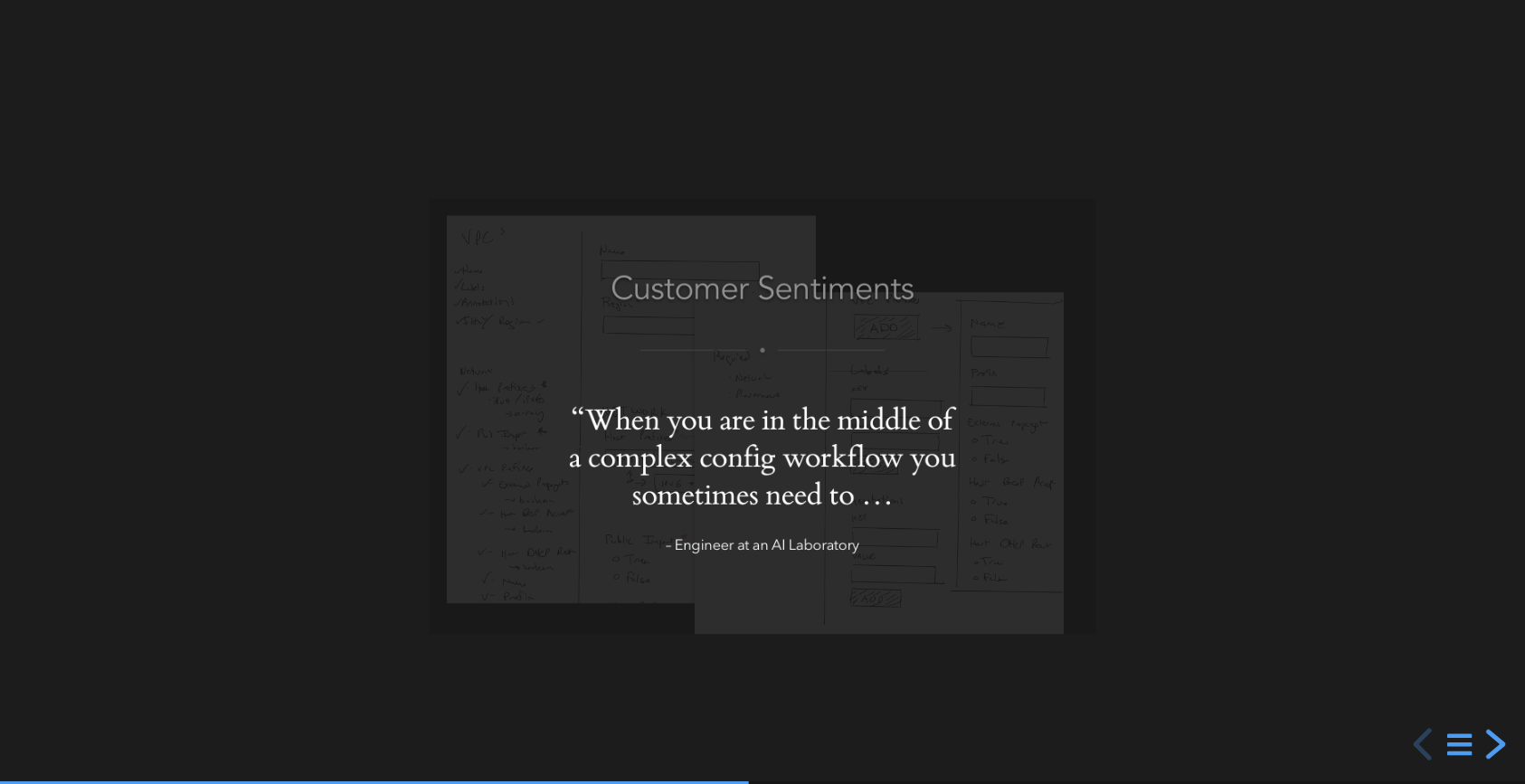
click at [1492, 747] on div "next slide" at bounding box center [1493, 743] width 33 height 33
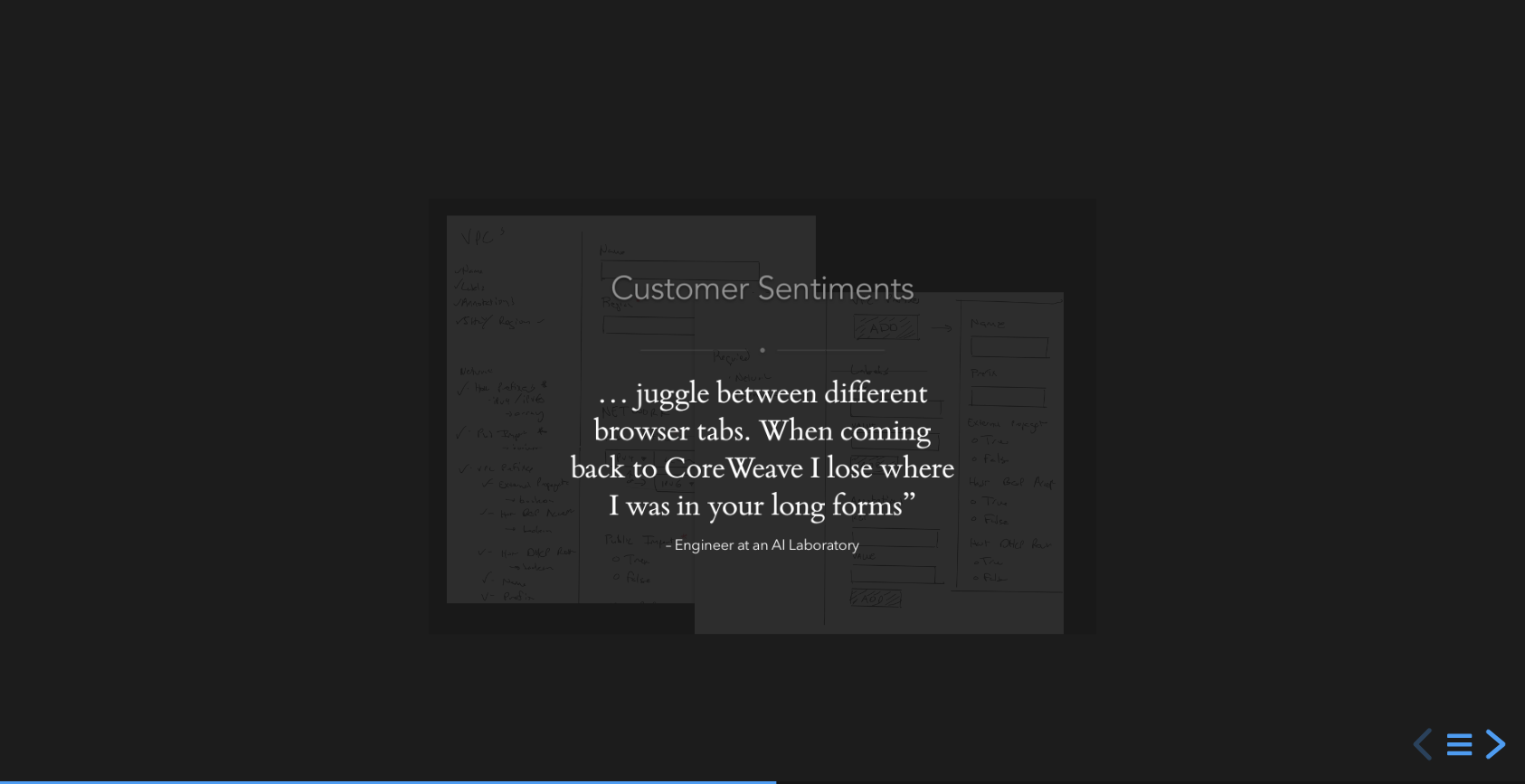
click at [1492, 747] on div "next slide" at bounding box center [1493, 743] width 33 height 33
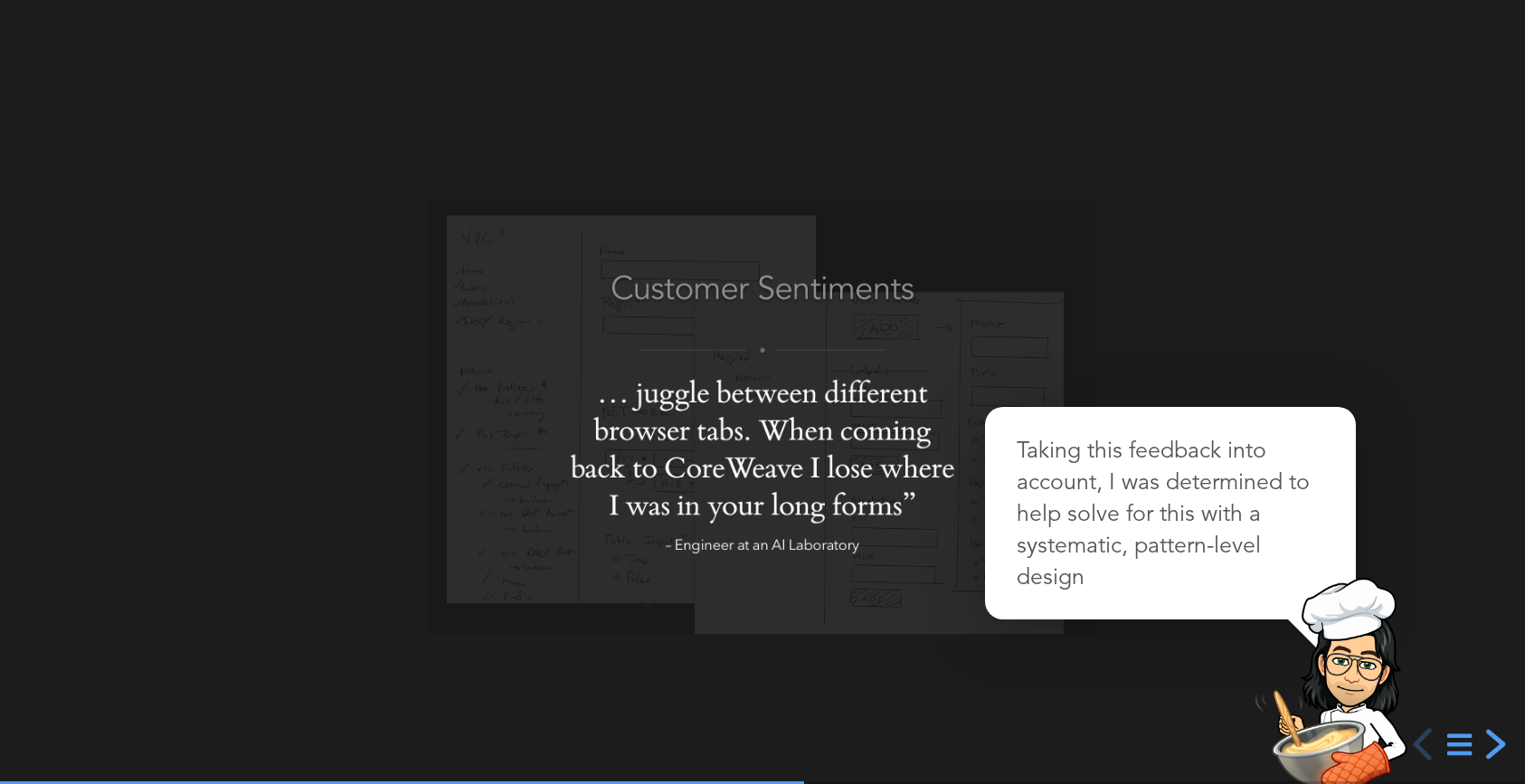
click at [1492, 747] on div "next slide" at bounding box center [1493, 743] width 33 height 33
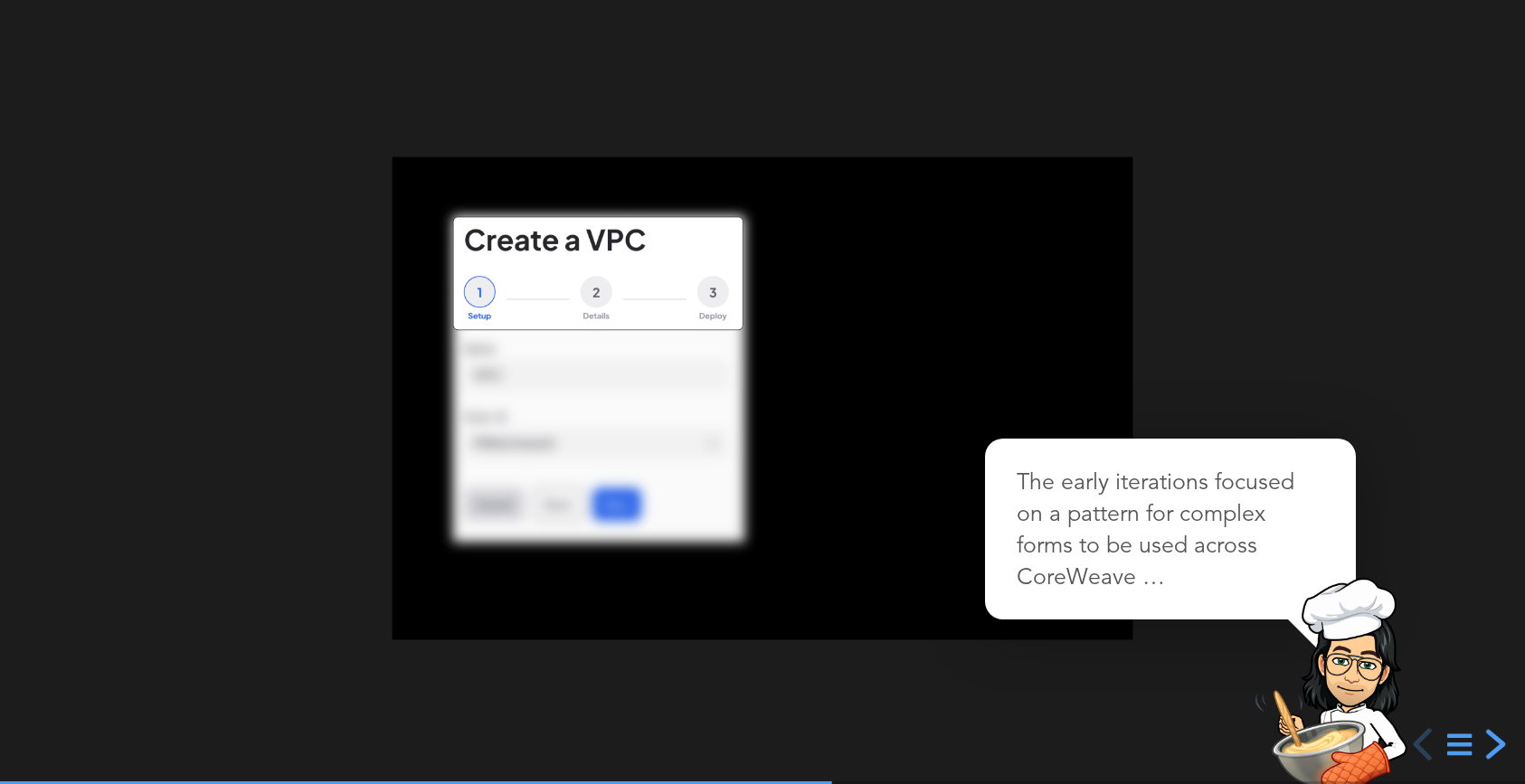
click at [1492, 747] on div "next slide" at bounding box center [1493, 743] width 33 height 33
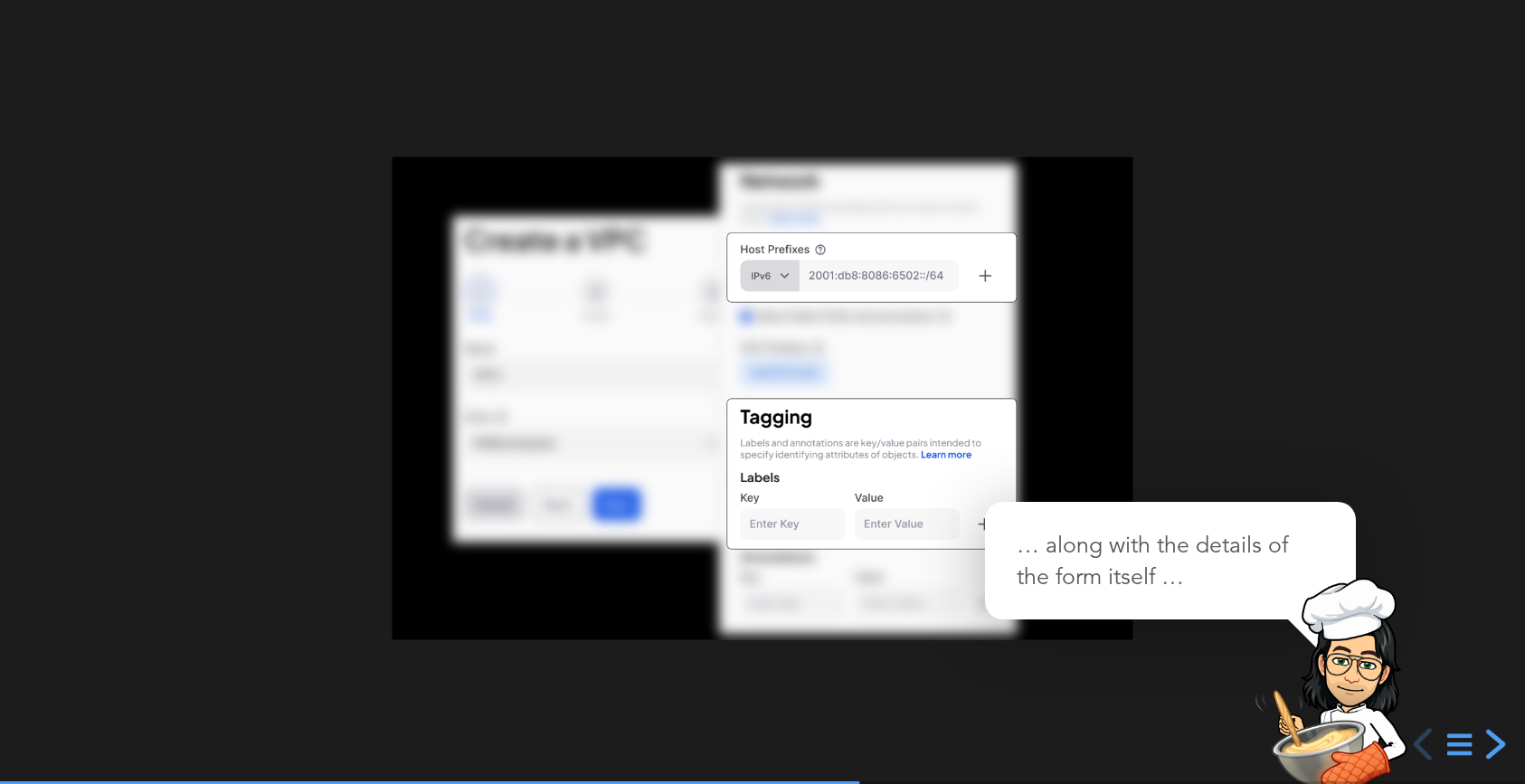
click at [1492, 747] on div "next slide" at bounding box center [1493, 743] width 33 height 33
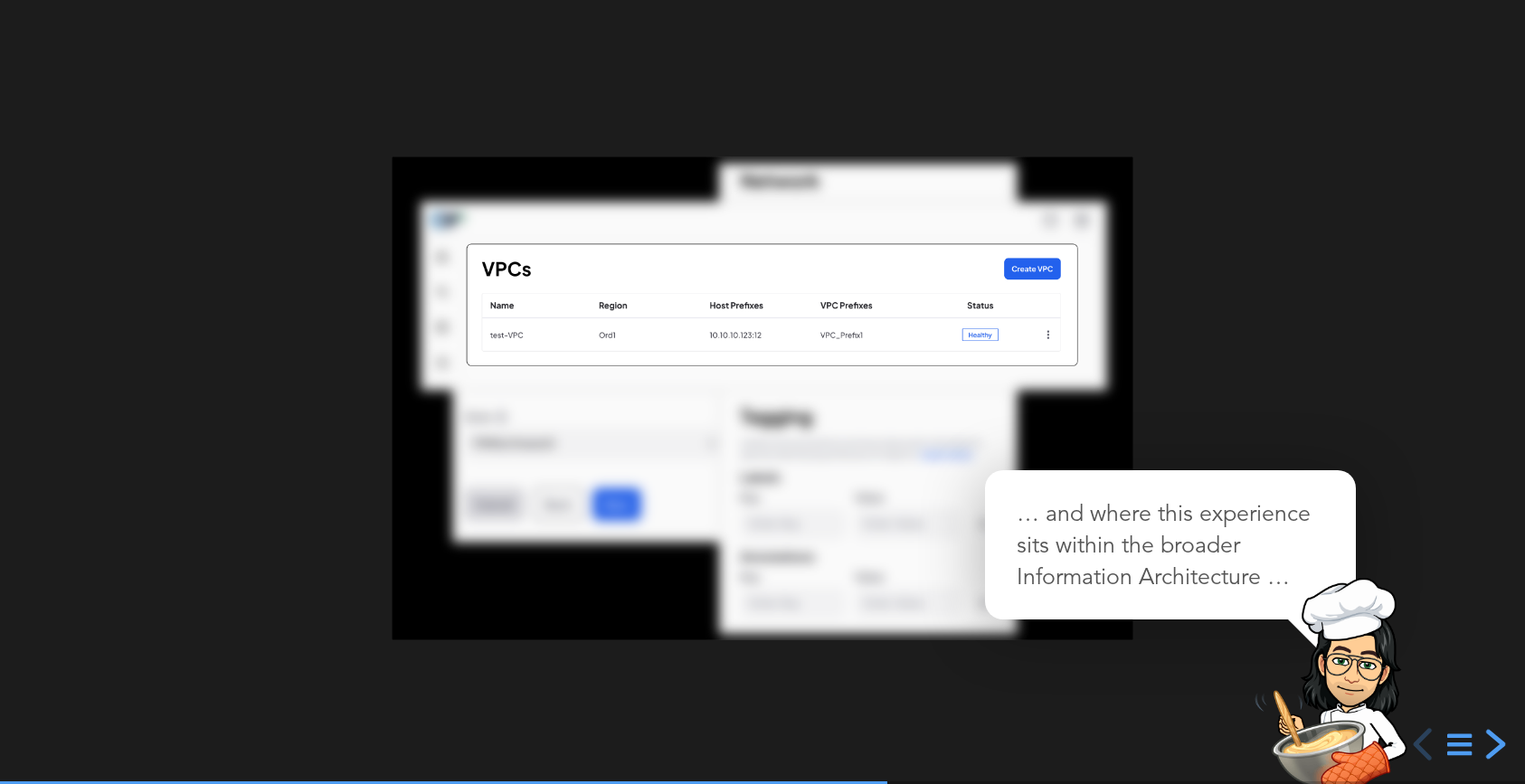
click at [1492, 747] on div "next slide" at bounding box center [1493, 743] width 33 height 33
